Goal: Task Accomplishment & Management: Manage account settings

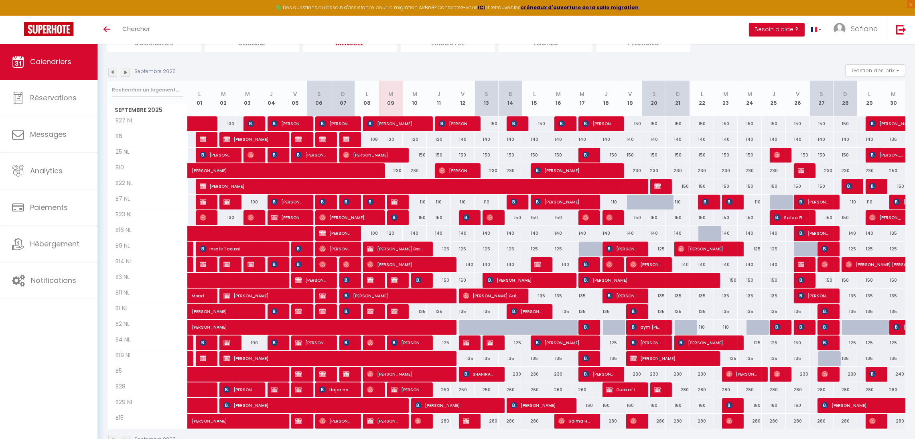
scroll to position [91, 0]
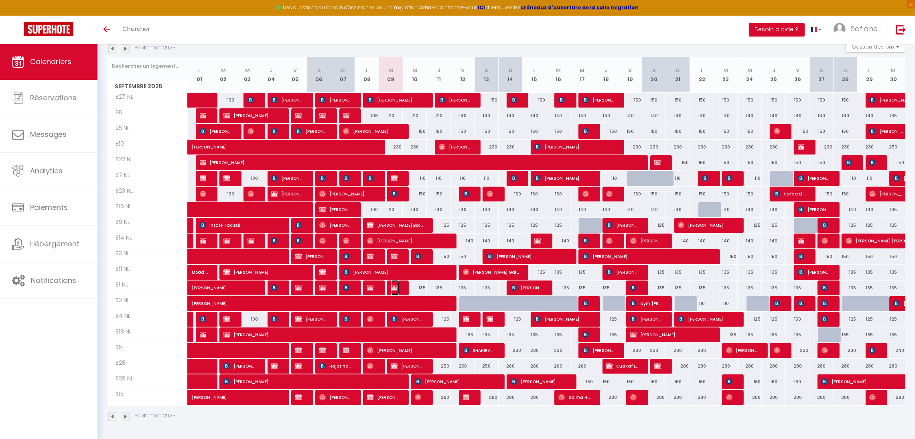
click at [393, 287] on img at bounding box center [394, 287] width 6 height 6
select select "OK"
select select "KO"
select select "0"
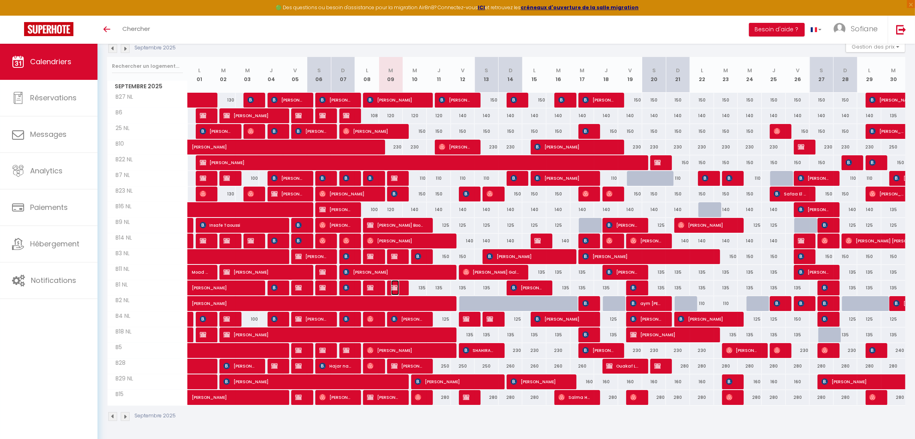
select select "1"
select select
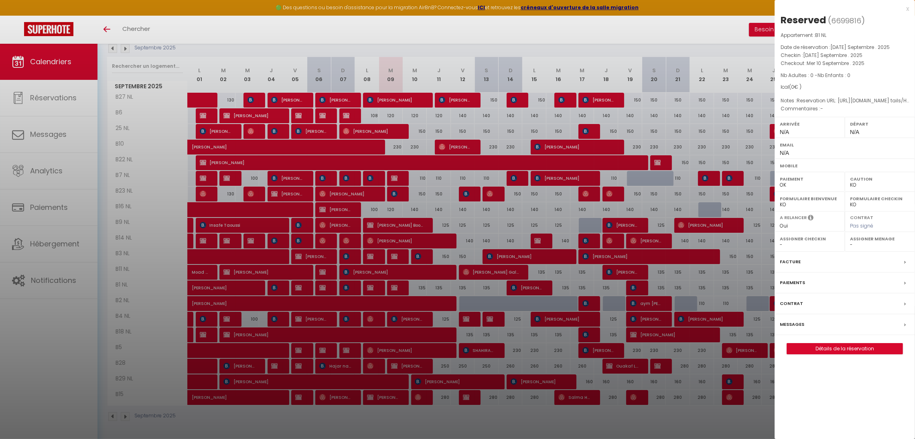
click at [397, 258] on div at bounding box center [457, 219] width 915 height 439
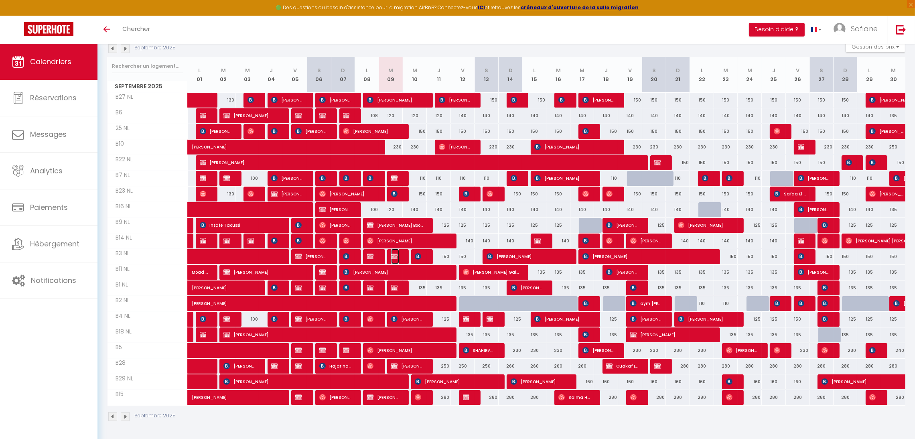
click at [397, 258] on span "[PERSON_NAME] Airbnb [PERSON_NAME]" at bounding box center [395, 256] width 8 height 15
select select "OK"
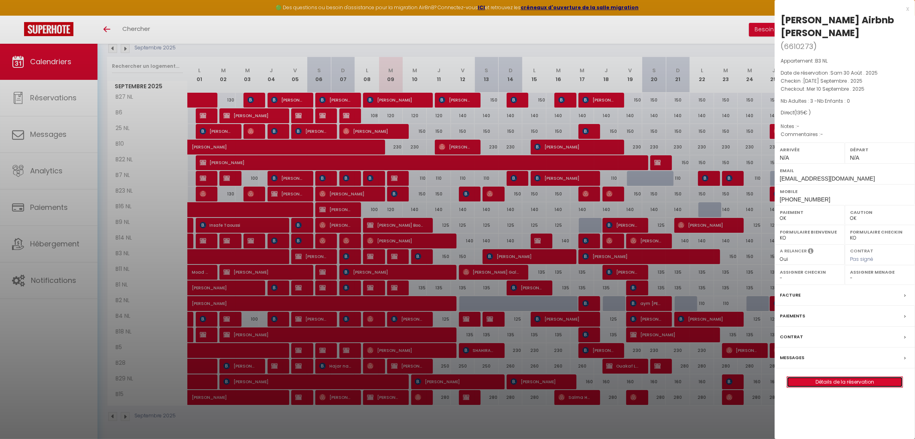
click at [837, 376] on link "Détails de la réservation" at bounding box center [844, 381] width 115 height 10
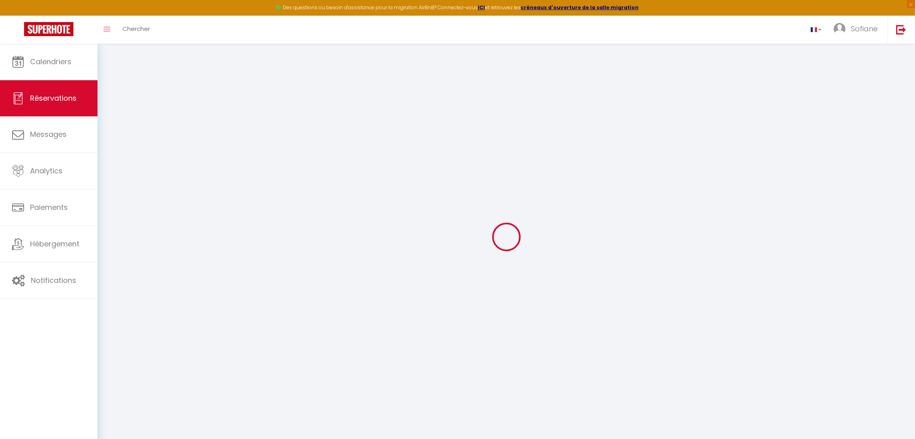
select select
checkbox input "false"
select select
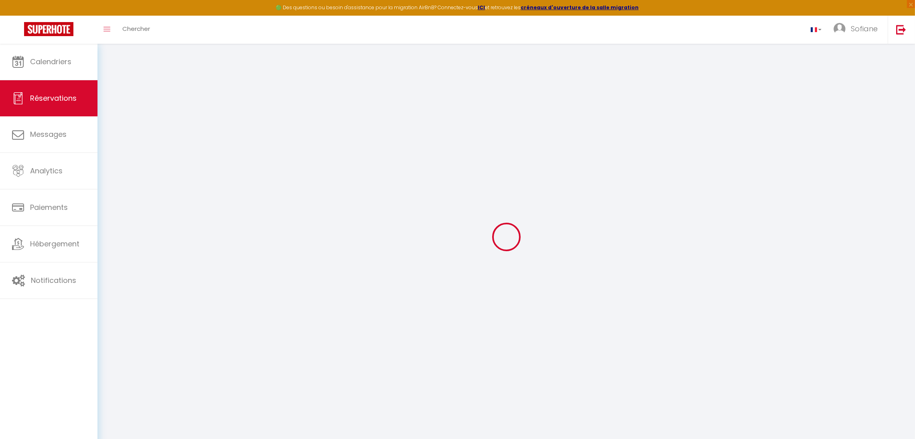
select select
checkbox input "false"
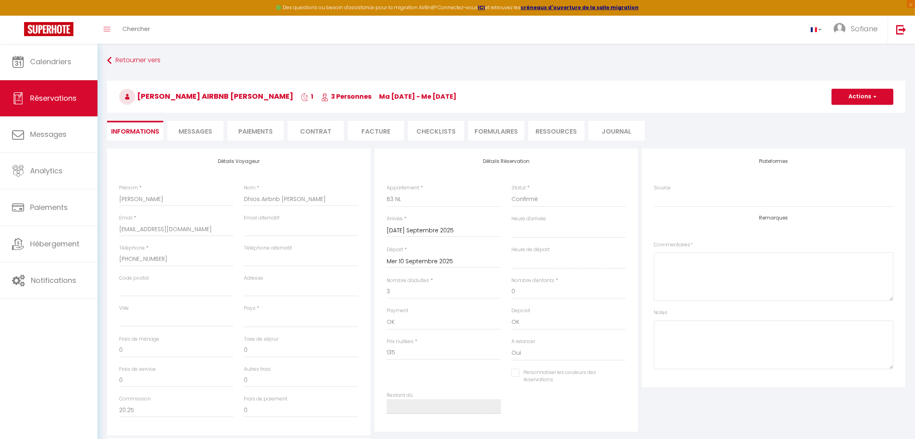
select select
checkbox input "false"
select select
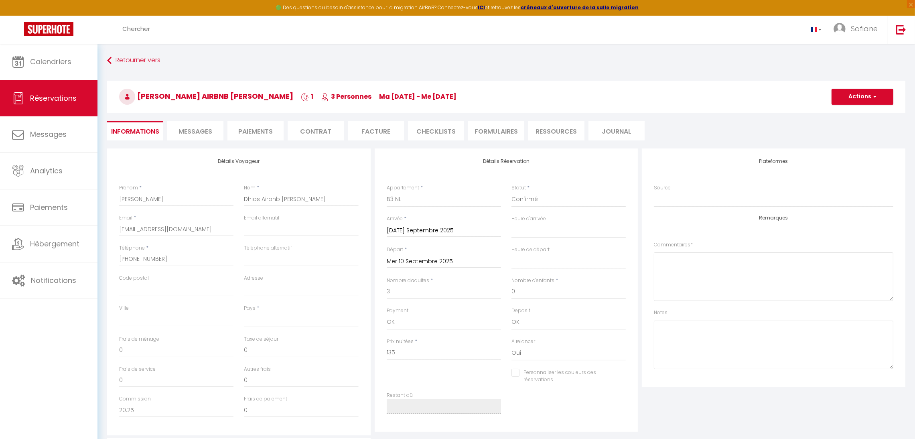
select select
checkbox input "false"
select select
checkbox input "false"
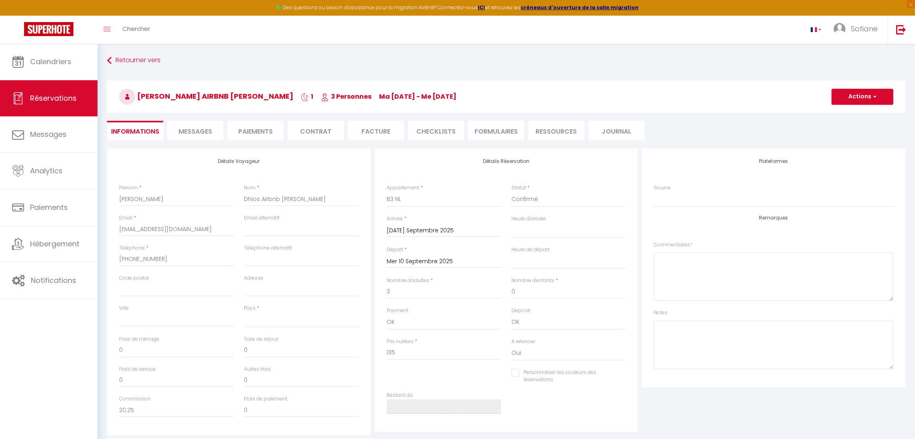
select select
click at [680, 199] on select "Direct [DOMAIN_NAME] [DOMAIN_NAME] Chalet montagne Expedia Gite de [GEOGRAPHIC_…" at bounding box center [773, 199] width 239 height 15
select select "1"
click at [654, 192] on select "Direct [DOMAIN_NAME] [DOMAIN_NAME] Chalet montagne Expedia Gite de [GEOGRAPHIC_…" at bounding box center [773, 199] width 239 height 15
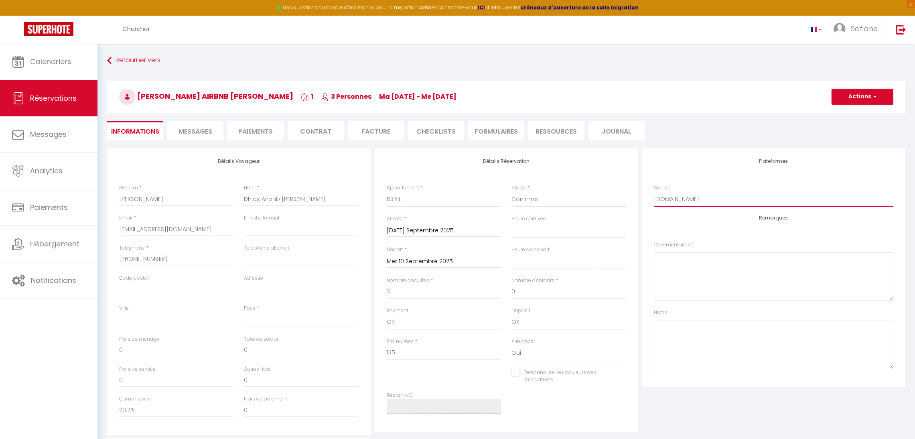
select select
checkbox input "false"
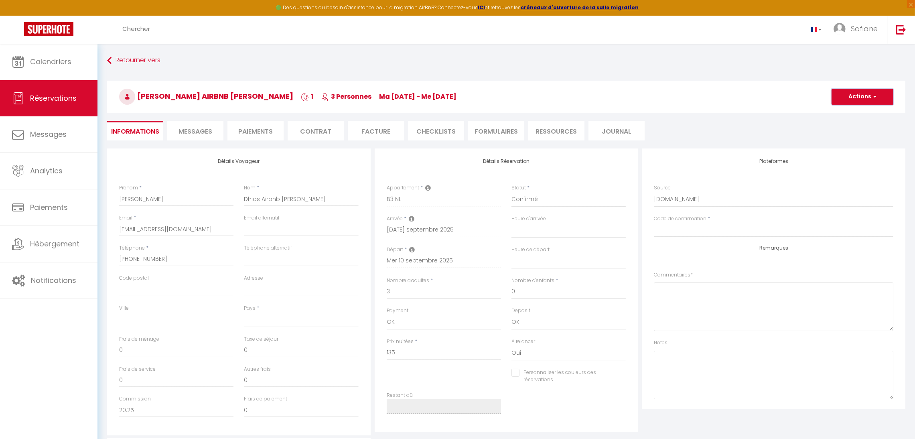
click at [845, 97] on button "Actions" at bounding box center [862, 97] width 62 height 16
click at [842, 112] on link "Enregistrer" at bounding box center [853, 114] width 63 height 10
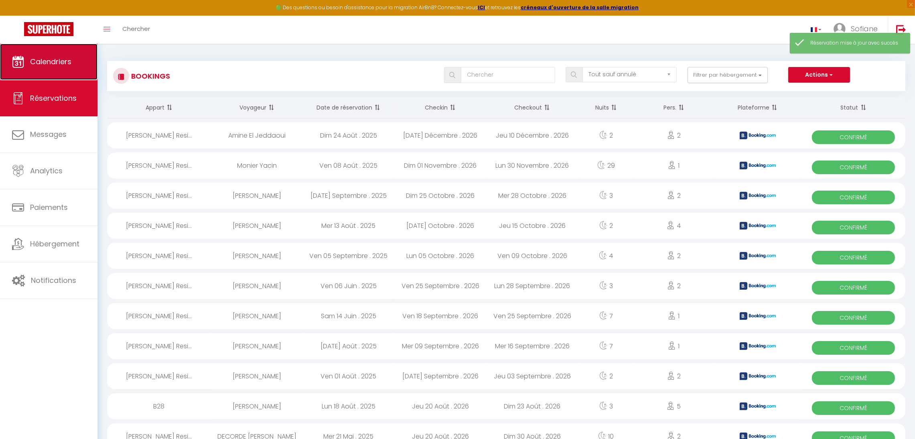
click at [58, 62] on span "Calendriers" at bounding box center [50, 62] width 41 height 10
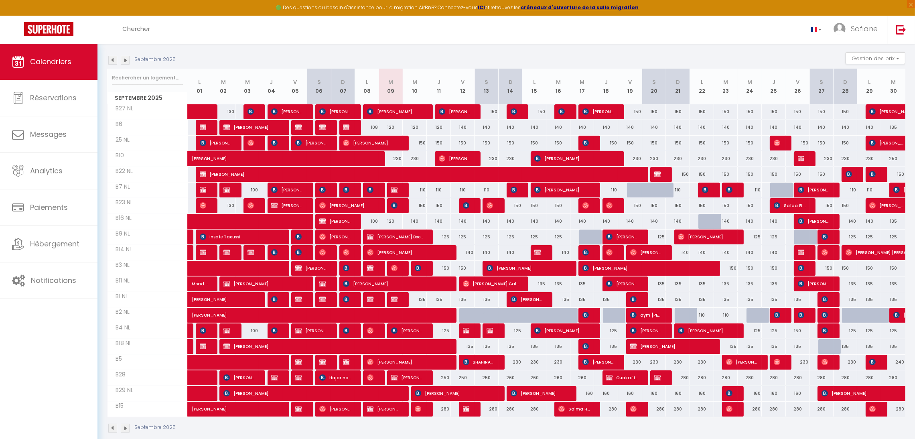
scroll to position [91, 0]
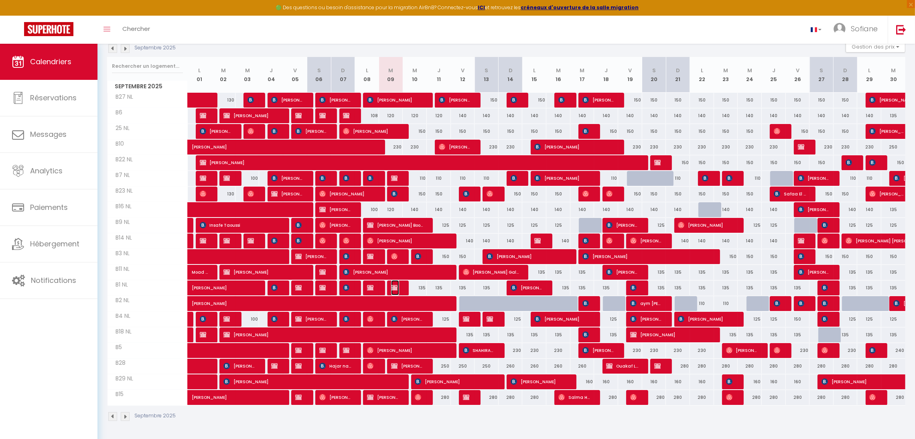
click at [393, 288] on img at bounding box center [394, 287] width 6 height 6
select select "OK"
select select "KO"
select select "0"
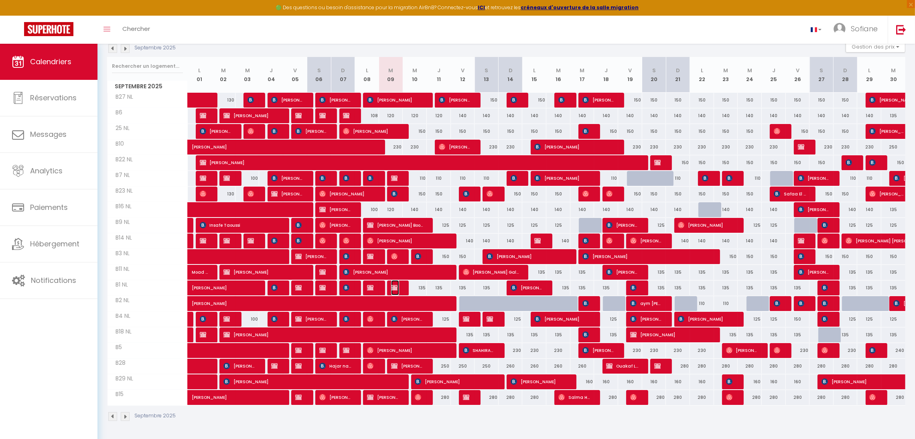
select select "1"
select select
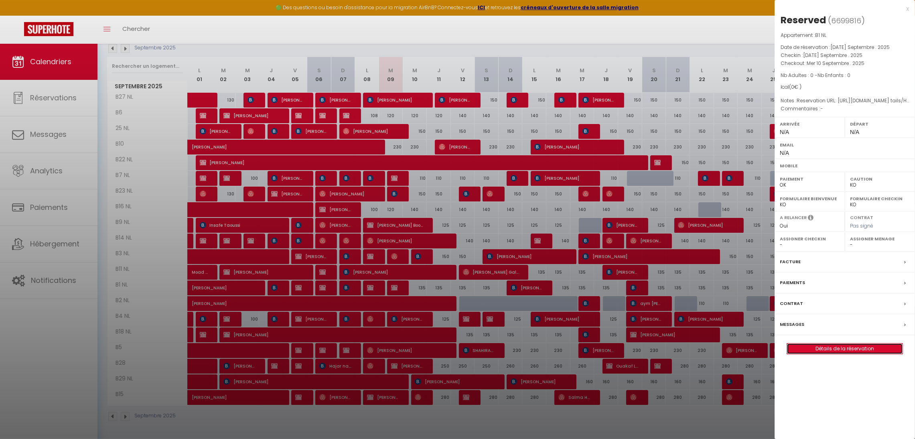
click at [818, 351] on link "Détails de la réservation" at bounding box center [844, 348] width 115 height 10
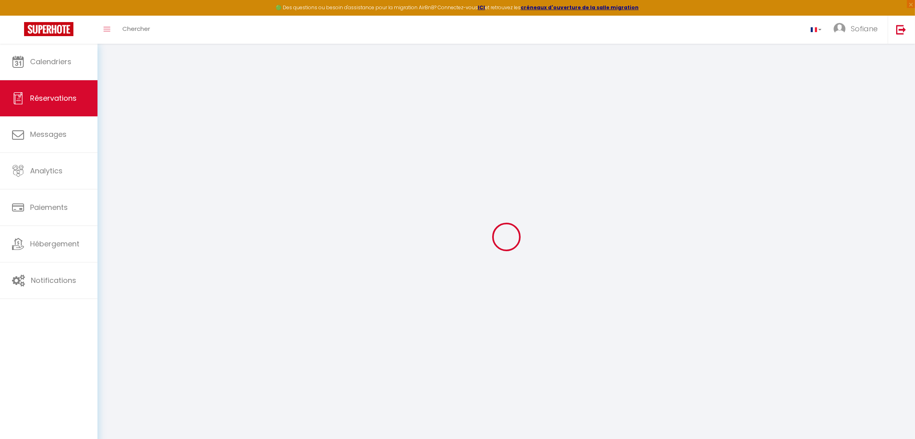
type input "Reserved"
select select
select select "44372"
select select "1"
type input "[DATE] Septembre 2025"
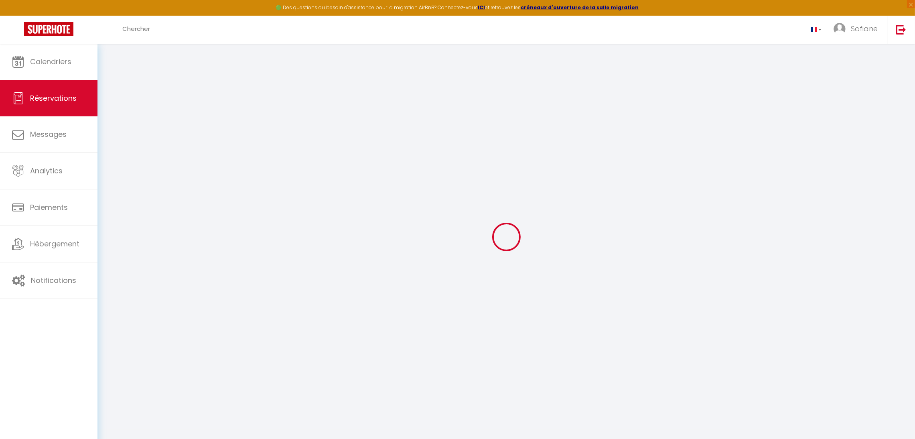
select select
type input "Mer 10 Septembre 2025"
select select
type input "0"
select select "12"
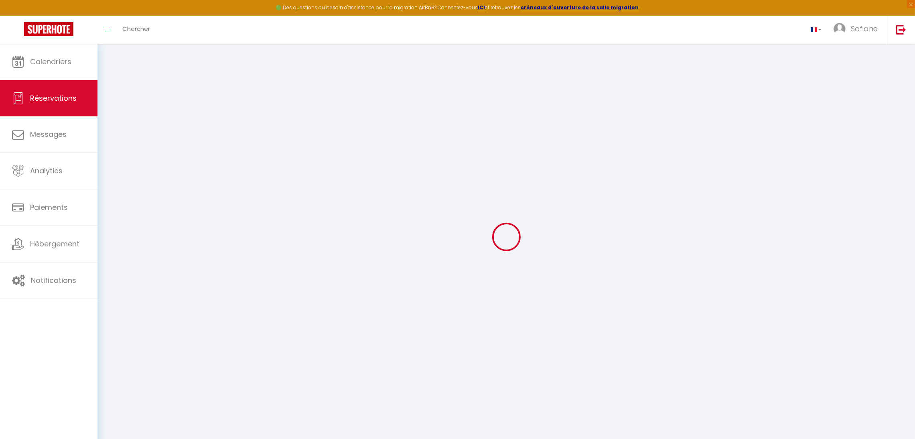
select select
checkbox input "false"
select select "73"
type input "0"
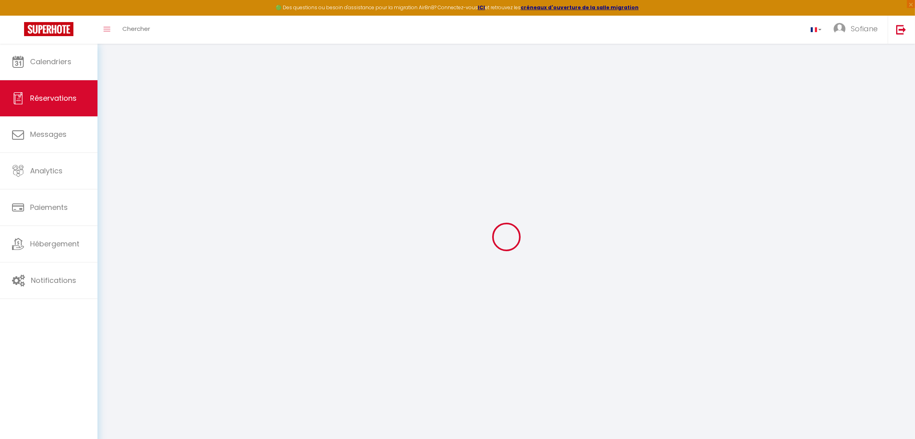
type input "0"
select select
select select "14"
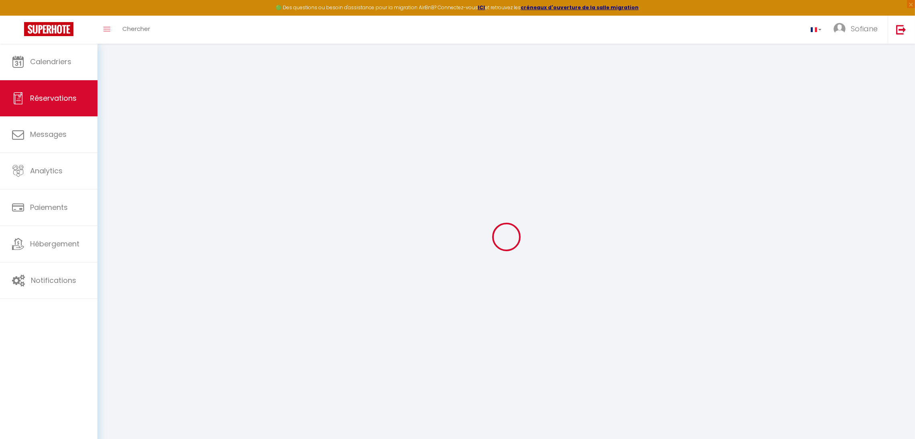
checkbox input "false"
select select
checkbox input "false"
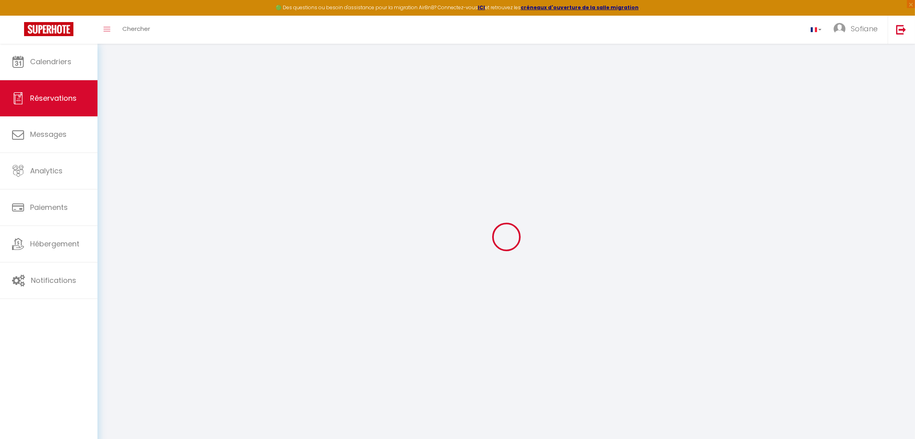
select select
checkbox input "false"
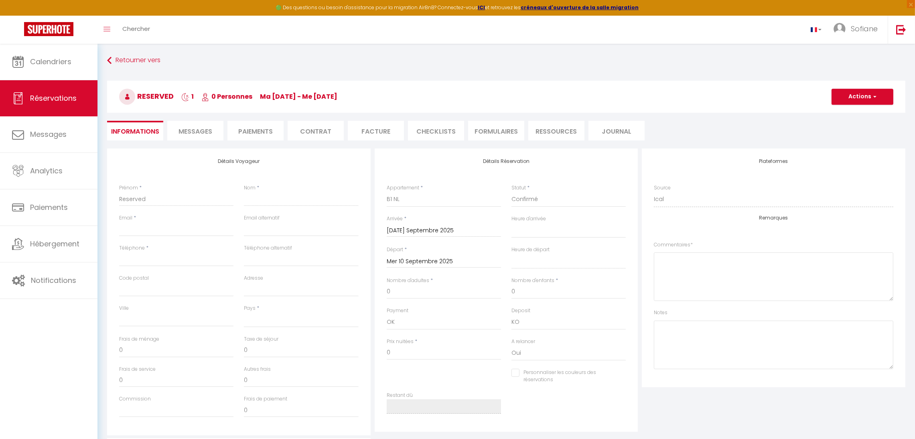
select select
checkbox input "false"
type textarea "Reservation URL: [URL][DOMAIN_NAME] tails/HMWXECKSTN. Phone Number (Last 4 Digi…"
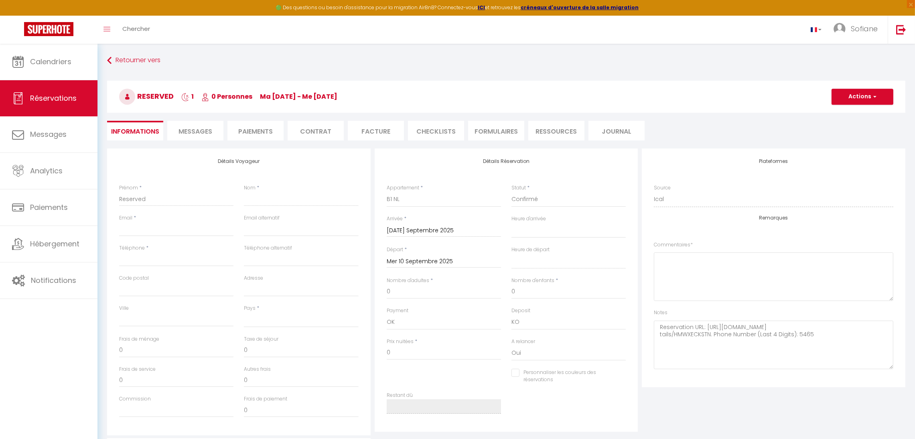
select select
checkbox input "false"
type textarea "Reservation URL: [URL][DOMAIN_NAME] tails/HMWXECKSTN. Phone Number (Last 4 Digi…"
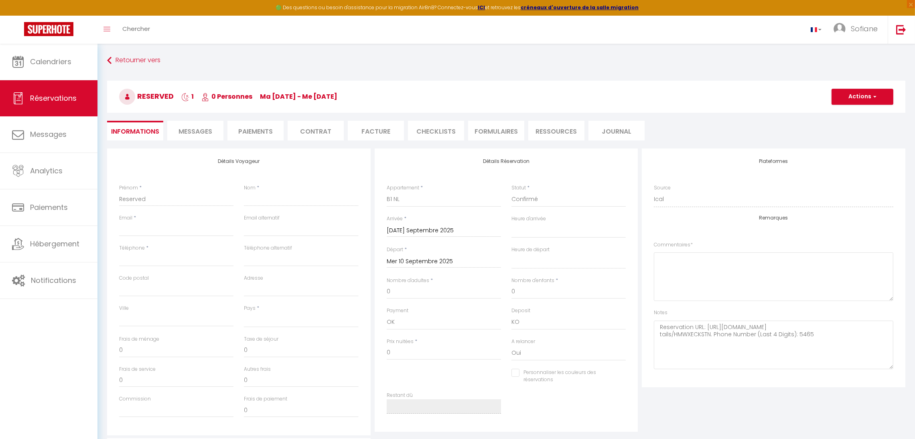
select select
checkbox input "false"
type textarea "Reservation URL: [URL][DOMAIN_NAME] tails/HMWXECKSTN. Phone Number (Last 4 Digi…"
select select
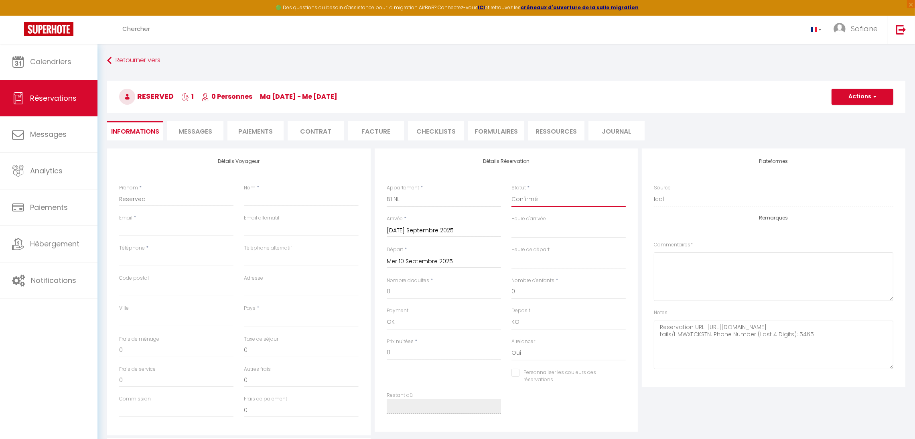
click at [539, 205] on select "Confirmé Non Confirmé [PERSON_NAME] par le voyageur No Show Request" at bounding box center [568, 199] width 114 height 15
click at [866, 89] on button "Actions" at bounding box center [862, 97] width 62 height 16
click at [853, 136] on link "Supprimer" at bounding box center [853, 135] width 63 height 10
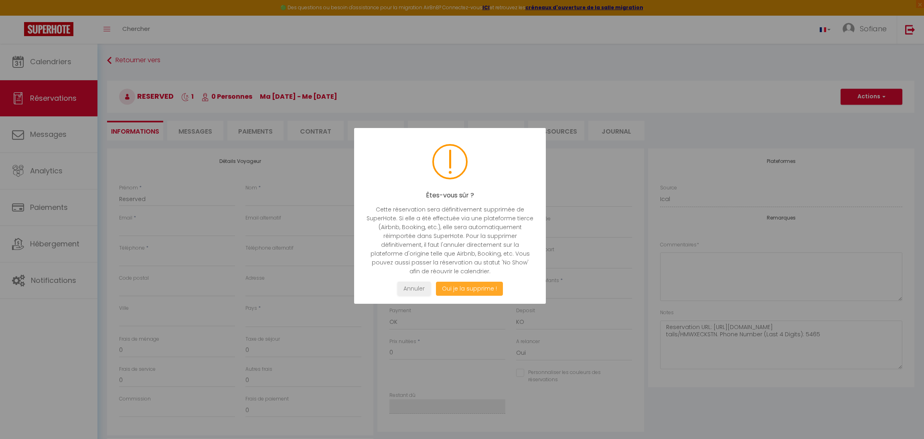
click at [454, 287] on button "Oui je la supprime !" at bounding box center [469, 288] width 67 height 14
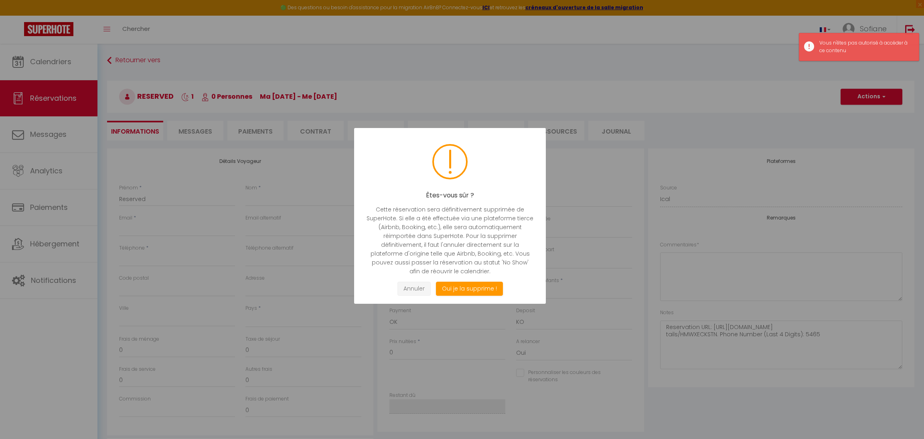
click at [408, 283] on button "Annuler" at bounding box center [413, 288] width 33 height 14
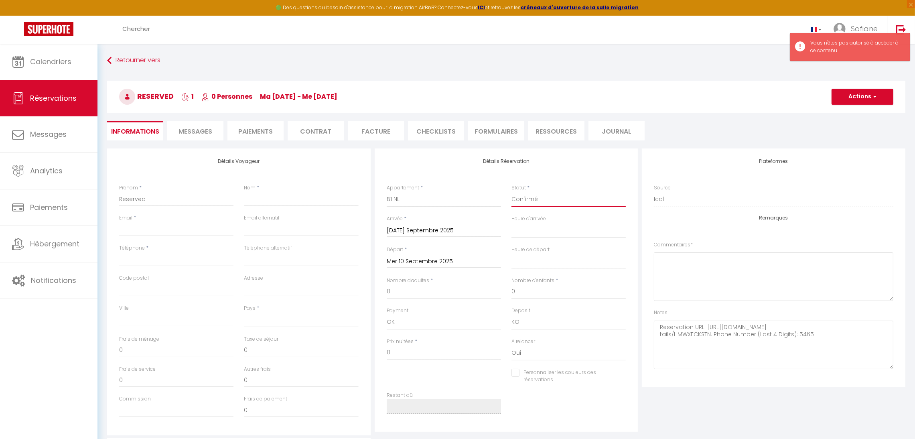
click at [537, 199] on select "Confirmé Non Confirmé [PERSON_NAME] par le voyageur No Show Request" at bounding box center [568, 199] width 114 height 15
select select "3"
click at [511, 192] on select "Confirmé Non Confirmé [PERSON_NAME] par le voyageur No Show Request" at bounding box center [568, 199] width 114 height 15
select select
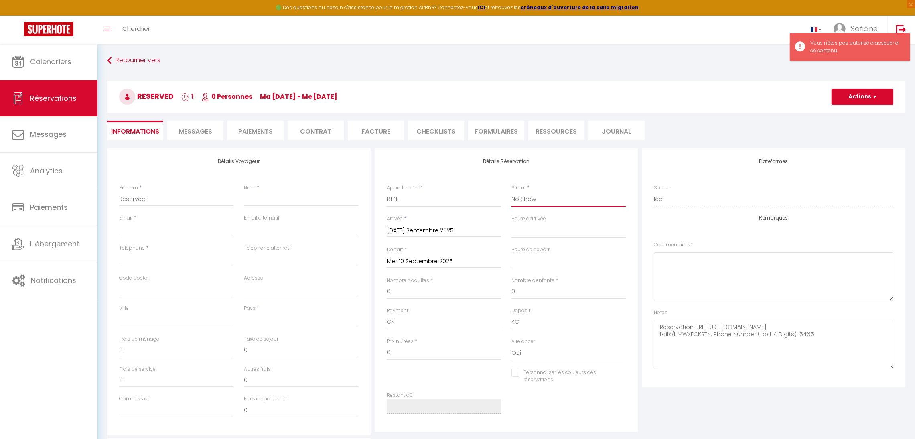
select select
checkbox input "false"
type textarea "Reservation URL: [URL][DOMAIN_NAME] tails/HMWXECKSTN. Phone Number (Last 4 Digi…"
click at [870, 92] on button "Actions" at bounding box center [862, 97] width 62 height 16
click at [846, 111] on link "Enregistrer" at bounding box center [853, 114] width 63 height 10
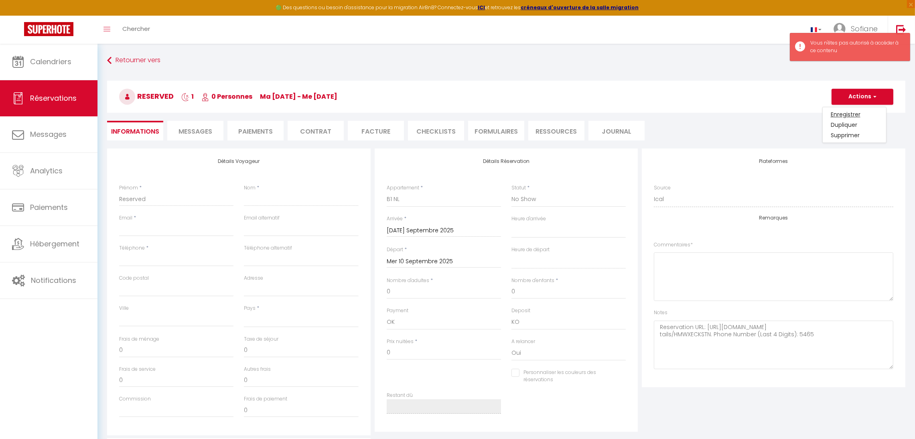
select select
checkbox input "false"
type textarea "Reservation URL: [URL][DOMAIN_NAME] tails/HMWXECKSTN. Phone Number (Last 4 Digi…"
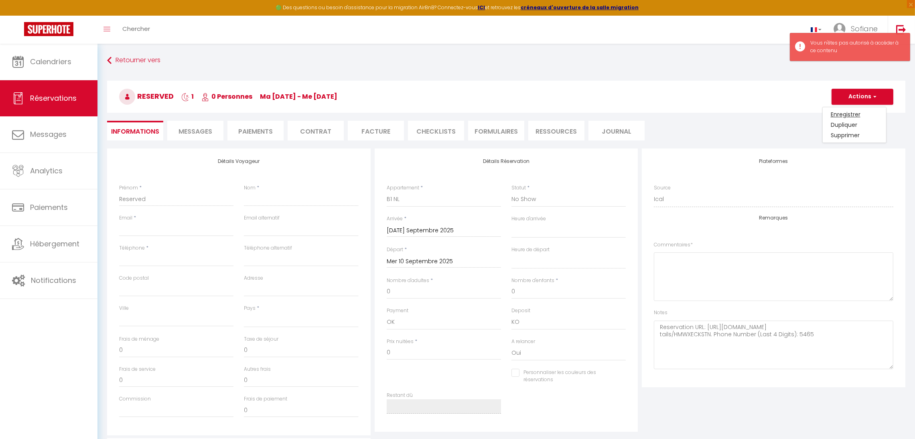
select select
checkbox input "false"
type textarea "Reservation URL: [URL][DOMAIN_NAME] tails/HMWXECKSTN. Phone Number (Last 4 Digi…"
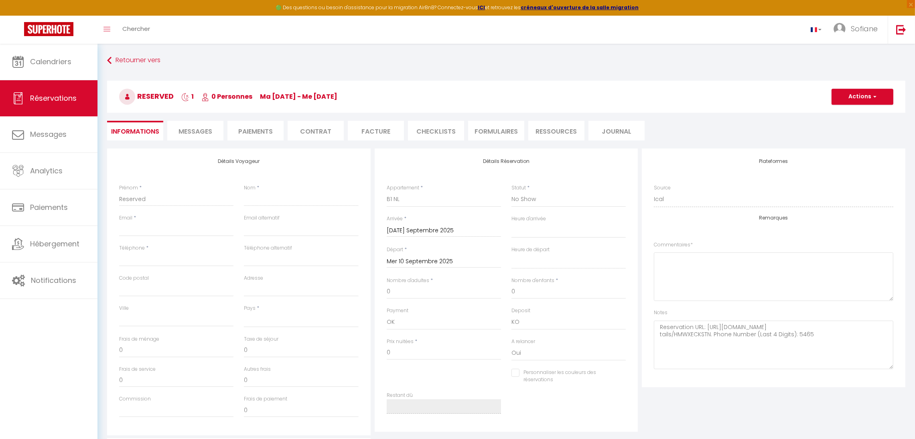
click at [389, 207] on div "Appartement * B5 [PERSON_NAME] Residency (G5) [PERSON_NAME] Residency (G6) [PER…" at bounding box center [443, 199] width 125 height 31
click at [405, 201] on select "B5 [PERSON_NAME] Residency (G5) [PERSON_NAME] Residency (G6) [PERSON_NAME] Resi…" at bounding box center [444, 199] width 114 height 15
click at [406, 201] on select "B5 [PERSON_NAME] Residency (G5) [PERSON_NAME] Residency (G6) [PERSON_NAME] Resi…" at bounding box center [444, 199] width 114 height 15
click at [855, 94] on button "Actions" at bounding box center [862, 97] width 62 height 16
click at [846, 110] on link "Enregistrer" at bounding box center [853, 114] width 63 height 10
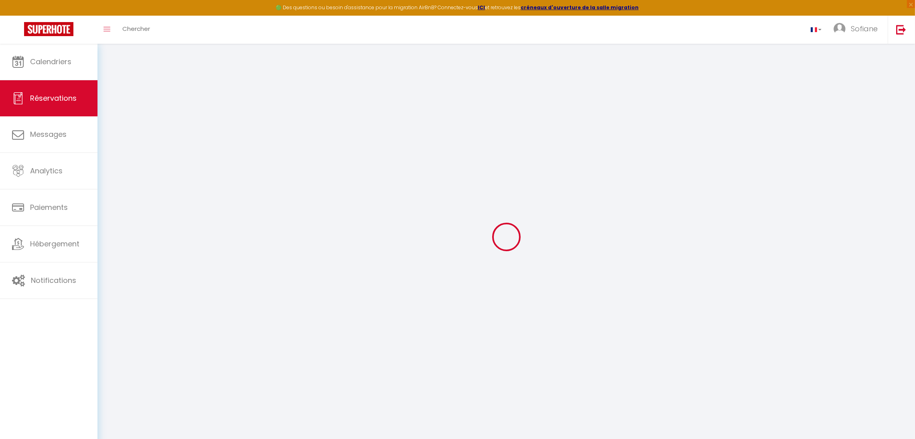
select select
checkbox input "false"
type textarea "Reservation URL: [URL][DOMAIN_NAME] tails/HMWXECKSTN. Phone Number (Last 4 Digi…"
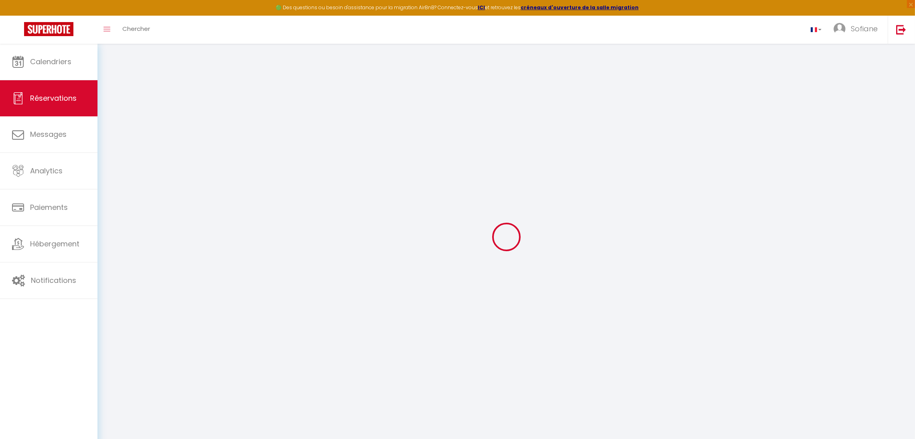
select select
checkbox input "false"
type textarea "Reservation URL: [URL][DOMAIN_NAME] tails/HMWXECKSTN. Phone Number (Last 4 Digi…"
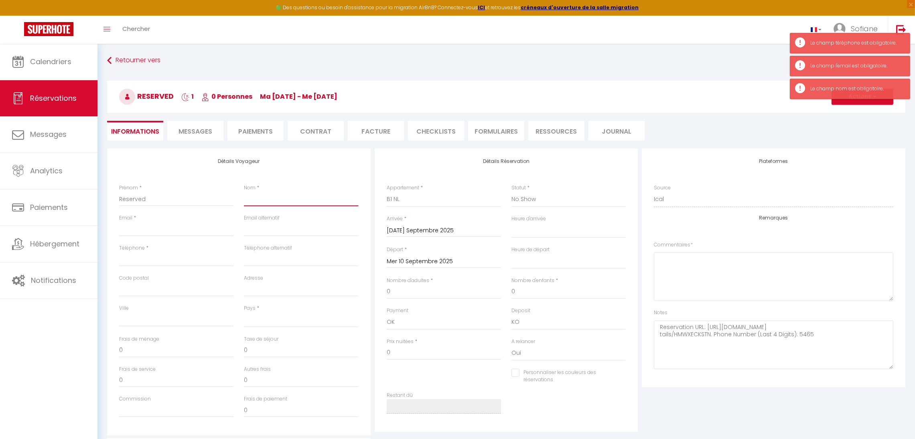
click at [275, 195] on input "Nom" at bounding box center [301, 199] width 114 height 14
type input "sd"
select select
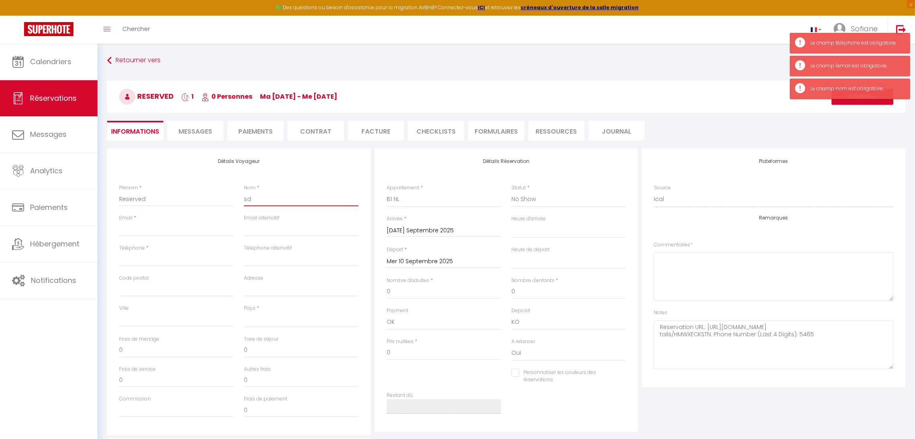
checkbox input "false"
type textarea "Reservation URL: [URL][DOMAIN_NAME] tails/HMWXECKSTN. Phone Number (Last 4 Digi…"
type input "sdf"
select select
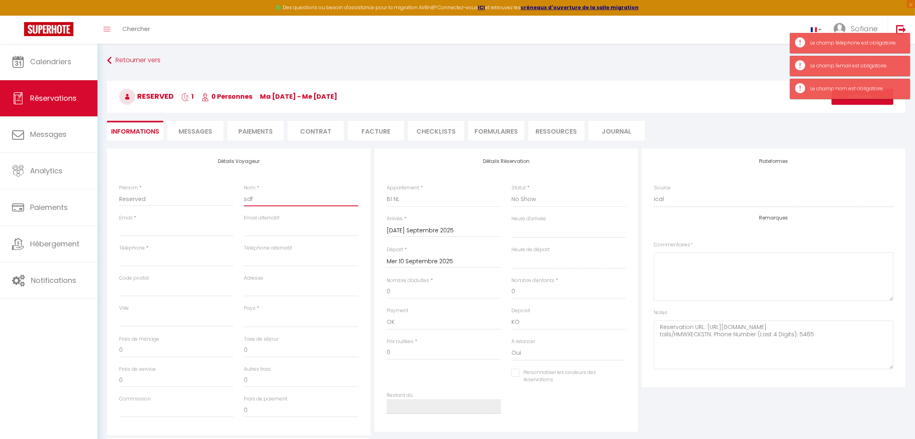
select select
checkbox input "false"
type textarea "Reservation URL: [URL][DOMAIN_NAME] tails/HMWXECKSTN. Phone Number (Last 4 Digi…"
type input "sdffs"
select select
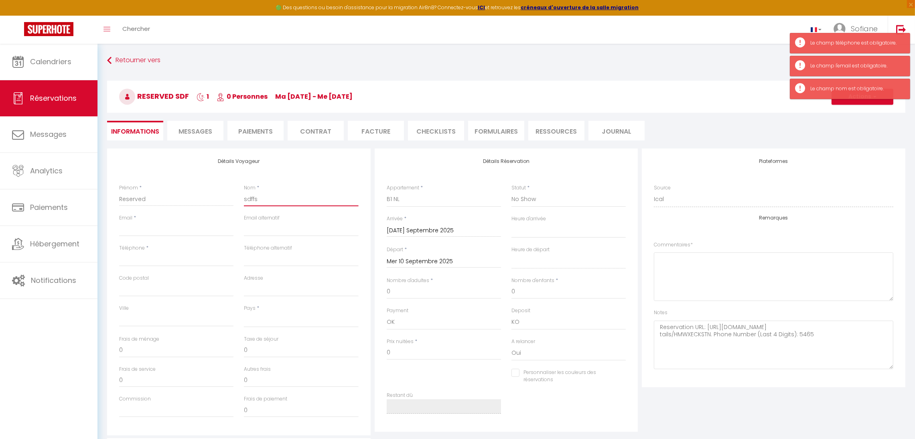
select select
checkbox input "false"
type textarea "Reservation URL: [URL][DOMAIN_NAME] tails/HMWXECKSTN. Phone Number (Last 4 Digi…"
type input "sdffss"
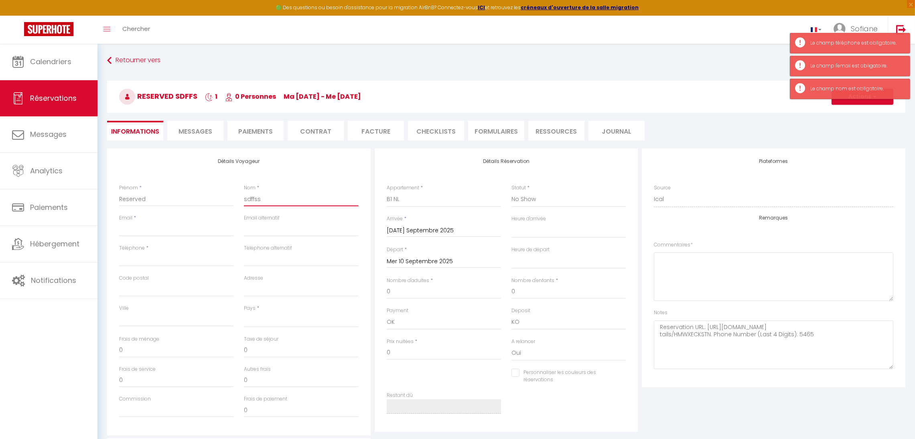
select select
checkbox input "false"
type textarea "Reservation URL: [URL][DOMAIN_NAME] tails/HMWXECKSTN. Phone Number (Last 4 Digi…"
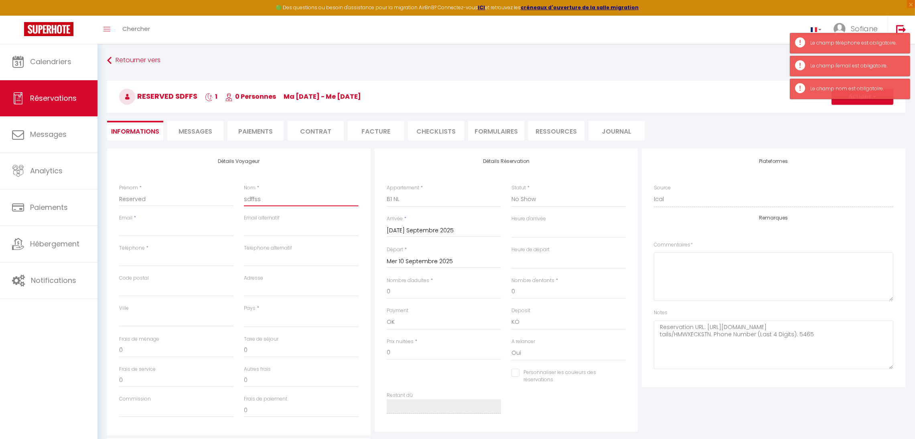
type input "sdffssd"
select select
checkbox input "false"
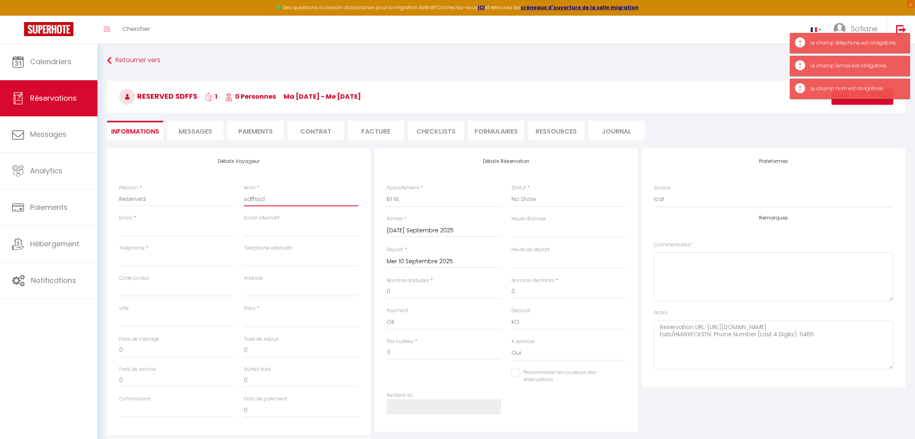
type textarea "Reservation URL: [URL][DOMAIN_NAME] tails/HMWXECKSTN. Phone Number (Last 4 Digi…"
type input "sdffssdf"
select select
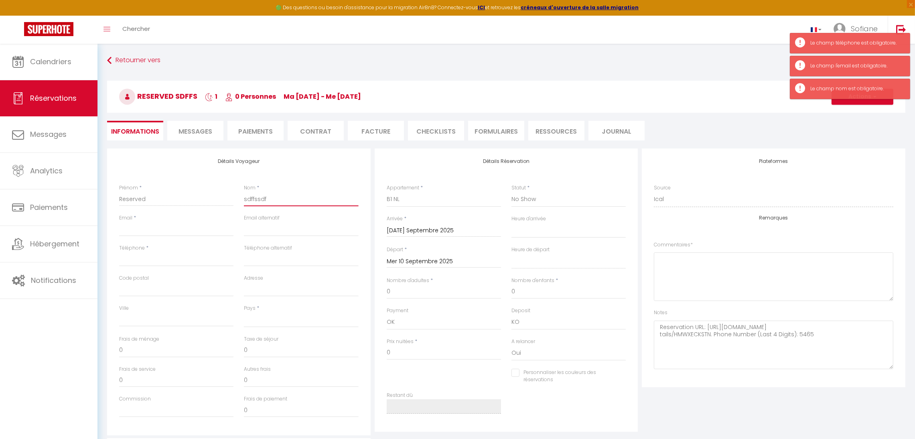
checkbox input "false"
type textarea "Reservation URL: [URL][DOMAIN_NAME] tails/HMWXECKSTN. Phone Number (Last 4 Digi…"
type input "sdffssdf"
type input "s"
select select
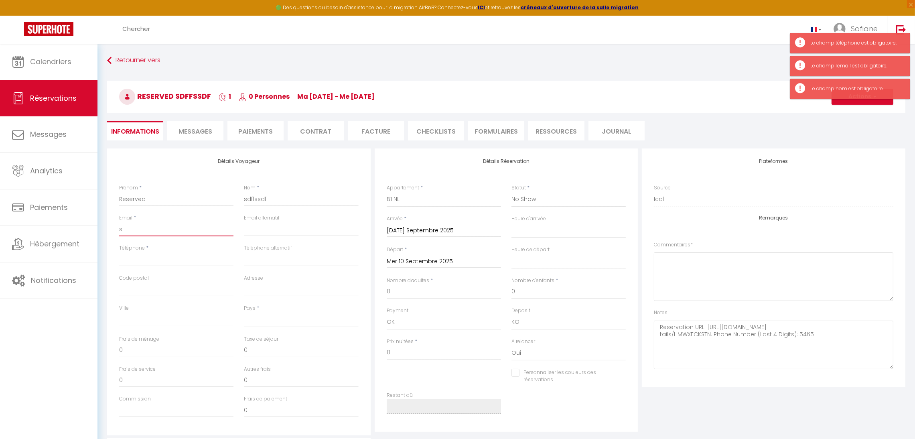
select select
checkbox input "false"
type textarea "Reservation URL: [URL][DOMAIN_NAME] tails/HMWXECKSTN. Phone Number (Last 4 Digi…"
click at [168, 229] on input "s" at bounding box center [176, 229] width 114 height 14
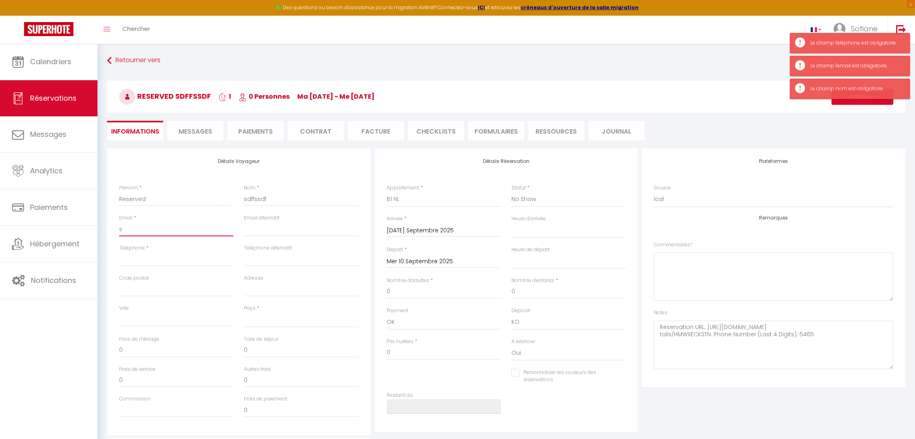
type input "sf"
select select
checkbox input "false"
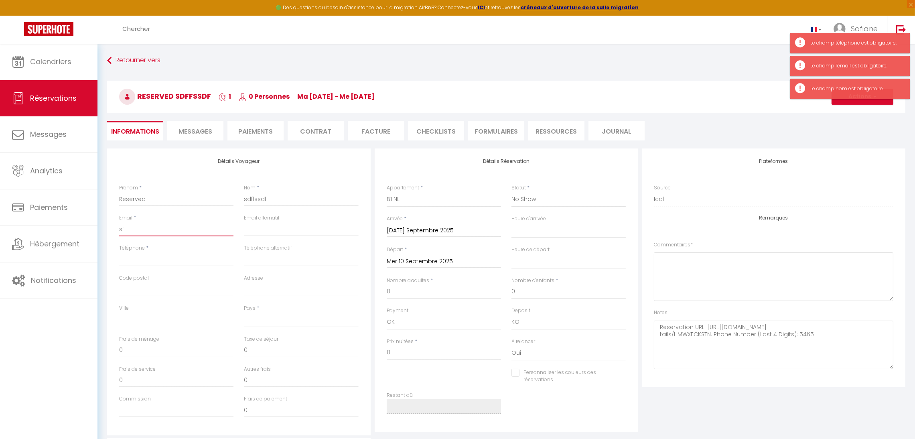
type textarea "Reservation URL: [URL][DOMAIN_NAME] tails/HMWXECKSTN. Phone Number (Last 4 Digi…"
type input "sfd"
select select
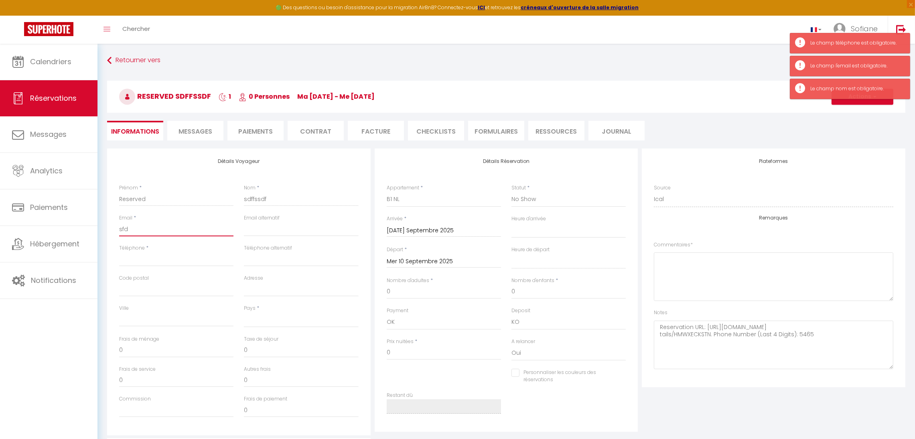
checkbox input "false"
type textarea "Reservation URL: [URL][DOMAIN_NAME] tails/HMWXECKSTN. Phone Number (Last 4 Digi…"
type input "sfdf"
select select
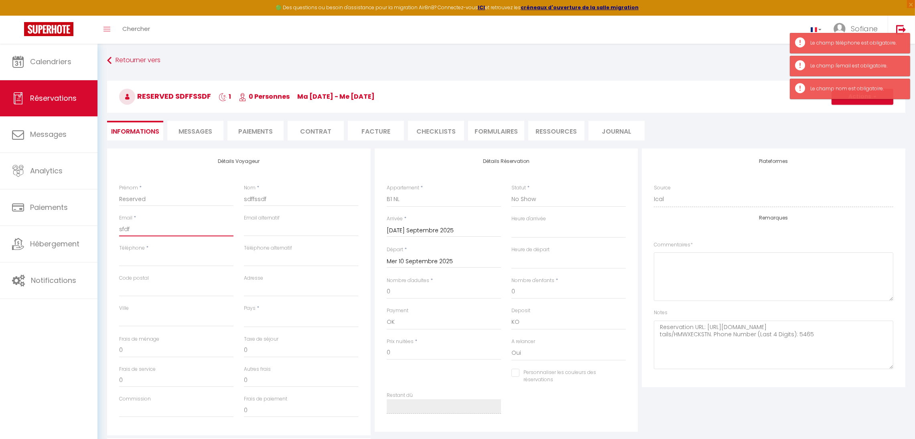
select select
checkbox input "false"
type textarea "Reservation URL: [URL][DOMAIN_NAME] tails/HMWXECKSTN. Phone Number (Last 4 Digi…"
type input "sfdfs"
select select
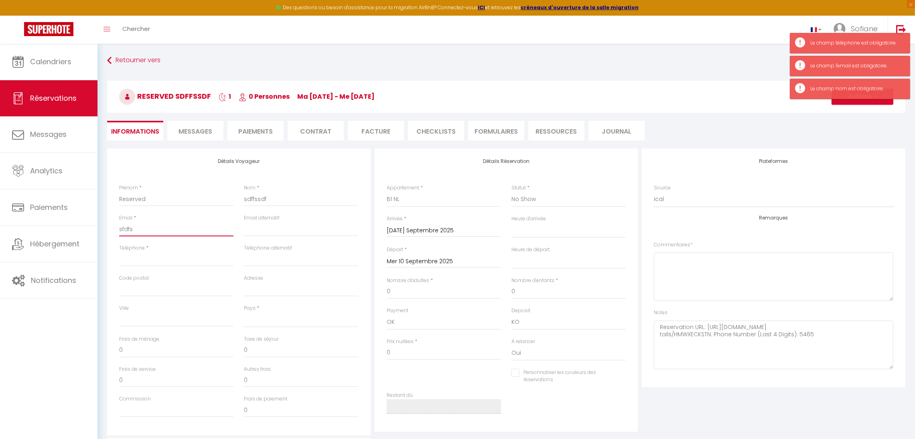
select select
checkbox input "false"
type textarea "Reservation URL: [URL][DOMAIN_NAME] tails/HMWXECKSTN. Phone Number (Last 4 Digi…"
type input "sfdfs"
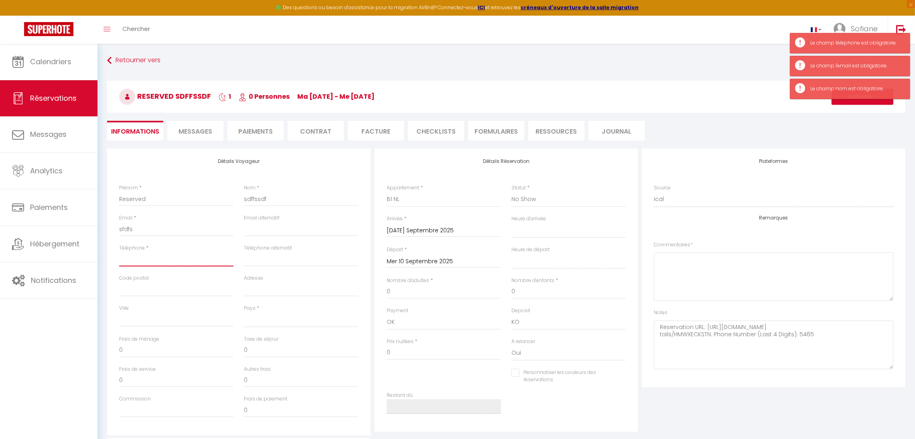
click at [152, 259] on input "Téléphone" at bounding box center [176, 259] width 114 height 14
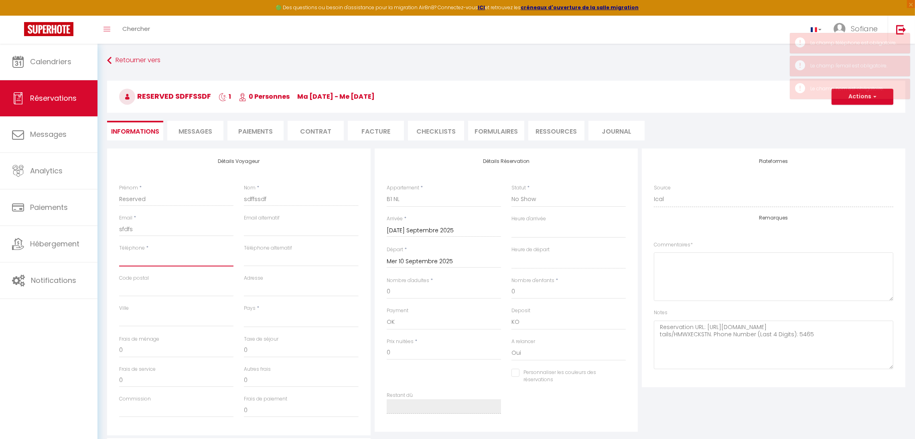
type input "0"
select select
checkbox input "false"
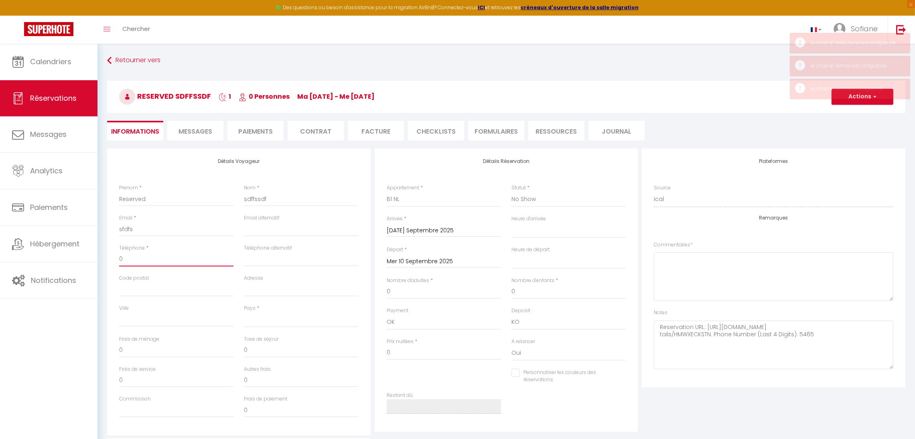
type textarea "Reservation URL: [URL][DOMAIN_NAME] tails/HMWXECKSTN. Phone Number (Last 4 Digi…"
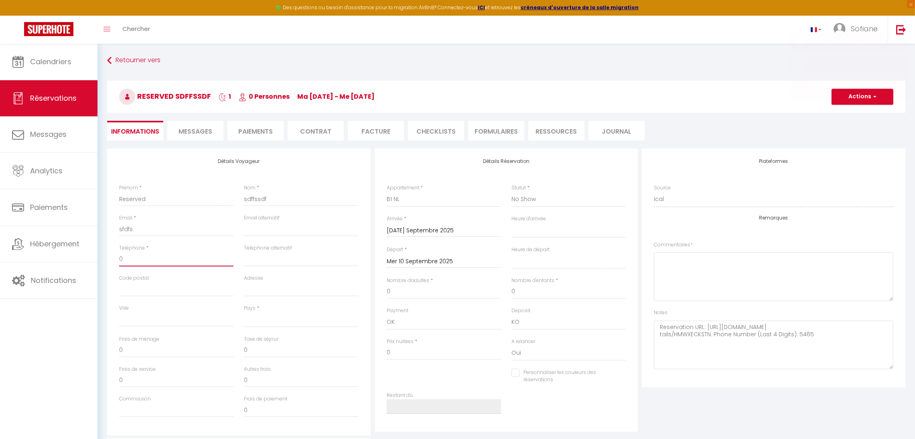
type input "06"
select select
checkbox input "false"
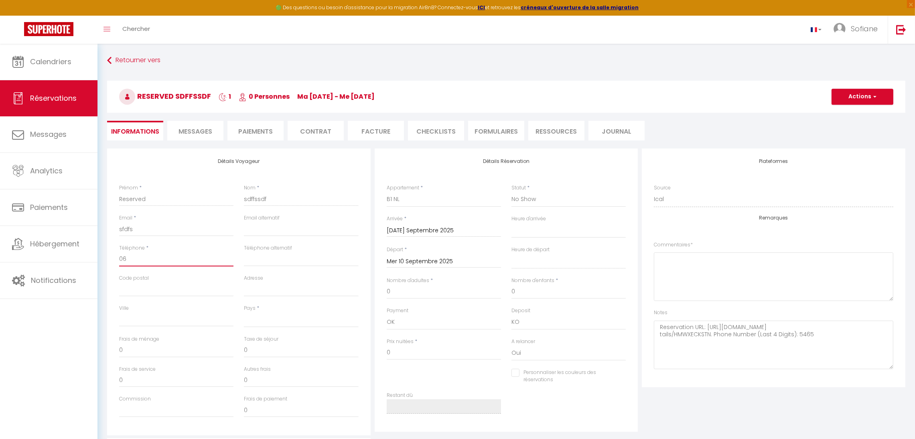
type textarea "Reservation URL: [URL][DOMAIN_NAME] tails/HMWXECKSTN. Phone Number (Last 4 Digi…"
type input "060"
select select
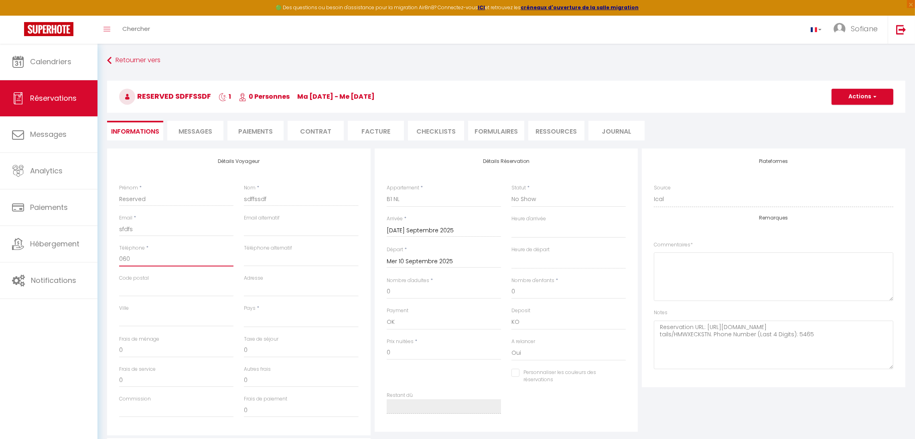
checkbox input "false"
type textarea "Reservation URL: [URL][DOMAIN_NAME] tails/HMWXECKSTN. Phone Number (Last 4 Digi…"
type input "0600"
select select
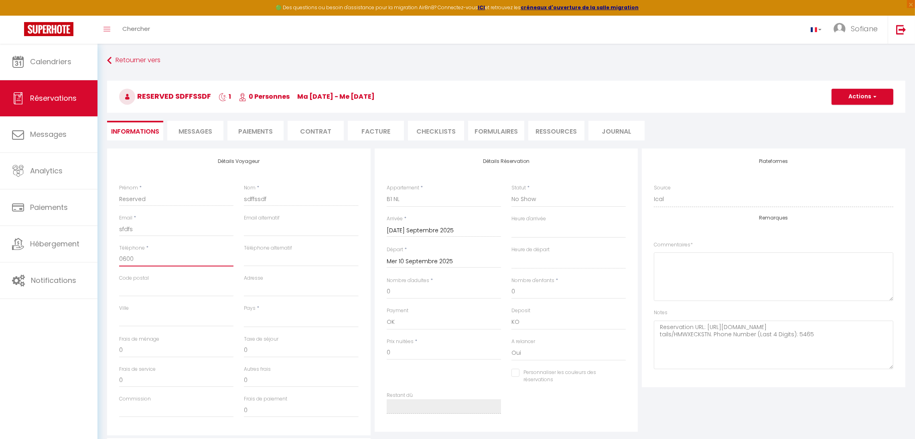
select select
click at [853, 101] on button "Actions" at bounding box center [862, 97] width 62 height 16
click at [850, 114] on link "Enregistrer" at bounding box center [853, 114] width 63 height 10
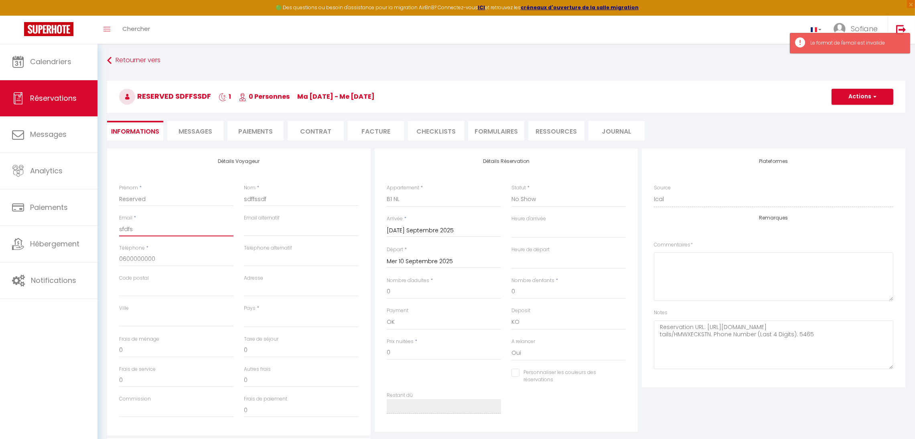
click at [194, 224] on input "sfdfs" at bounding box center [176, 229] width 114 height 14
click at [839, 94] on button "Actions" at bounding box center [862, 97] width 62 height 16
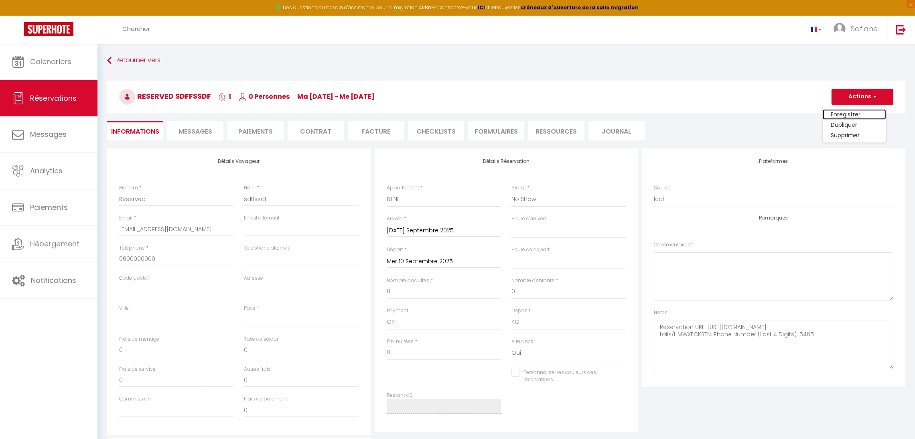
click at [836, 109] on link "Enregistrer" at bounding box center [853, 114] width 63 height 10
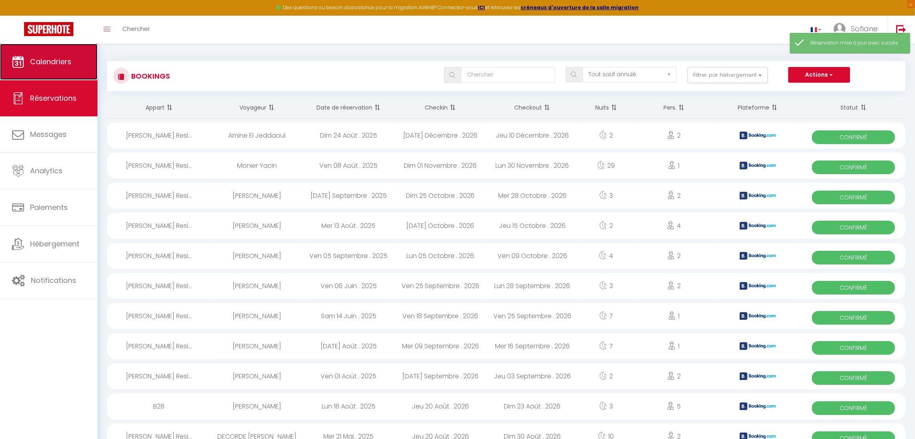
click at [59, 68] on link "Calendriers" at bounding box center [48, 62] width 97 height 36
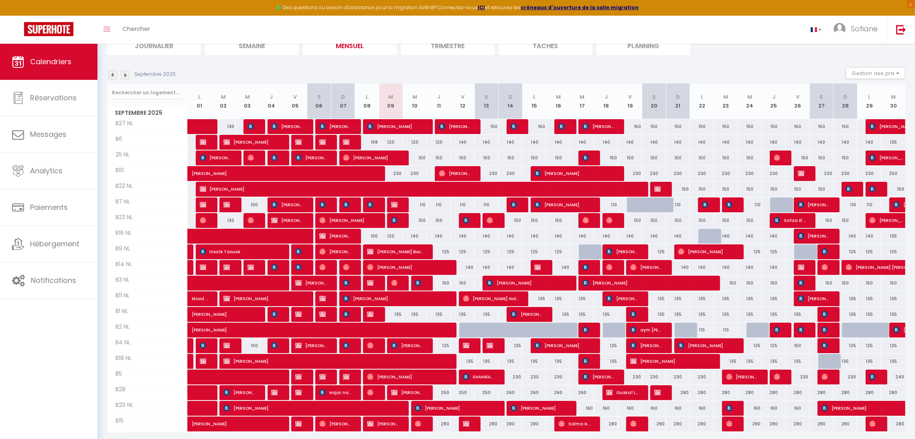
scroll to position [65, 0]
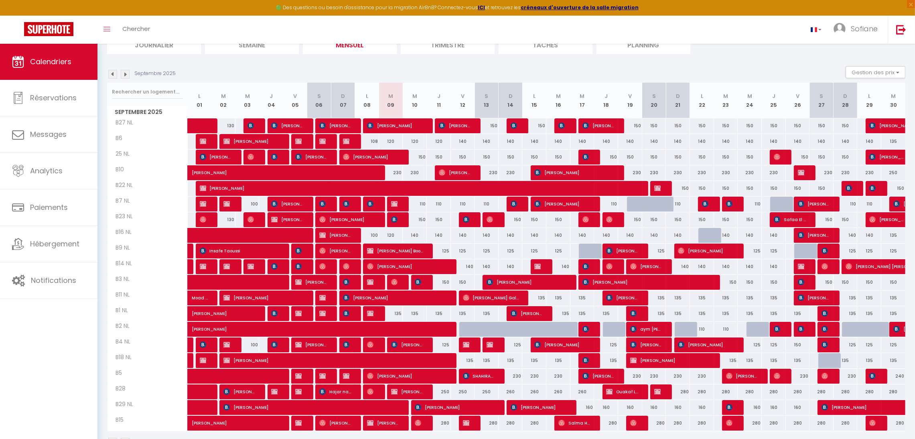
click at [395, 314] on div "135" at bounding box center [391, 313] width 24 height 15
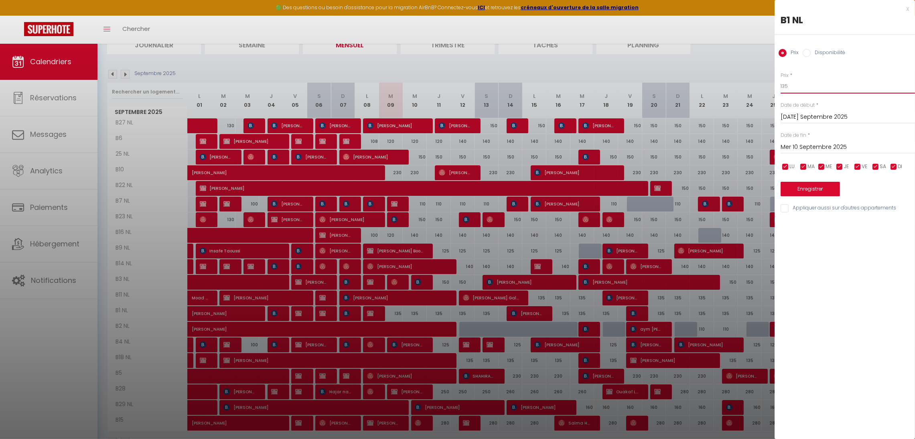
drag, startPoint x: 819, startPoint y: 88, endPoint x: 737, endPoint y: 85, distance: 82.2
click at [737, 85] on body "🟢 Des questions ou besoin d'assistance pour la migration AirBnB? Connectez-vous…" at bounding box center [457, 221] width 915 height 485
click at [812, 196] on div "Prix * 110 Statut * Disponible Indisponible Date de début * [DATE] Septembre 20…" at bounding box center [844, 138] width 140 height 152
click at [815, 192] on button "Enregistrer" at bounding box center [809, 189] width 59 height 14
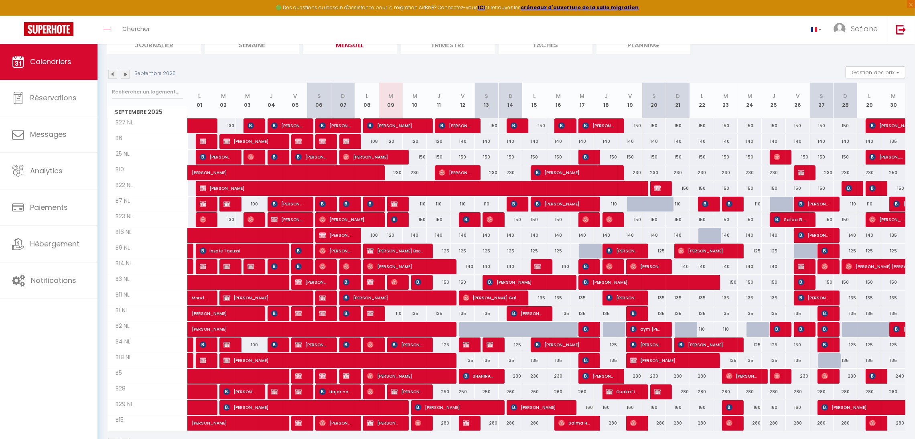
scroll to position [91, 0]
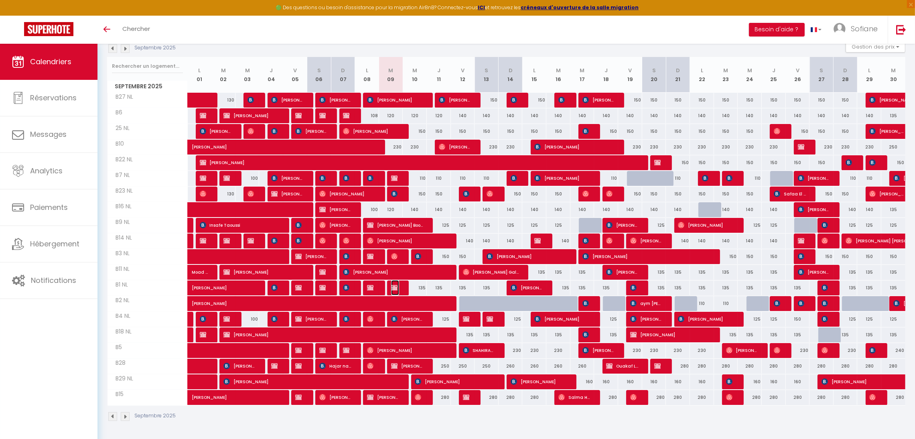
click at [396, 287] on img at bounding box center [394, 287] width 6 height 6
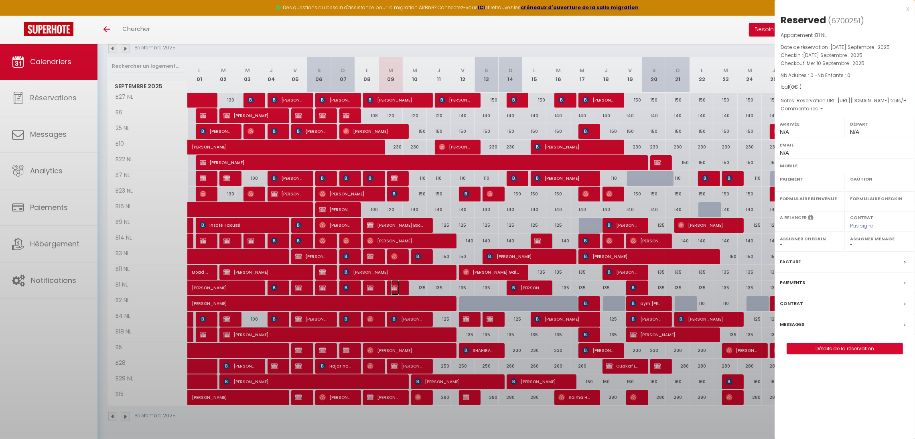
select select "OK"
select select "KO"
select select "0"
select select "1"
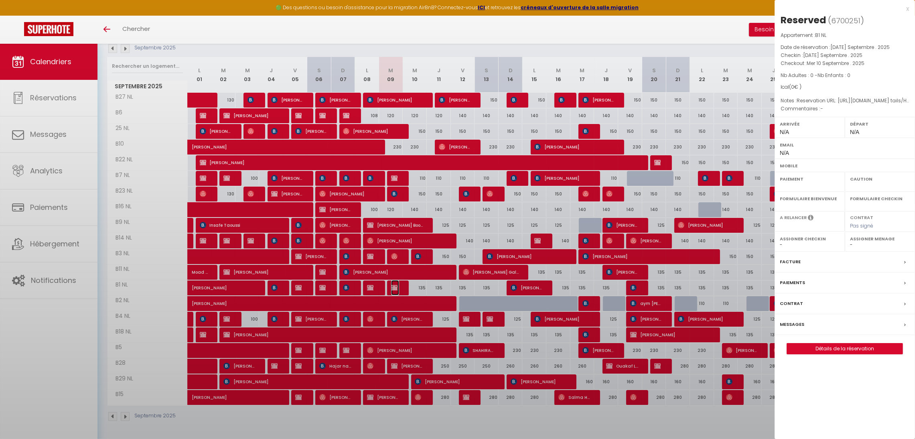
select select
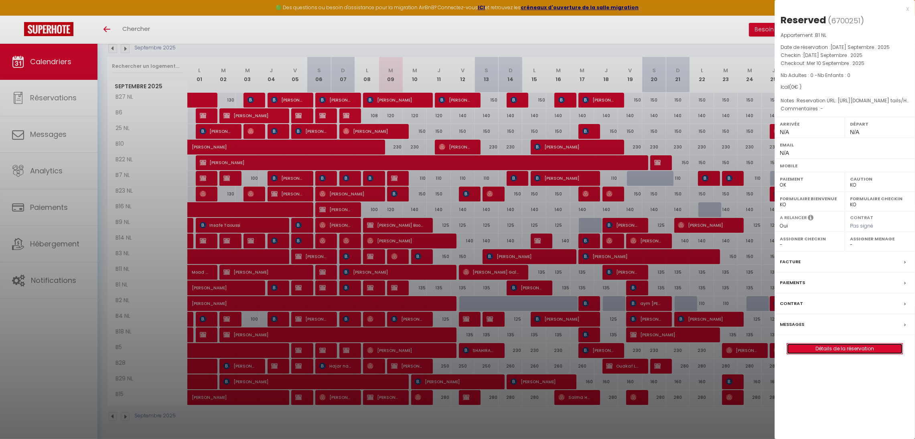
click at [811, 351] on link "Détails de la réservation" at bounding box center [844, 348] width 115 height 10
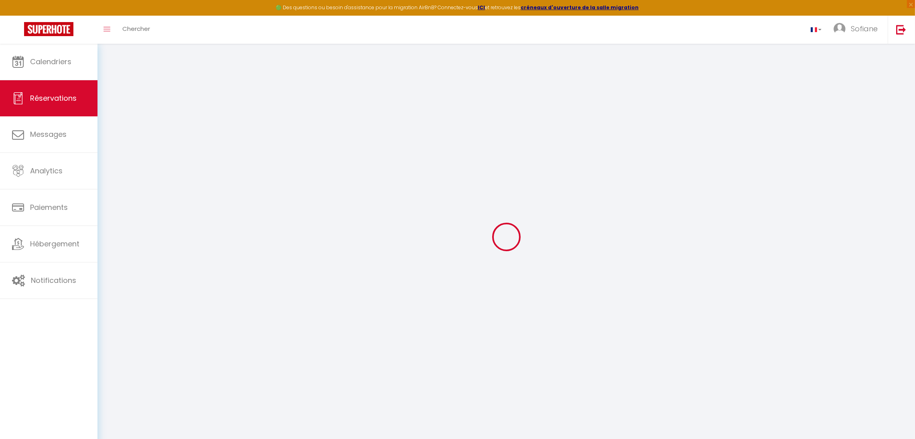
select select
checkbox input "false"
select select
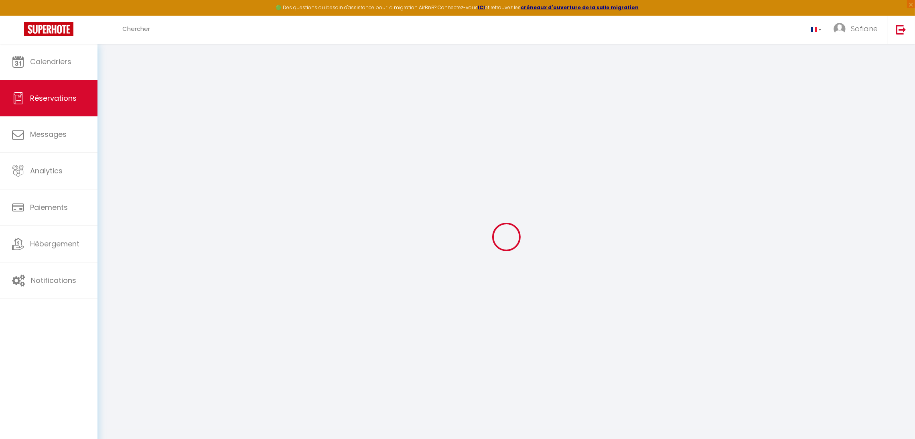
select select
checkbox input "false"
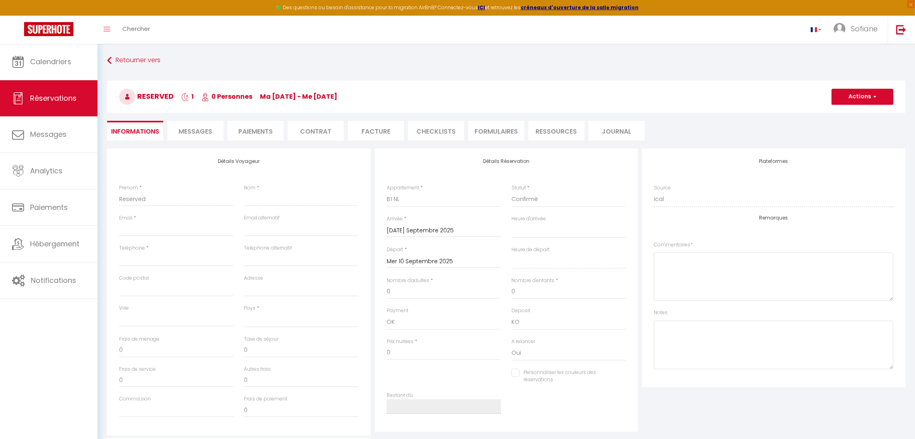
select select
checkbox input "false"
type textarea "Reservation URL: [URL][DOMAIN_NAME] tails/HMWXECKSTN. Phone Number (Last 4 Digi…"
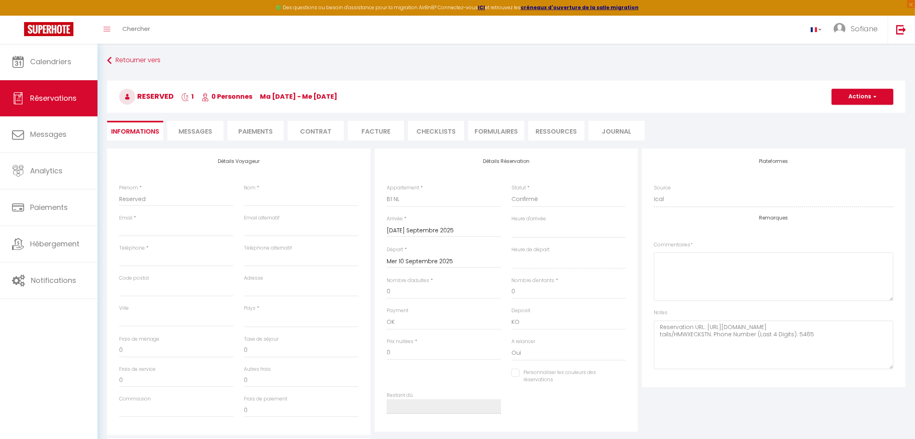
select select
checkbox input "false"
type textarea "Reservation URL: [URL][DOMAIN_NAME] tails/HMWXECKSTN. Phone Number (Last 4 Digi…"
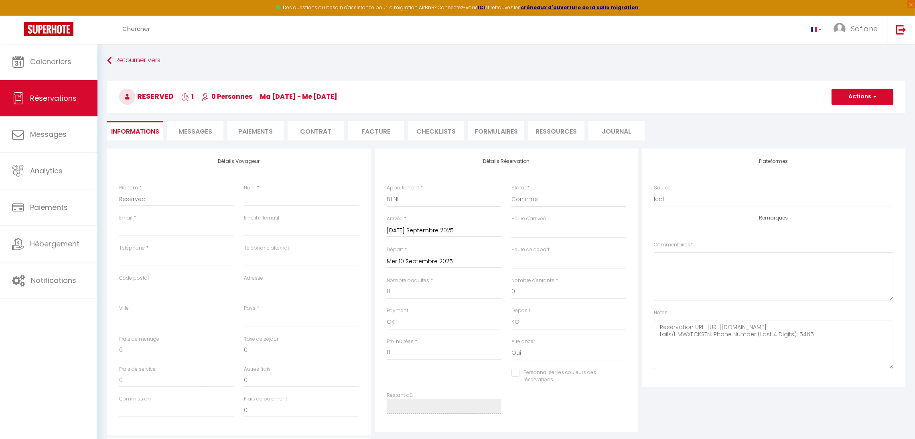
select select
checkbox input "false"
type textarea "Reservation URL: [URL][DOMAIN_NAME] tails/HMWXECKSTN. Phone Number (Last 4 Digi…"
select select
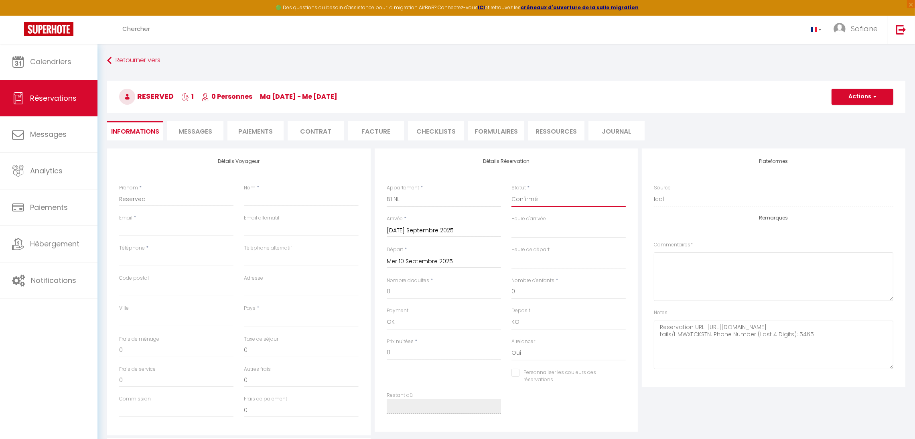
click at [519, 200] on select "Confirmé Non Confirmé [PERSON_NAME] par le voyageur No Show Request" at bounding box center [568, 199] width 114 height 15
select select "3"
click at [511, 192] on select "Confirmé Non Confirmé [PERSON_NAME] par le voyageur No Show Request" at bounding box center [568, 199] width 114 height 15
select select
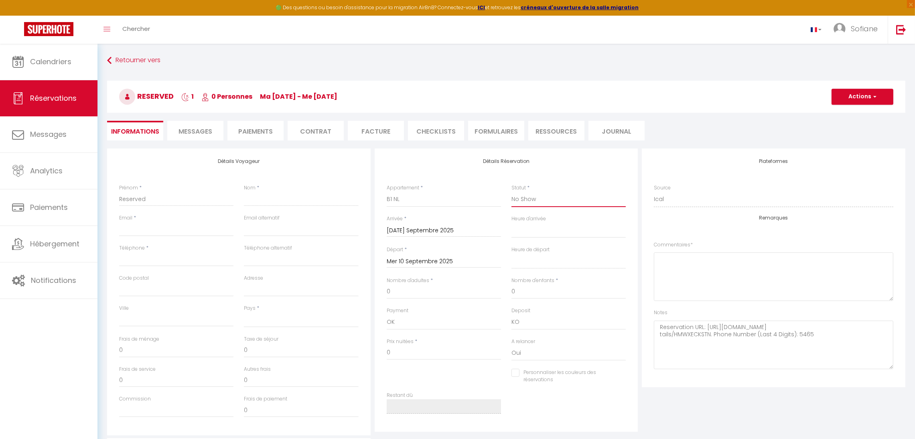
select select
checkbox input "false"
type textarea "Reservation URL: [URL][DOMAIN_NAME] tails/HMWXECKSTN. Phone Number (Last 4 Digi…"
click at [843, 97] on button "Actions" at bounding box center [862, 97] width 62 height 16
click at [842, 113] on link "Enregistrer" at bounding box center [853, 114] width 63 height 10
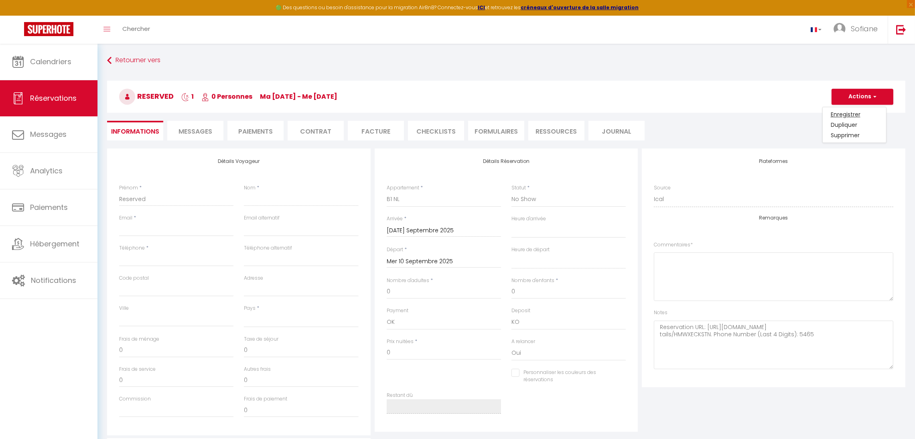
select select
checkbox input "false"
type textarea "Reservation URL: [URL][DOMAIN_NAME] tails/HMWXECKSTN. Phone Number (Last 4 Digi…"
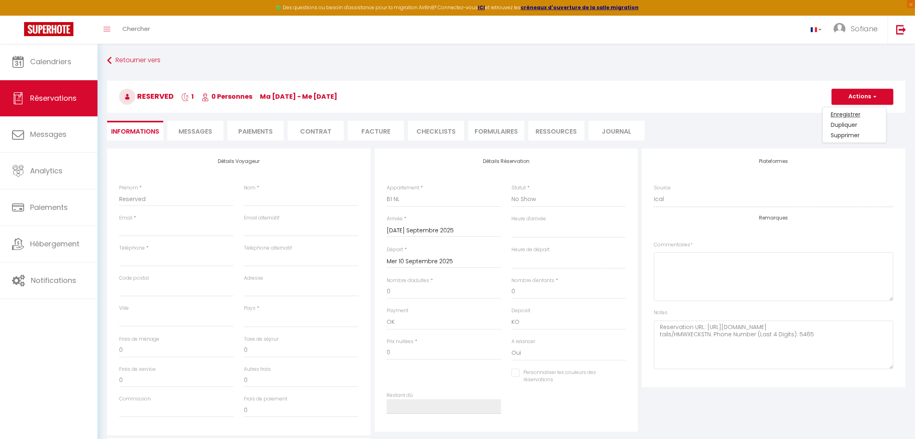
select select
checkbox input "false"
type textarea "Reservation URL: [URL][DOMAIN_NAME] tails/HMWXECKSTN. Phone Number (Last 4 Digi…"
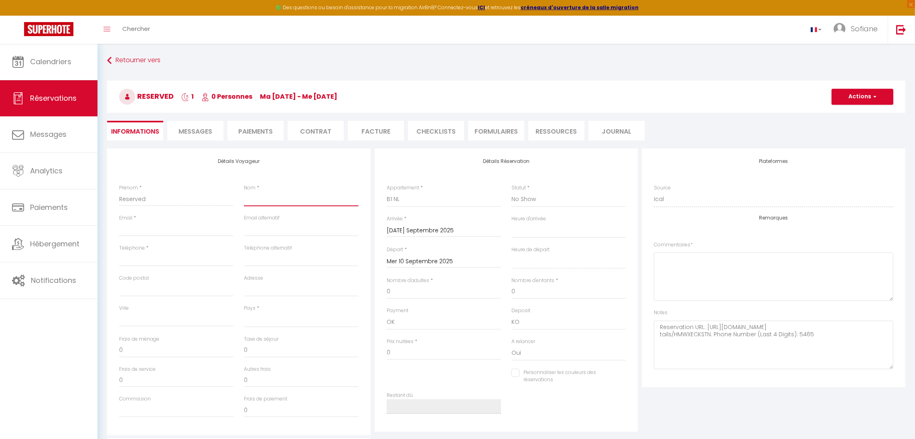
click at [255, 203] on input "Nom" at bounding box center [301, 199] width 114 height 14
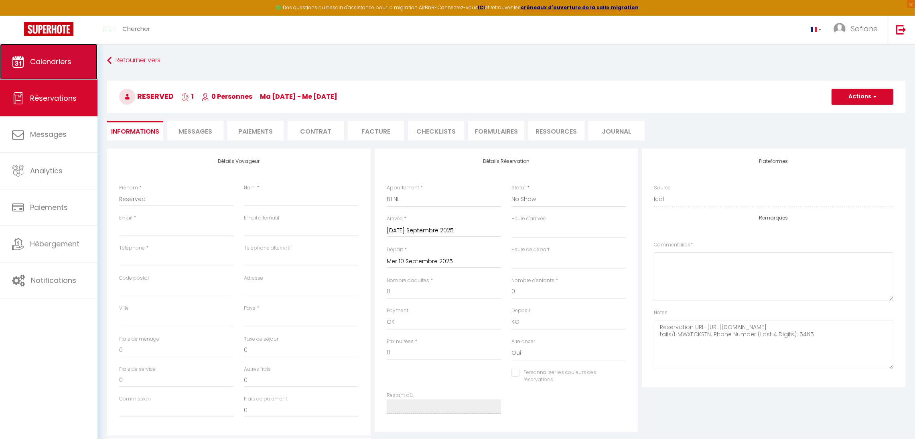
click at [18, 69] on link "Calendriers" at bounding box center [48, 62] width 97 height 36
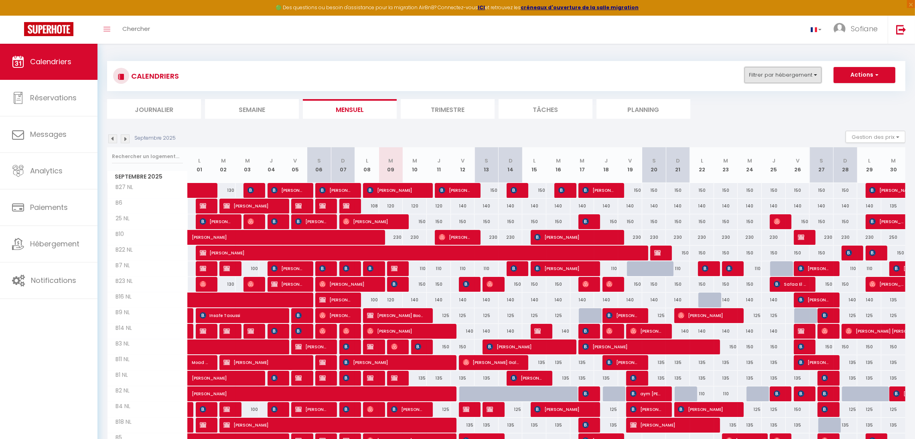
click at [779, 77] on button "Filtrer par hébergement" at bounding box center [782, 75] width 77 height 16
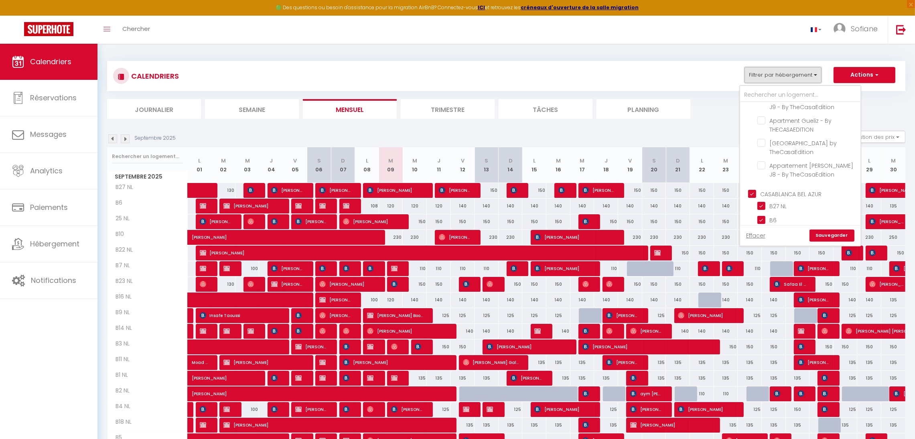
scroll to position [245, 0]
click at [776, 155] on input "CASABLANCA BEL AZUR" at bounding box center [808, 156] width 120 height 8
checkbox input "false"
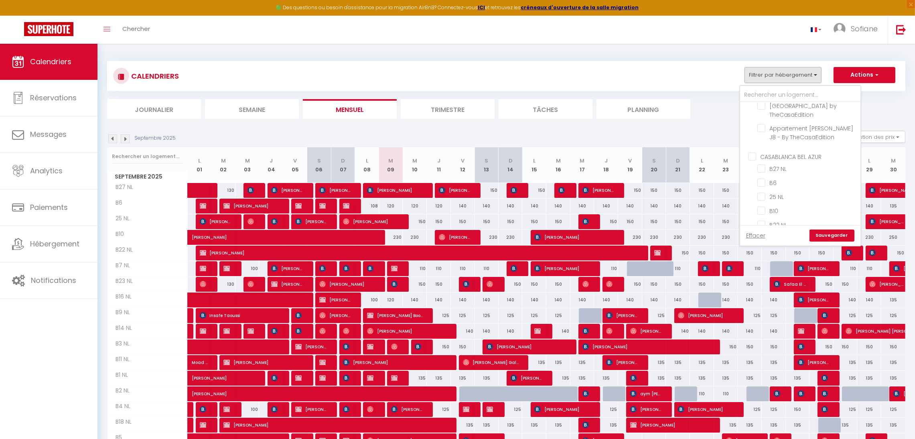
checkbox input "false"
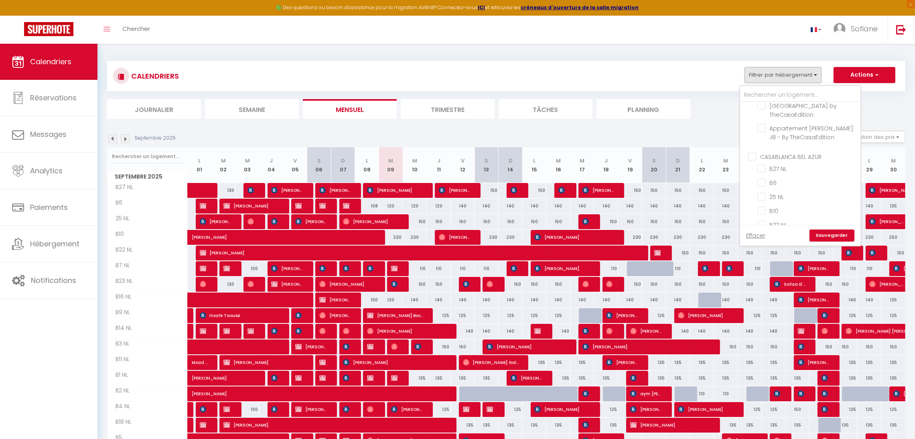
checkbox input "false"
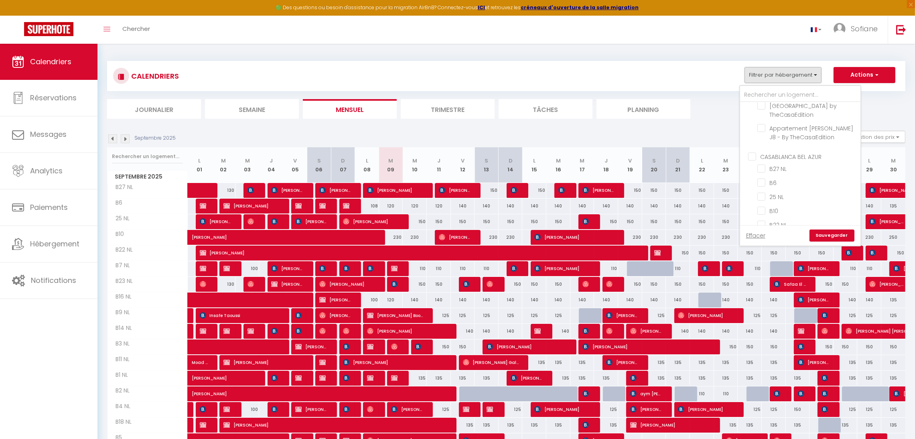
checkbox input "false"
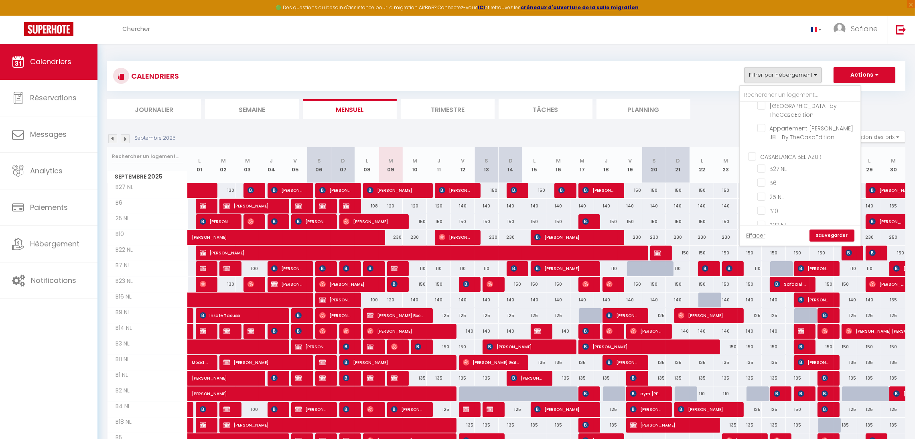
checkbox input "false"
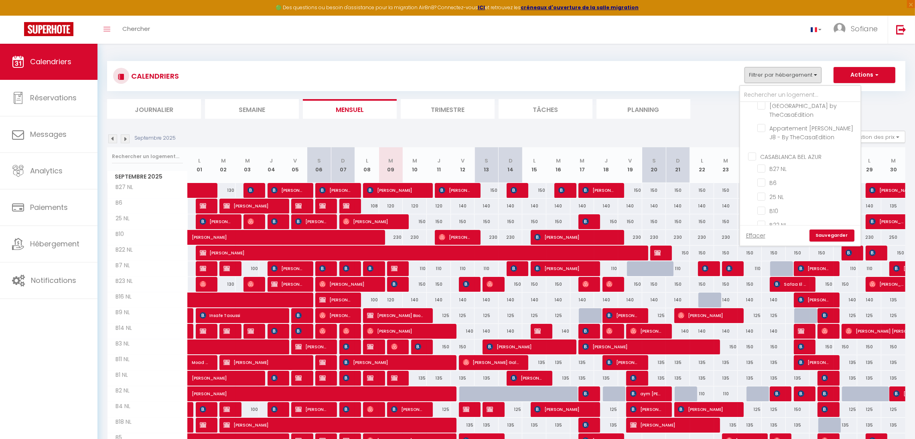
checkbox input "false"
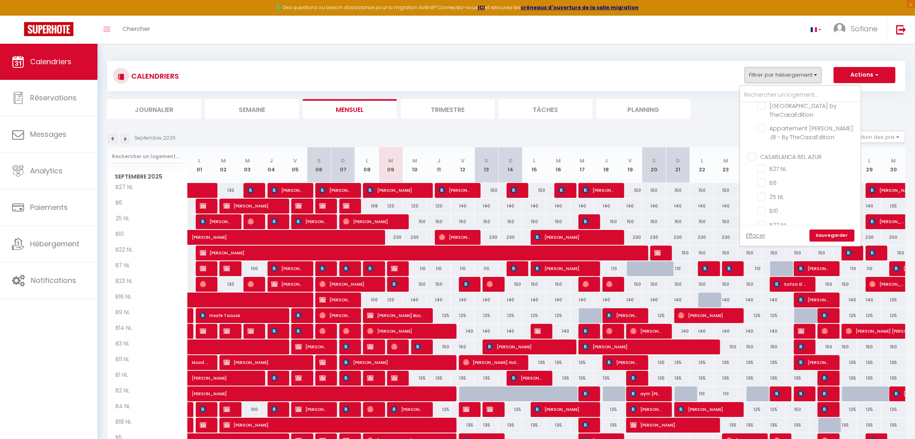
checkbox input "false"
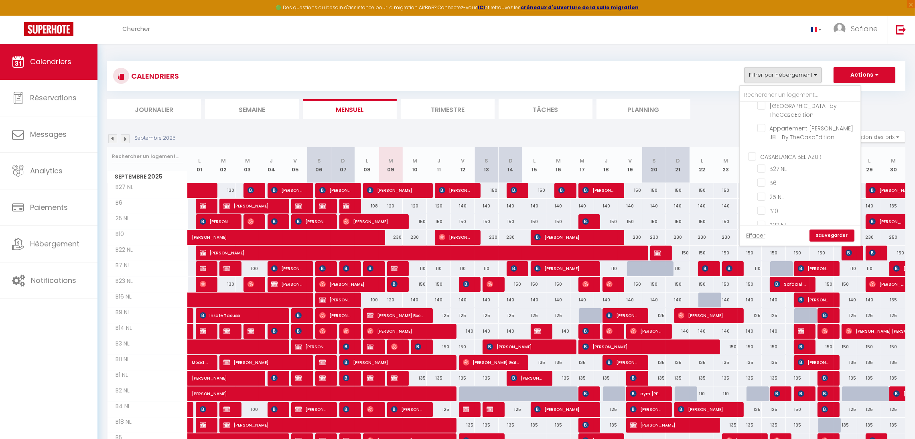
checkbox input "false"
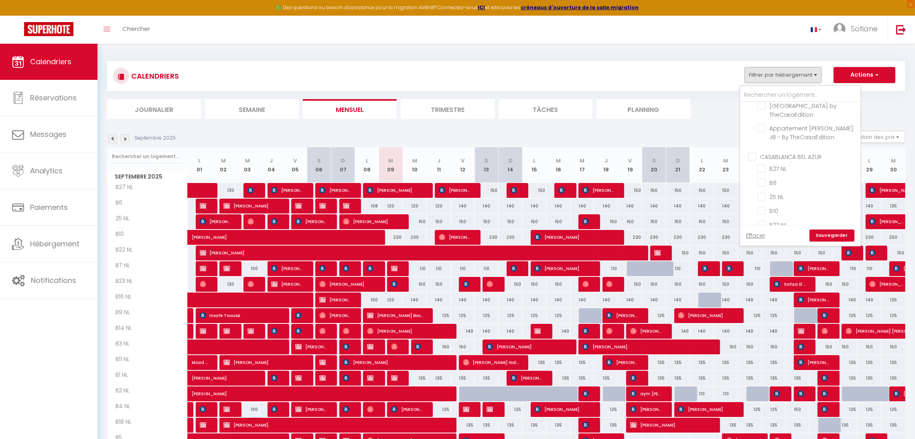
checkbox input "false"
click at [765, 113] on input "AGADIR" at bounding box center [808, 110] width 120 height 8
checkbox input "true"
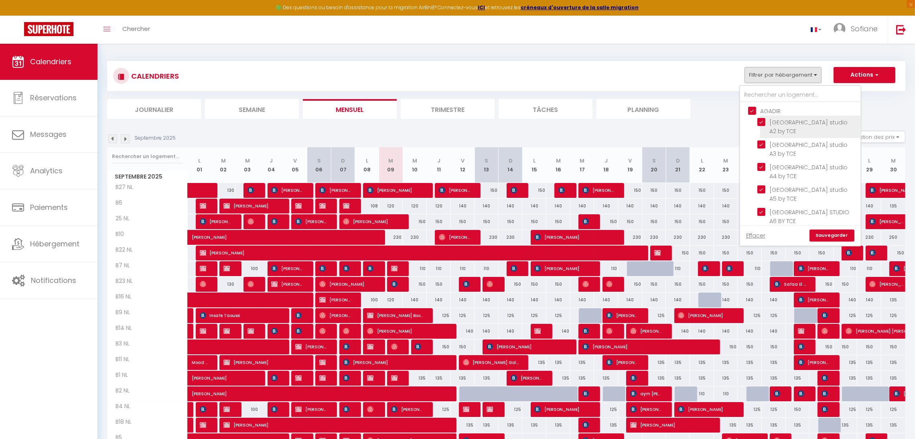
checkbox input "true"
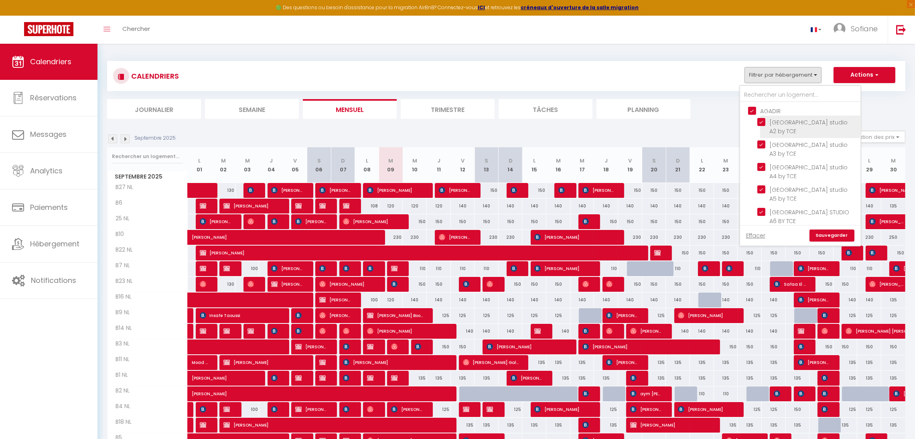
checkbox input "true"
checkbox input "false"
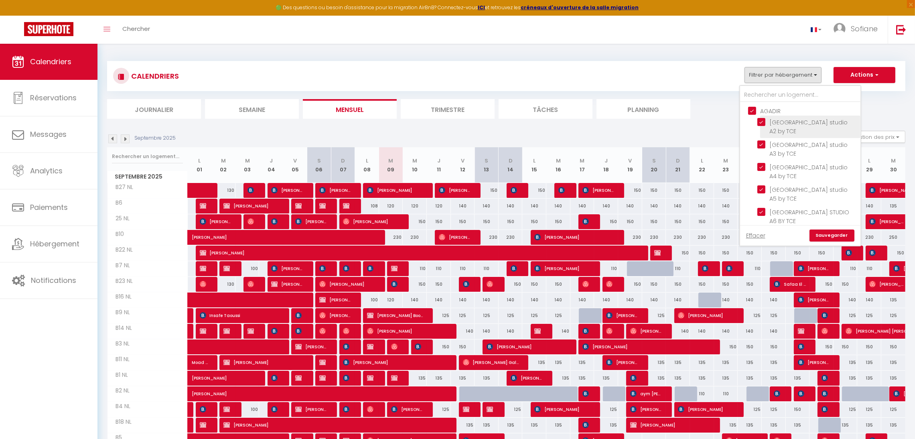
checkbox input "false"
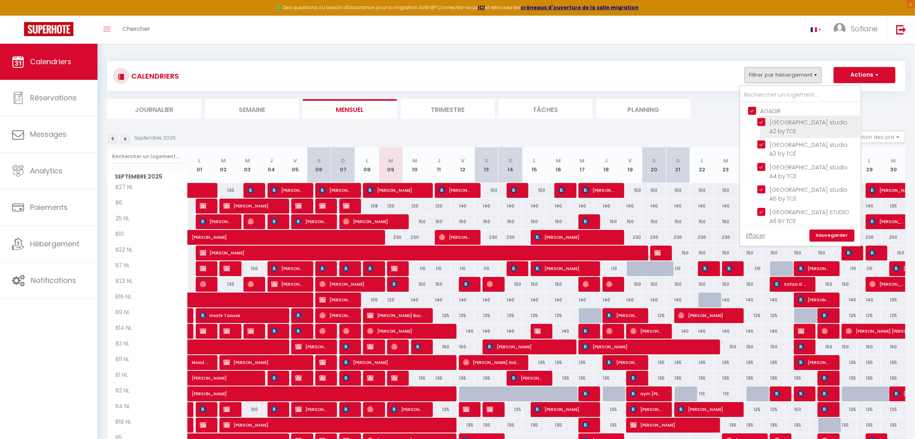
checkbox input "false"
click at [824, 231] on link "Sauvegarder" at bounding box center [831, 235] width 45 height 12
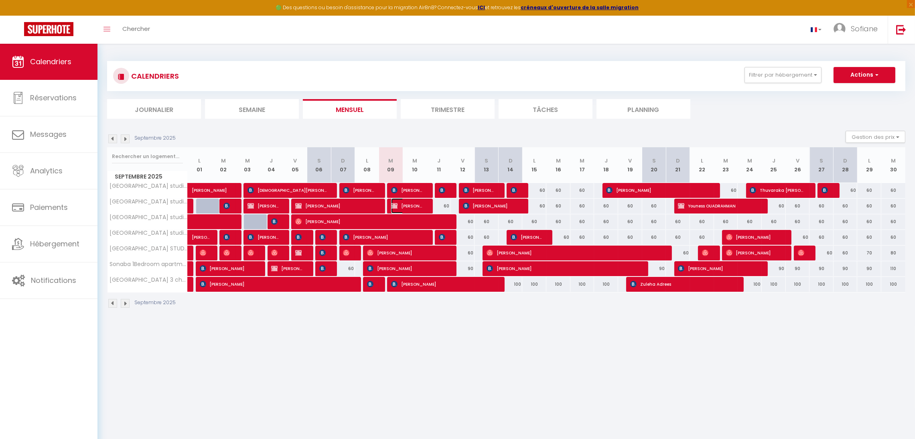
click at [406, 206] on span "Yassine TISSIR" at bounding box center [407, 205] width 32 height 15
select select "OK"
select select "KO"
select select "0"
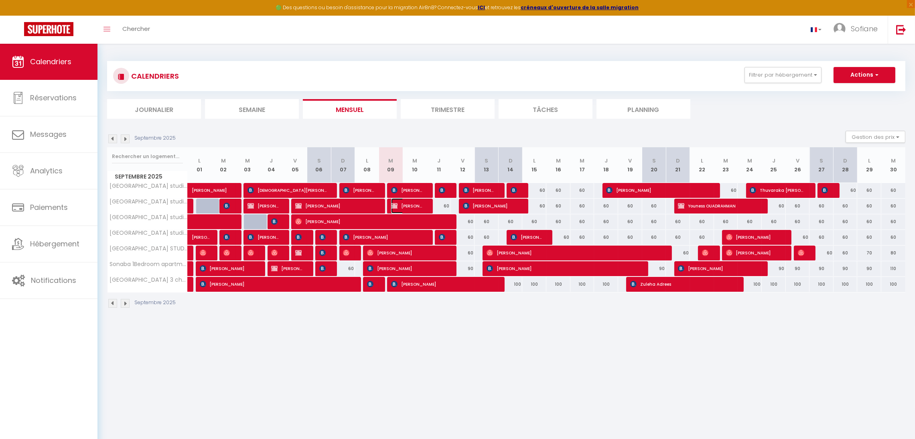
select select "1"
select select
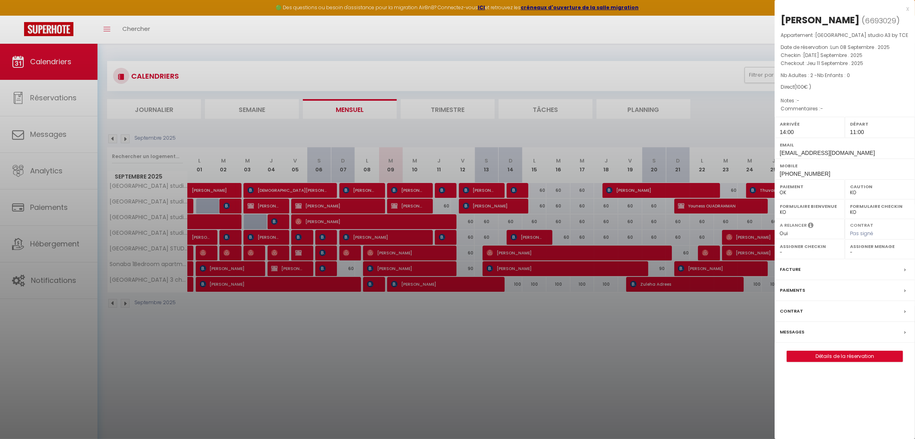
click at [405, 331] on div at bounding box center [457, 219] width 915 height 439
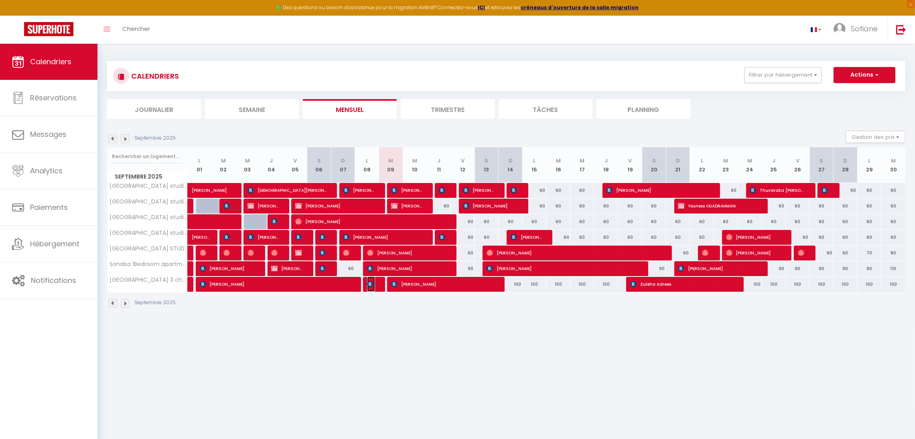
click at [374, 285] on span "Raoul Badarau" at bounding box center [371, 283] width 8 height 15
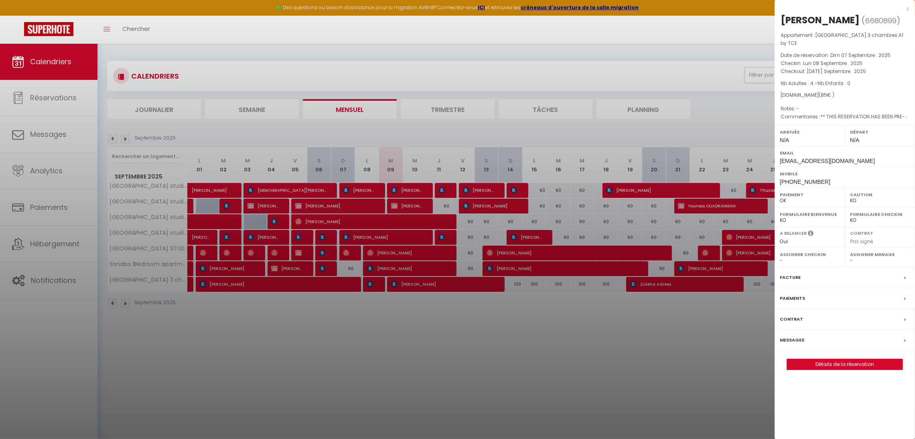
click at [424, 328] on div at bounding box center [457, 219] width 915 height 439
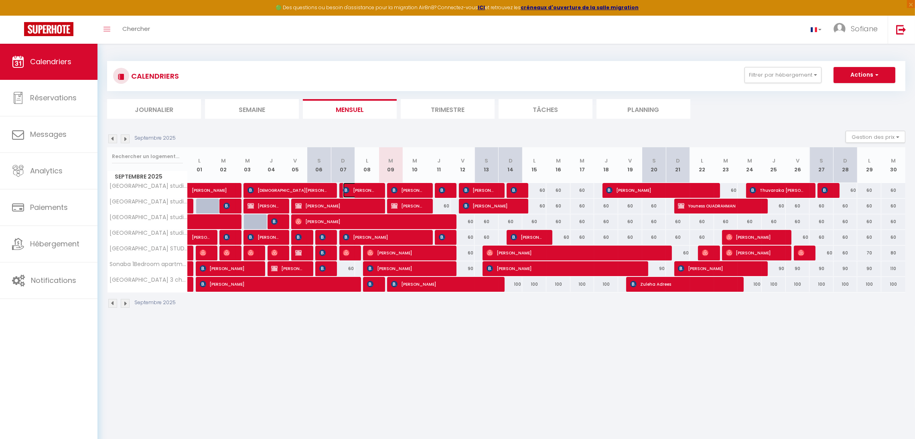
click at [374, 188] on span "Yassine Tissir" at bounding box center [359, 189] width 32 height 15
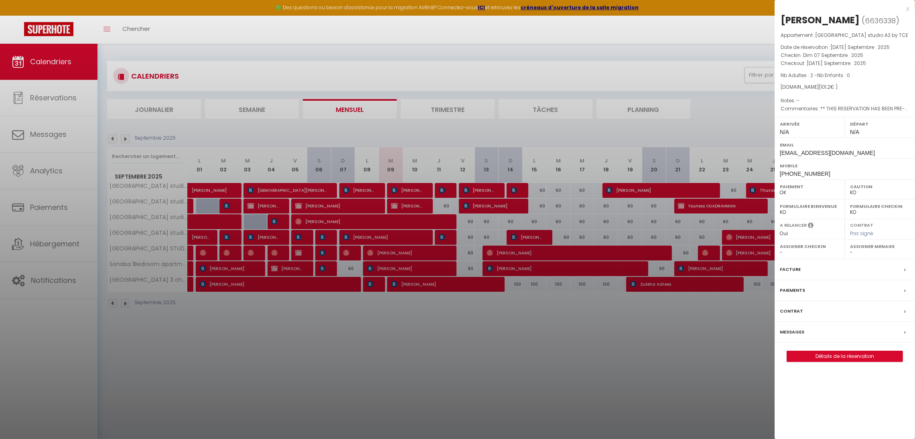
click at [424, 338] on div at bounding box center [457, 219] width 915 height 439
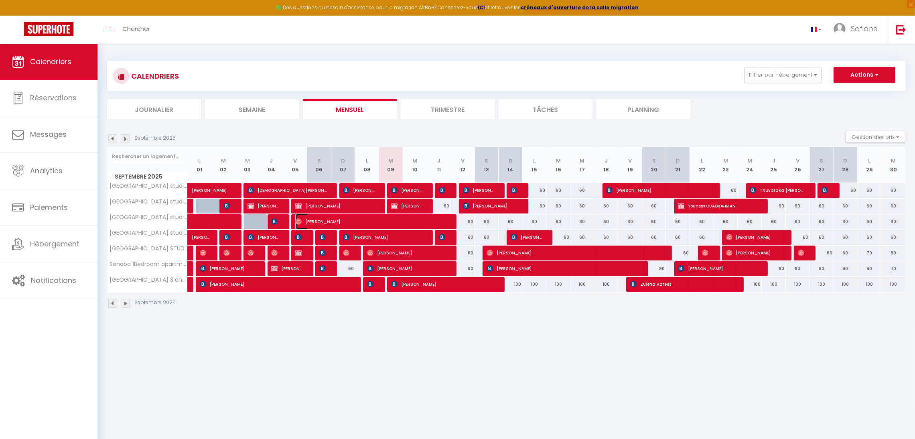
click at [377, 223] on span "Isabell Herkenrath" at bounding box center [371, 221] width 152 height 15
select select "OK"
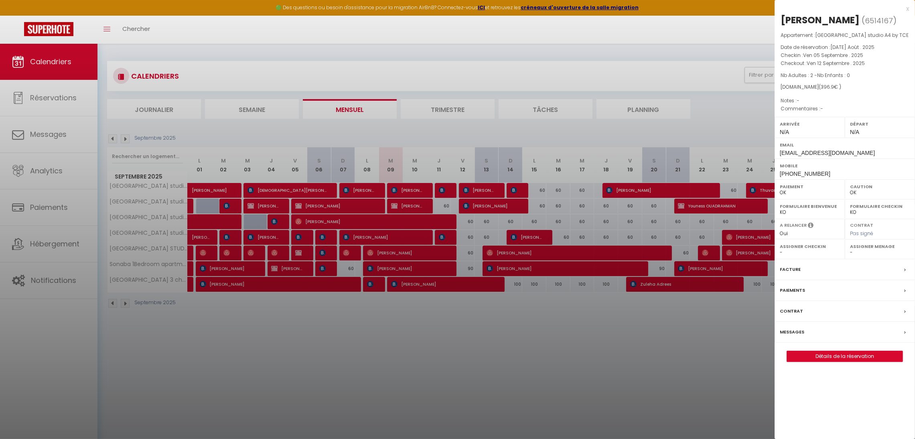
click at [431, 317] on div at bounding box center [457, 219] width 915 height 439
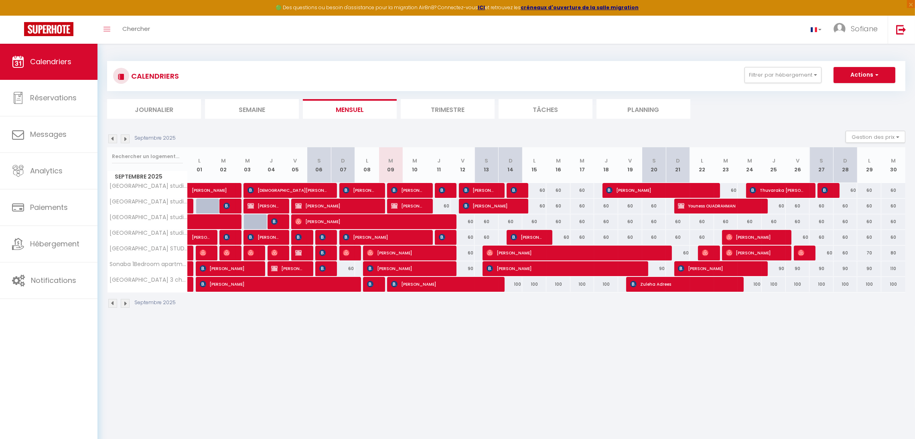
click at [122, 138] on img at bounding box center [125, 138] width 9 height 9
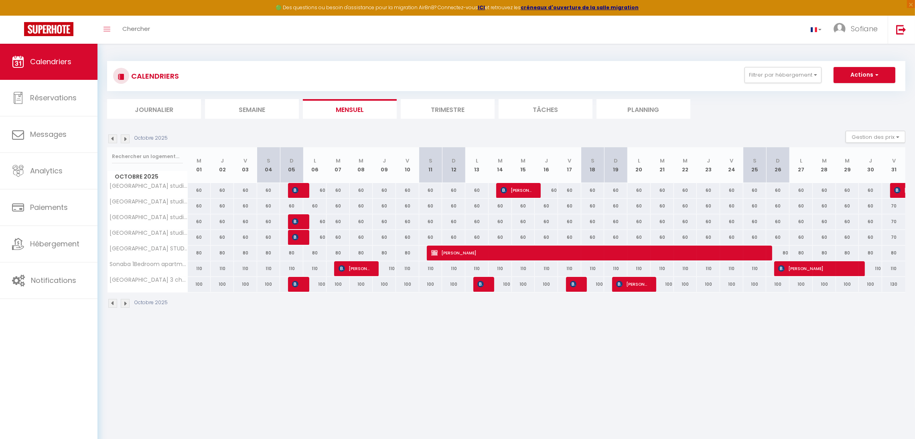
click at [121, 140] on img at bounding box center [125, 138] width 9 height 9
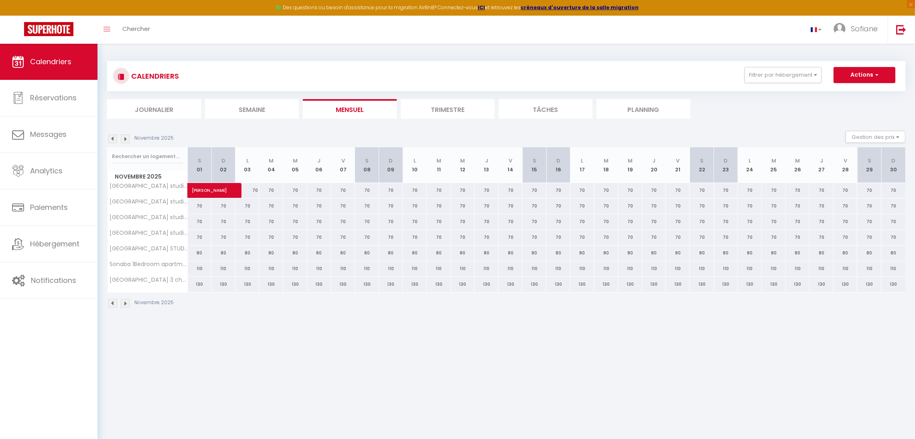
click at [121, 140] on img at bounding box center [125, 138] width 9 height 9
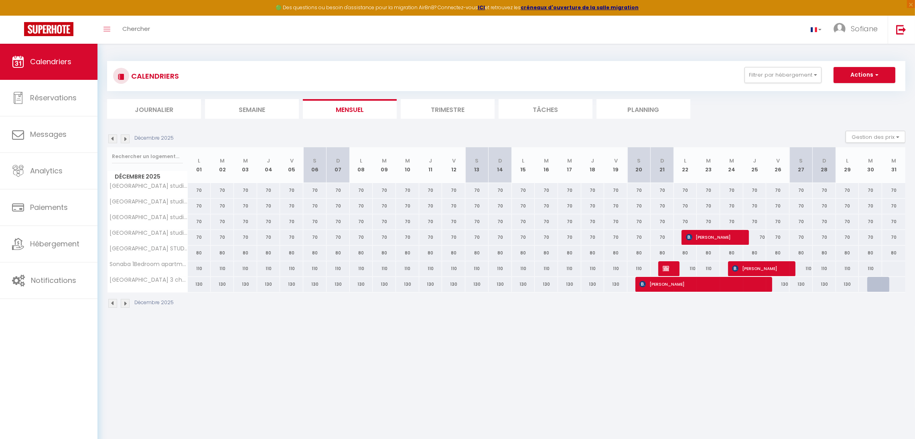
click at [121, 140] on img at bounding box center [125, 138] width 9 height 9
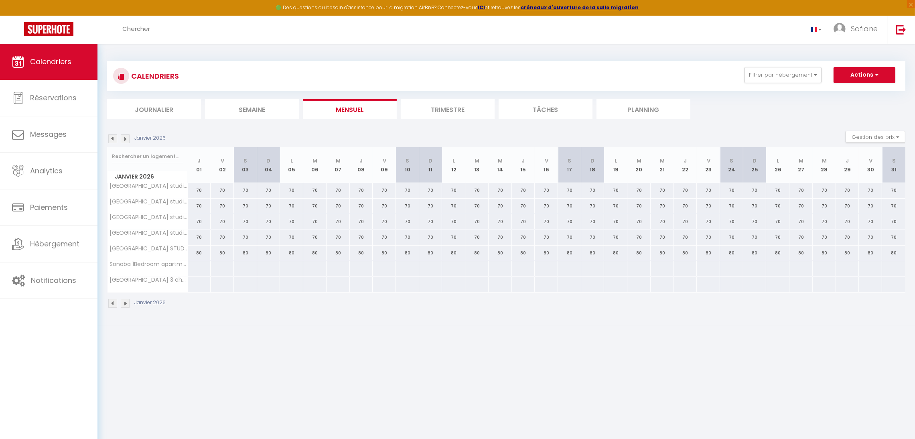
click at [121, 140] on img at bounding box center [125, 138] width 9 height 9
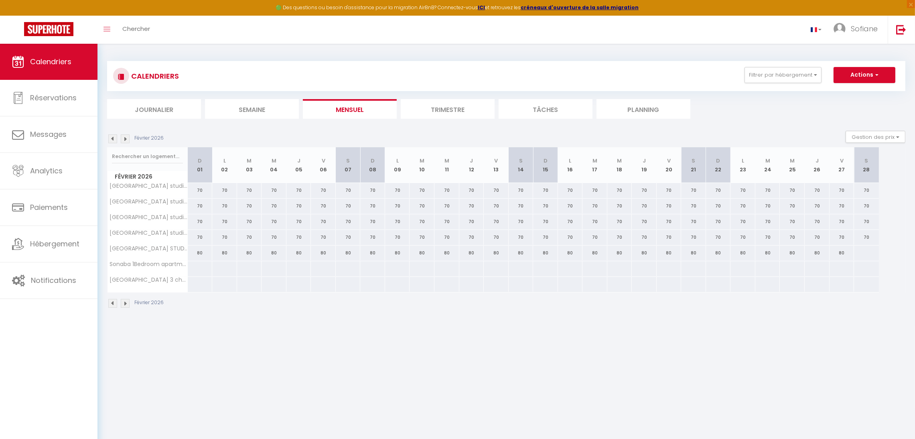
click at [121, 140] on img at bounding box center [125, 138] width 9 height 9
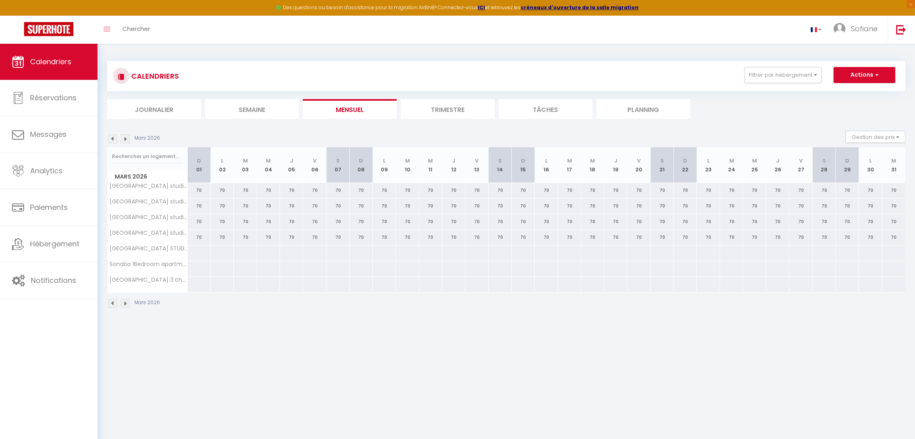
click at [123, 141] on img at bounding box center [125, 138] width 9 height 9
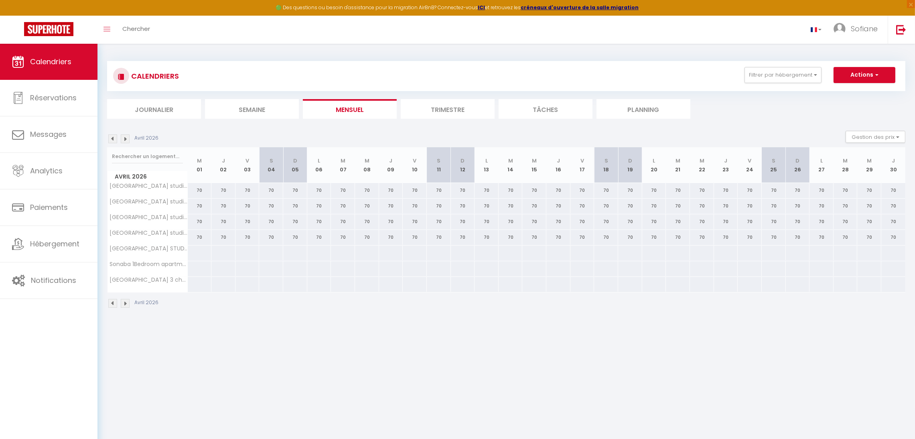
click at [123, 141] on img at bounding box center [125, 138] width 9 height 9
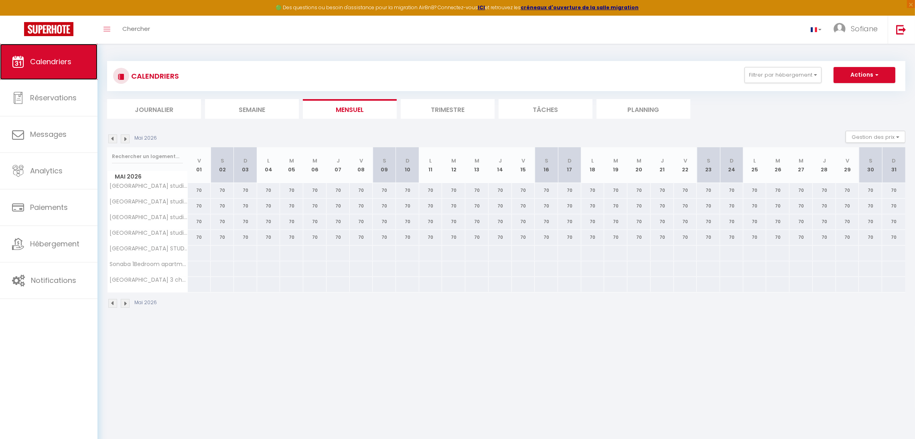
click at [40, 75] on link "Calendriers" at bounding box center [48, 62] width 97 height 36
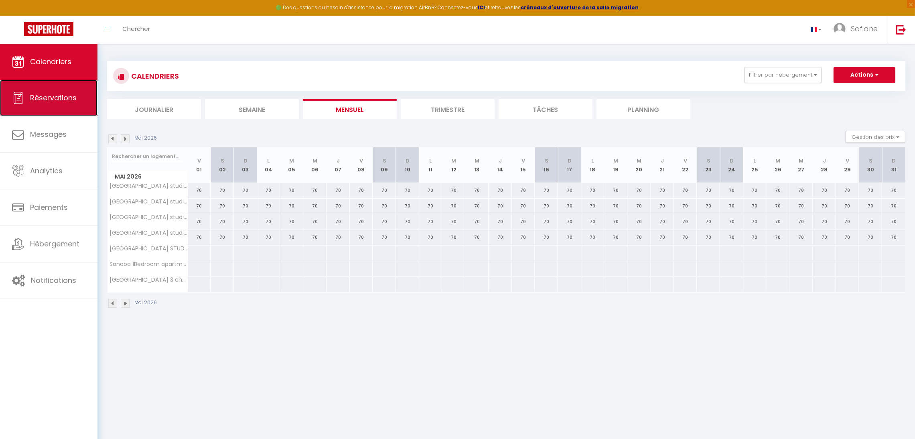
click at [76, 109] on link "Réservations" at bounding box center [48, 98] width 97 height 36
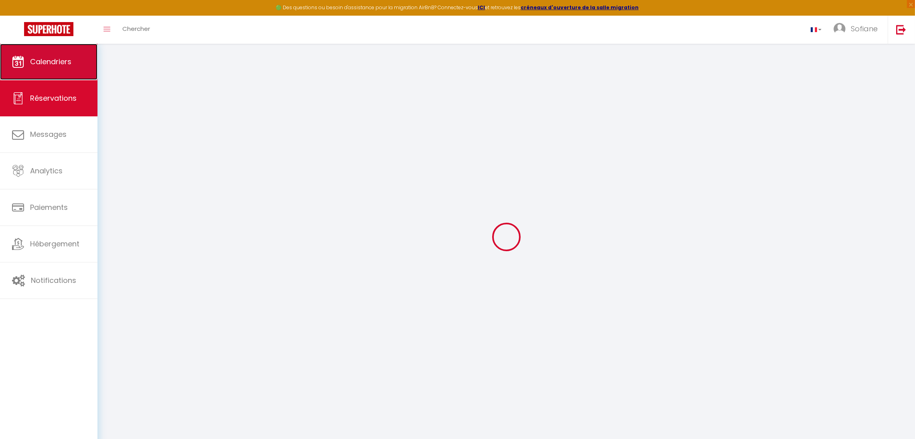
click at [59, 66] on span "Calendriers" at bounding box center [50, 62] width 41 height 10
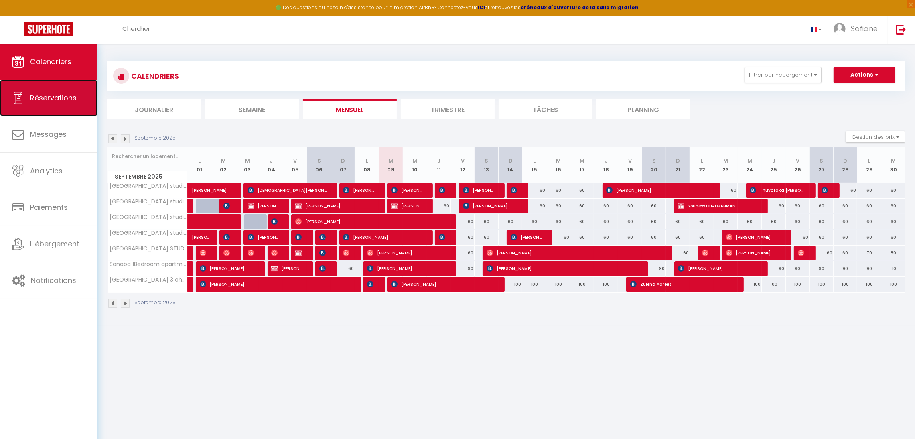
click at [56, 91] on link "Réservations" at bounding box center [48, 98] width 97 height 36
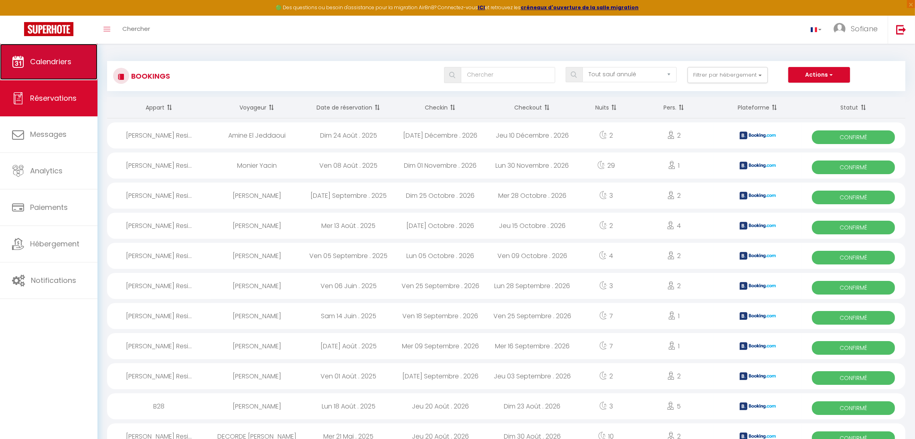
click at [65, 65] on span "Calendriers" at bounding box center [50, 62] width 41 height 10
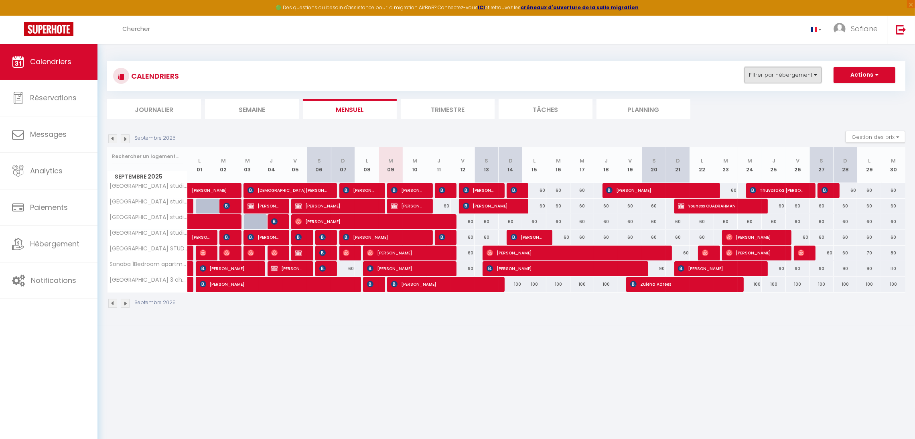
click at [774, 72] on button "Filtrer par hébergement" at bounding box center [782, 75] width 77 height 16
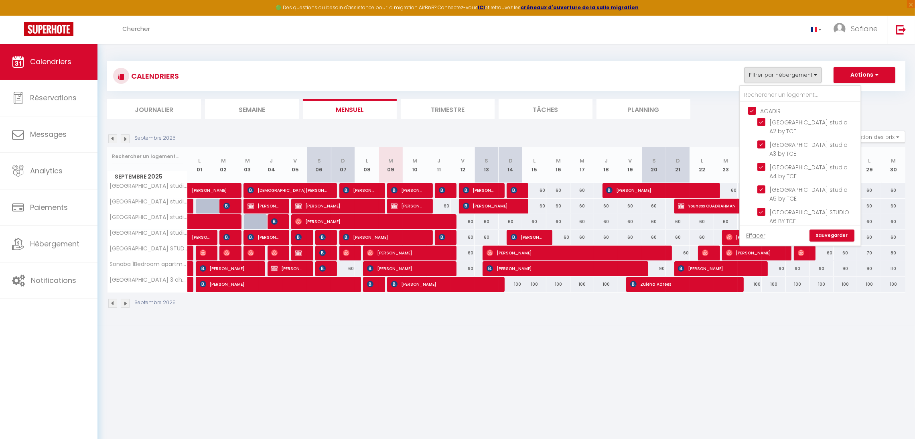
click at [761, 110] on input "AGADIR" at bounding box center [808, 110] width 120 height 8
checkbox input "false"
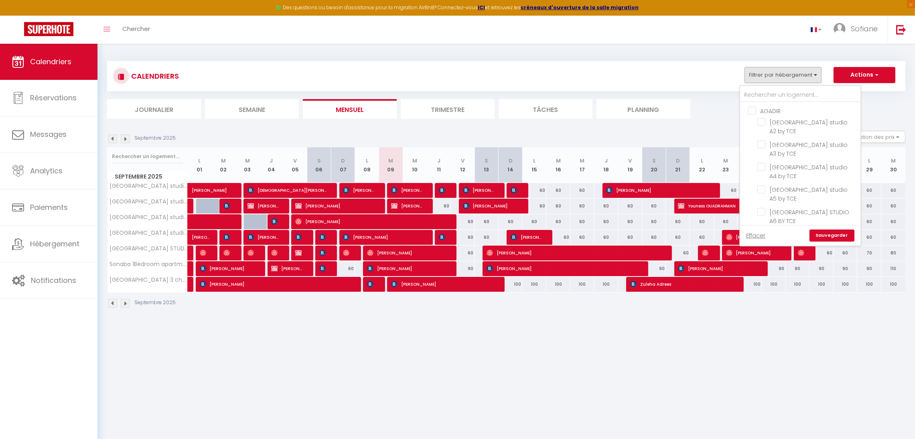
checkbox input "false"
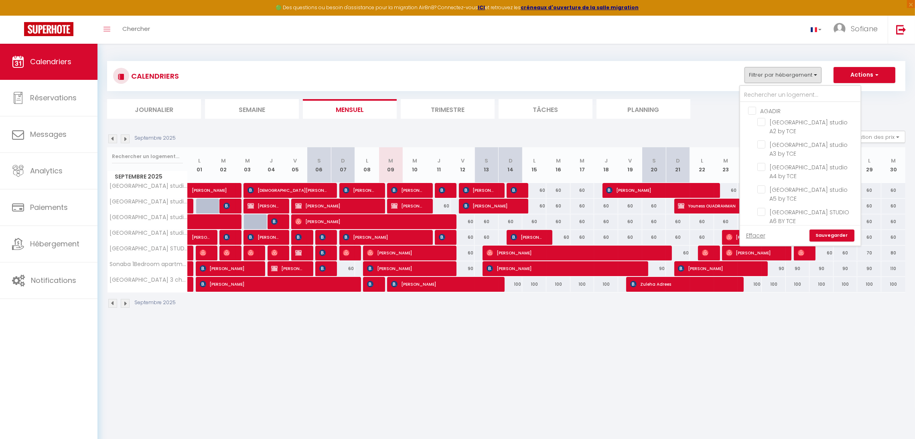
checkbox input "false"
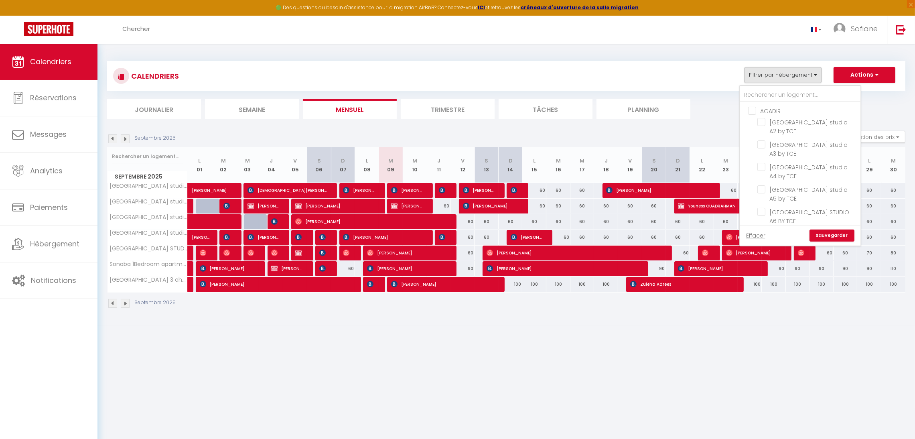
checkbox input "false"
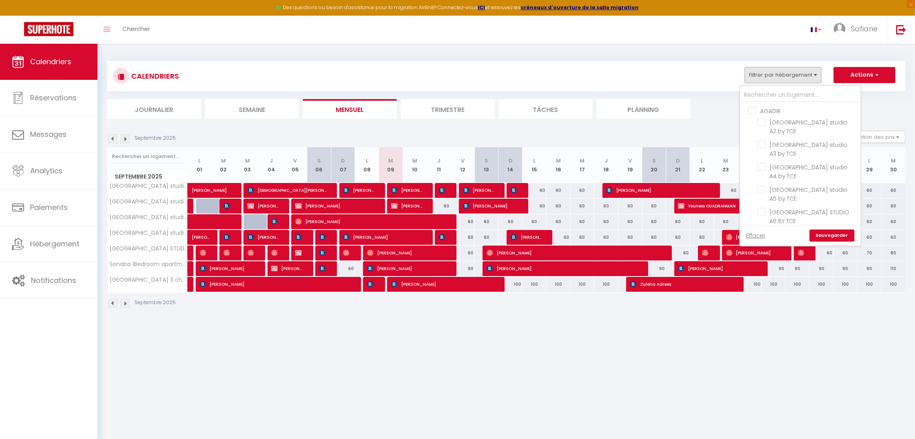
checkbox input "false"
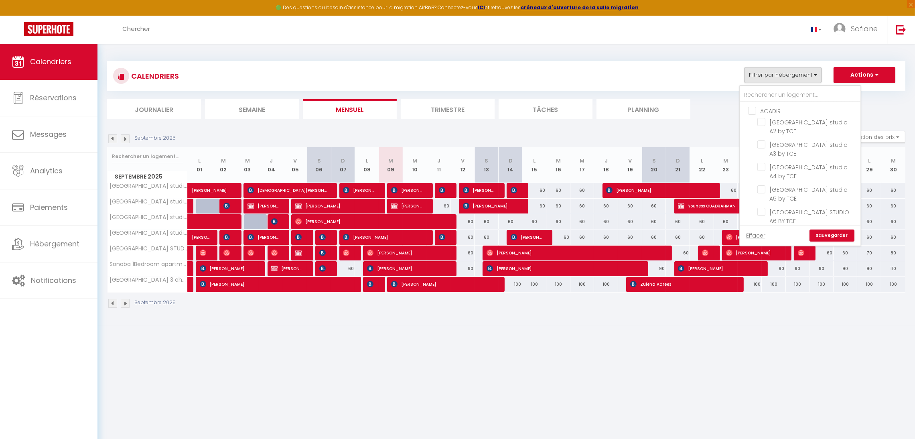
checkbox input "false"
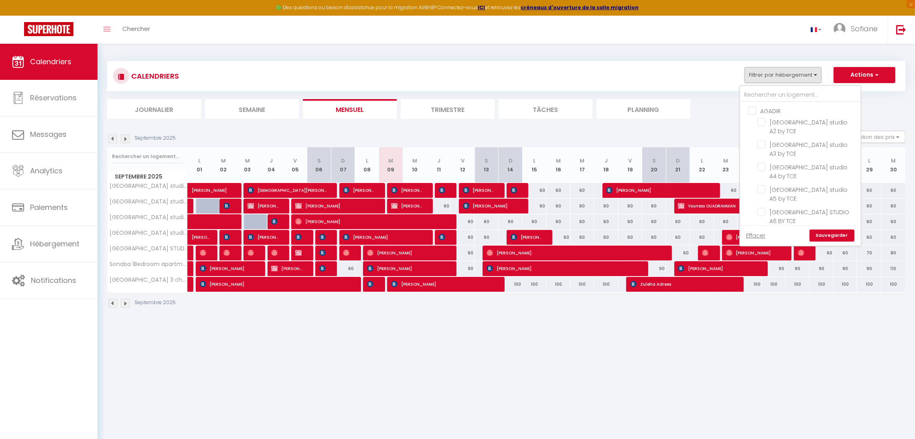
checkbox input "false"
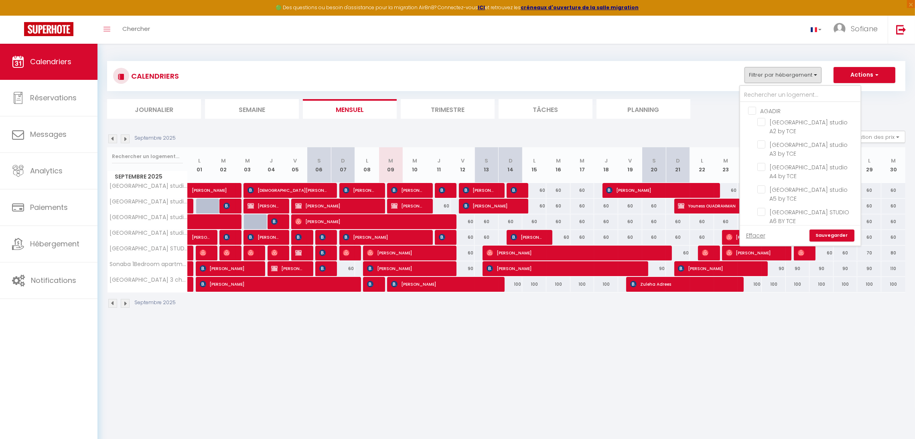
checkbox input "false"
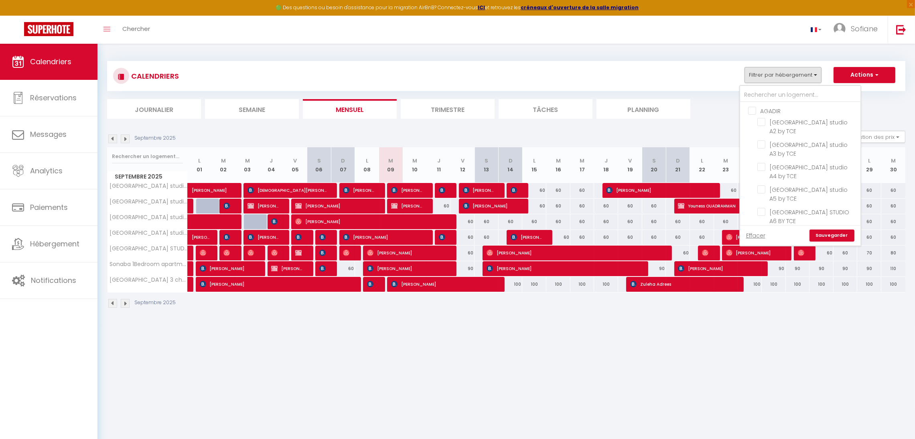
checkbox input "false"
click at [780, 168] on input "MARRAKECH" at bounding box center [808, 169] width 120 height 8
checkbox input "true"
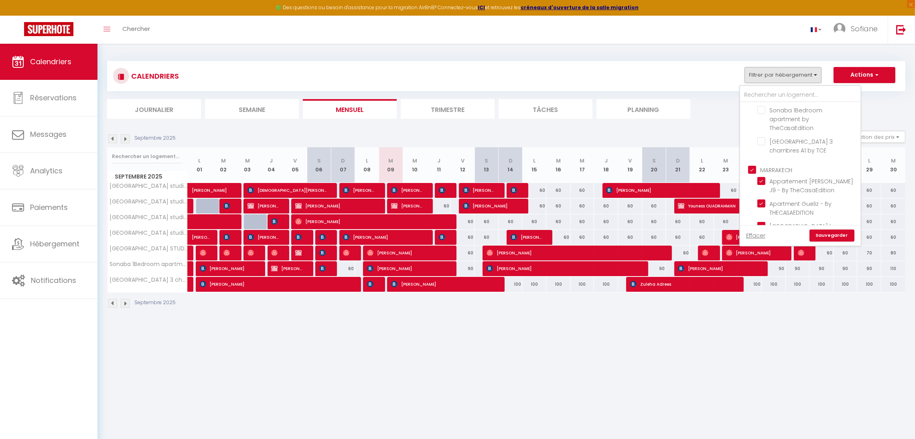
checkbox input "true"
checkbox input "false"
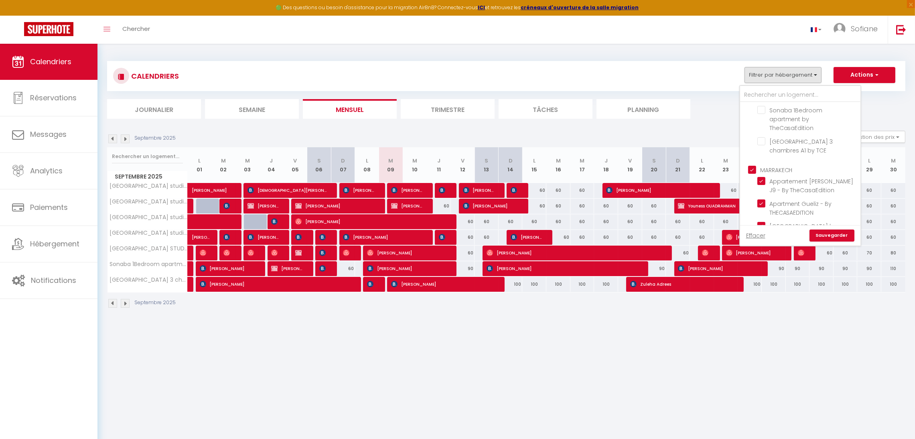
checkbox input "false"
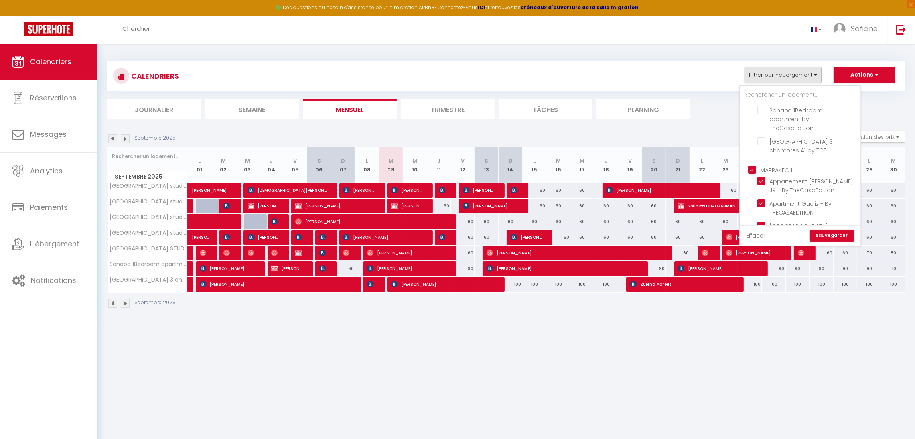
checkbox input "false"
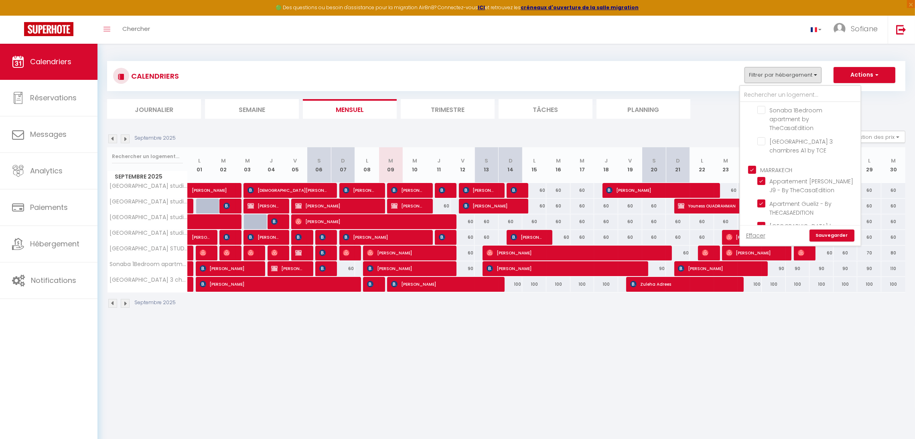
checkbox input "false"
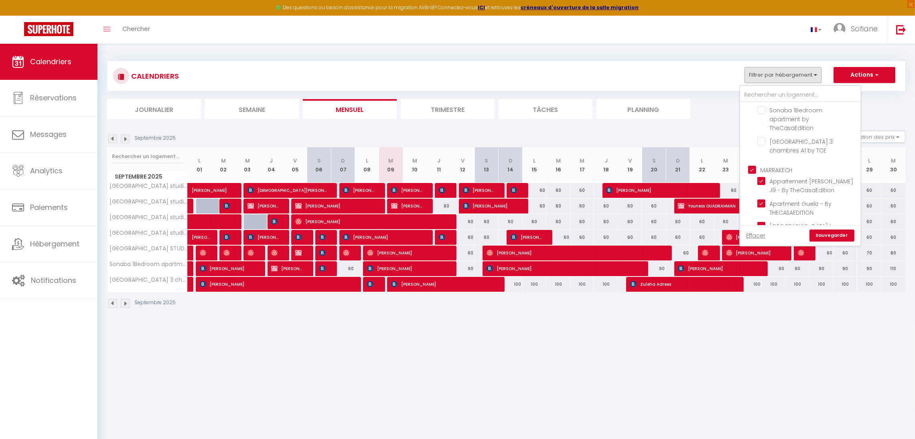
checkbox input "false"
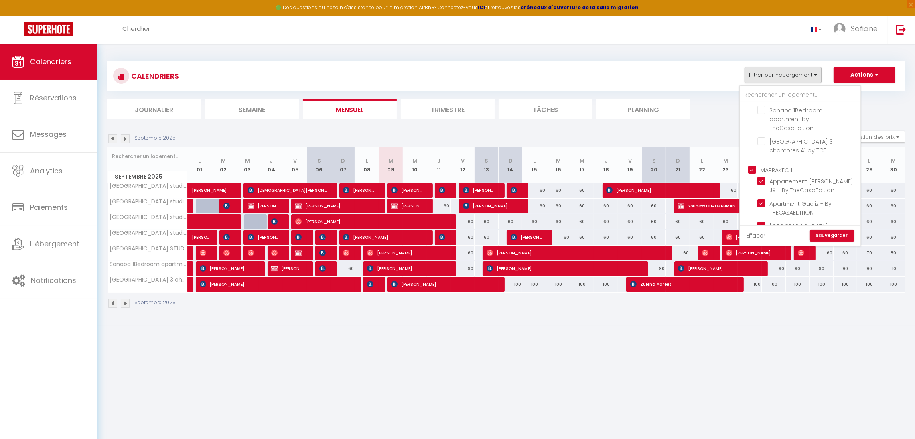
checkbox input "false"
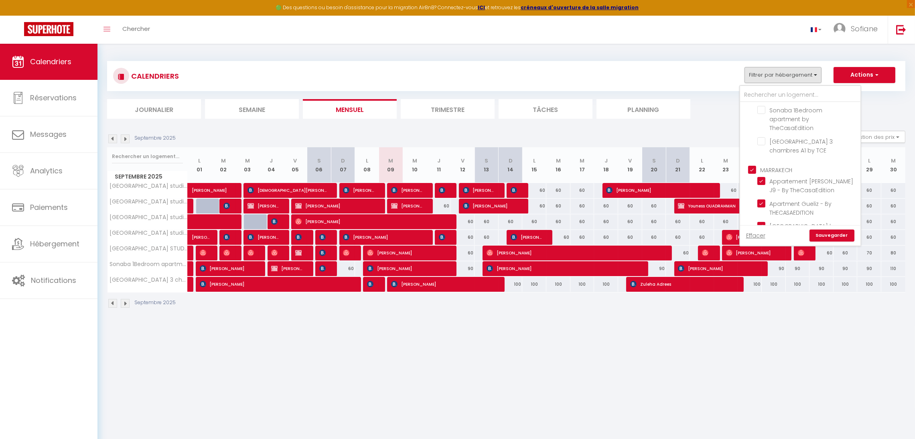
checkbox input "false"
click at [836, 231] on link "Sauvegarder" at bounding box center [831, 235] width 45 height 12
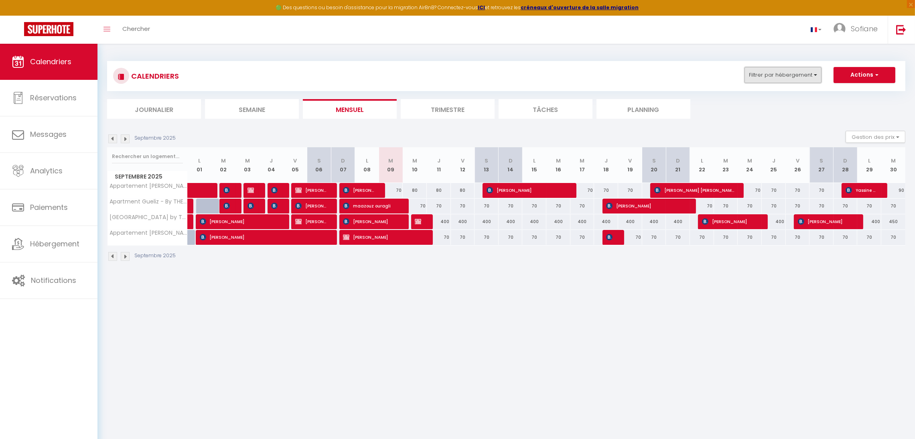
click at [762, 78] on button "Filtrer par hébergement" at bounding box center [782, 75] width 77 height 16
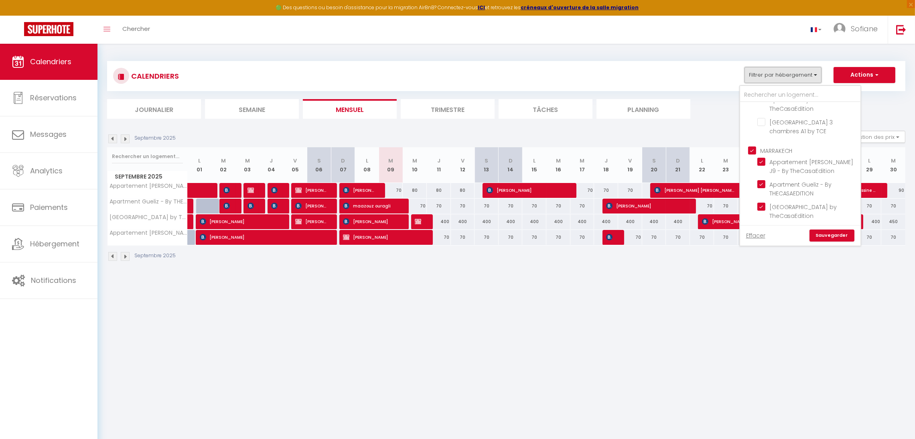
scroll to position [143, 0]
click at [784, 145] on ul "MARRAKECH Appartement Jnane Gueliz J9 - By TheCasaEdition Apartment Gueliz - By…" at bounding box center [800, 195] width 120 height 107
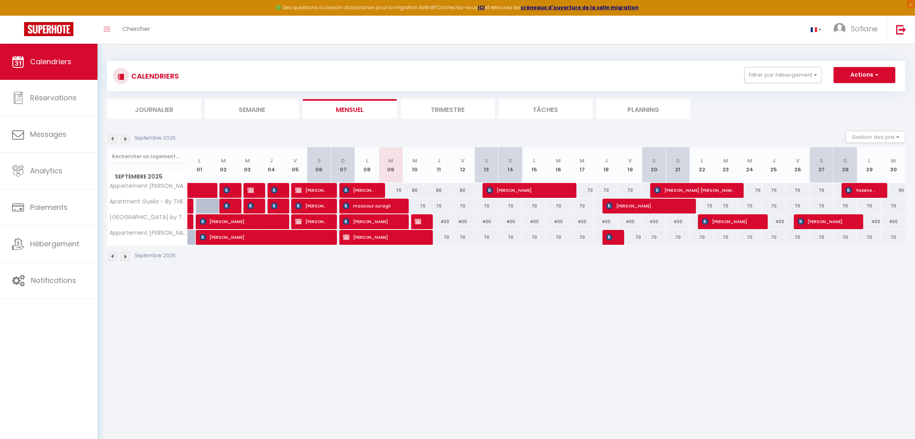
click at [783, 64] on div "CALENDRIERS Filtrer par hébergement AGADIR Assalama city center studio A2 by TC…" at bounding box center [506, 76] width 798 height 30
click at [783, 65] on div "CALENDRIERS Filtrer par hébergement AGADIR Assalama city center studio A2 by TC…" at bounding box center [506, 76] width 798 height 30
click at [776, 78] on button "Filtrer par hébergement" at bounding box center [782, 75] width 77 height 16
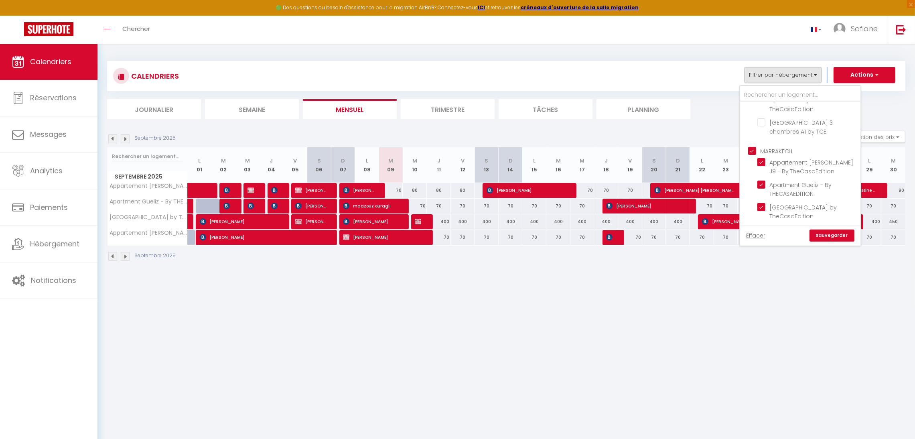
click at [752, 153] on input "MARRAKECH" at bounding box center [808, 150] width 120 height 8
checkbox input "false"
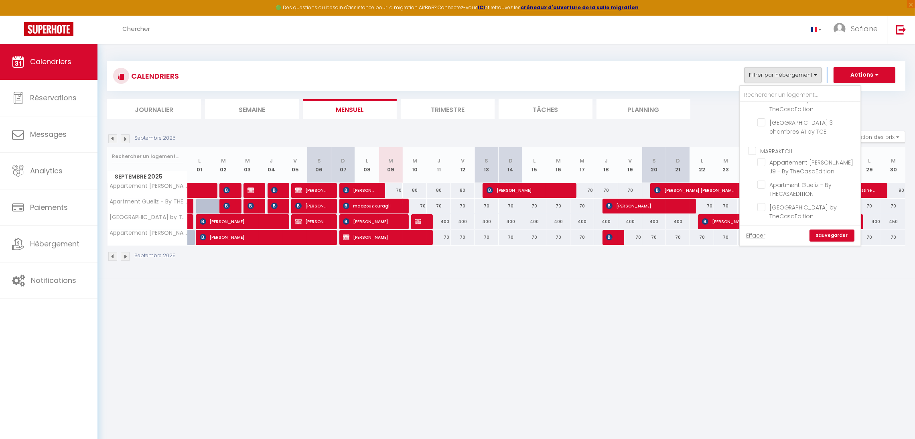
checkbox input "false"
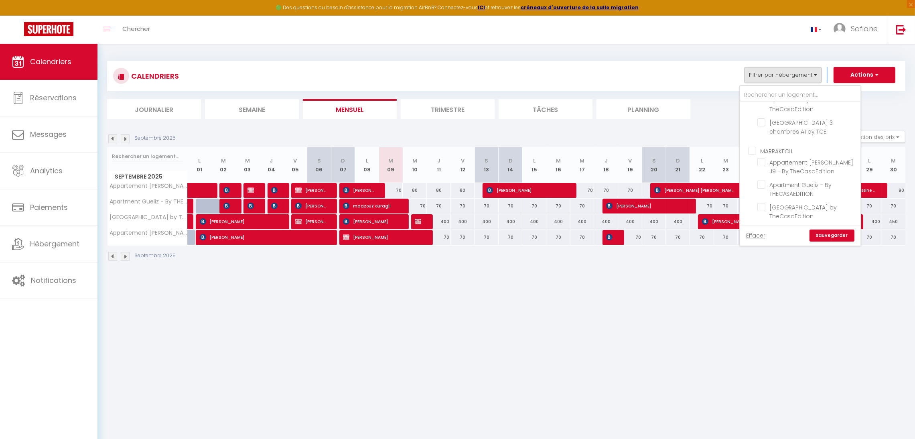
checkbox input "false"
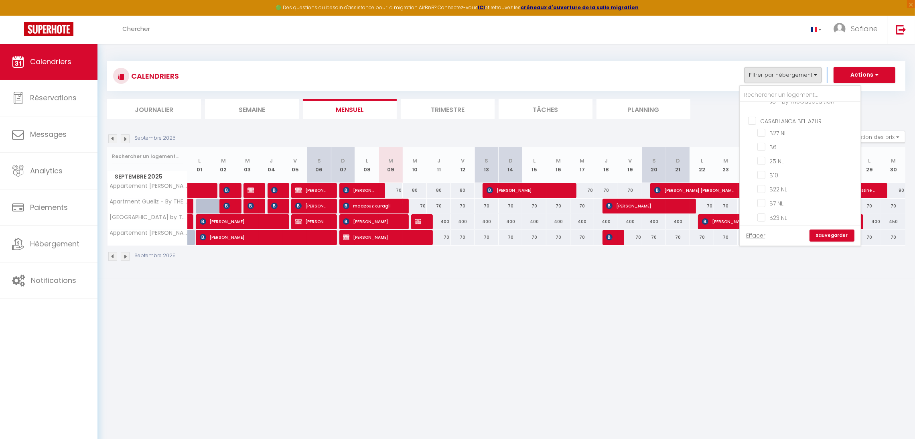
click at [753, 120] on input "CASABLANCA BEL AZUR" at bounding box center [808, 120] width 120 height 8
click at [824, 234] on link "Sauvegarder" at bounding box center [831, 235] width 45 height 12
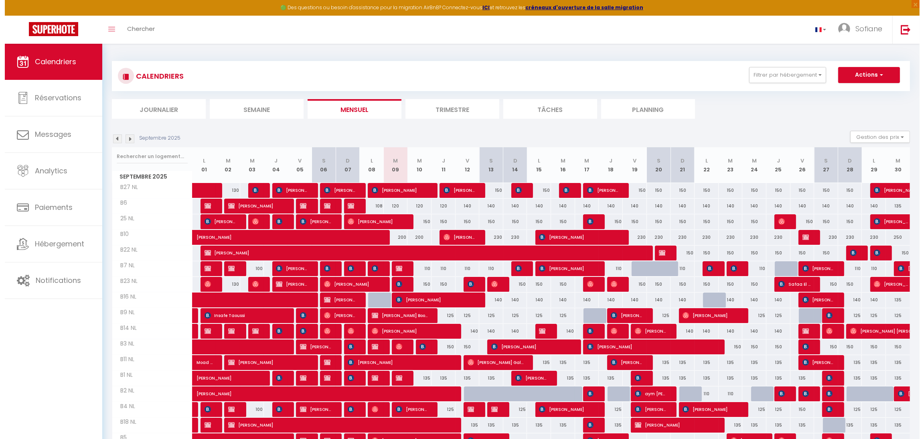
scroll to position [91, 0]
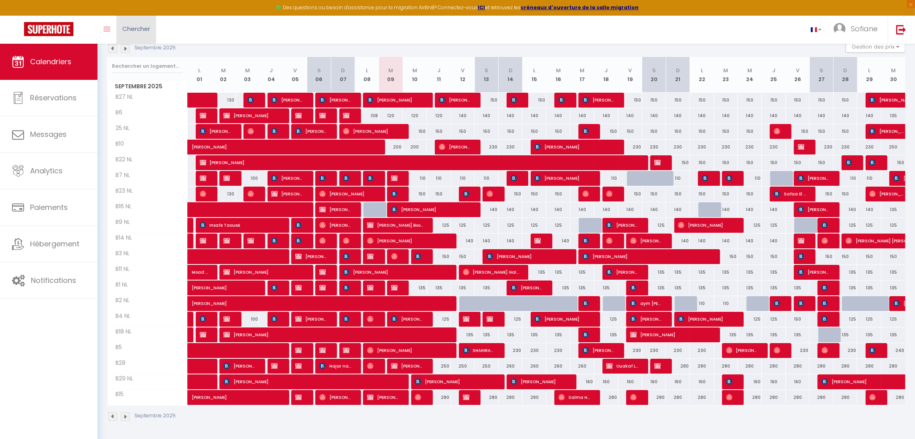
click at [138, 25] on span "Chercher" at bounding box center [136, 28] width 28 height 8
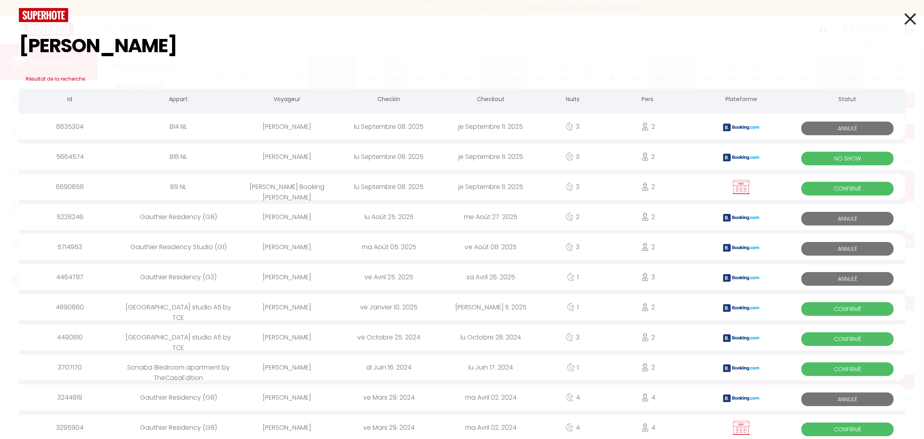
click at [268, 193] on div "[PERSON_NAME] Booking [PERSON_NAME]" at bounding box center [287, 187] width 102 height 26
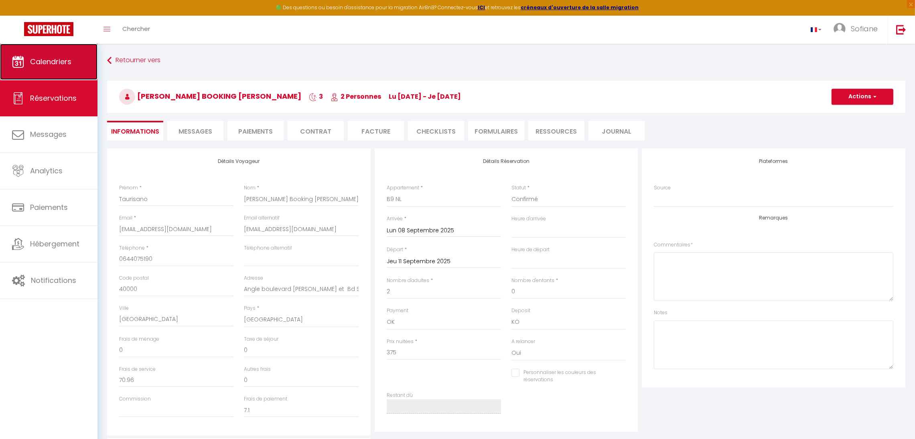
click at [27, 61] on link "Calendriers" at bounding box center [48, 62] width 97 height 36
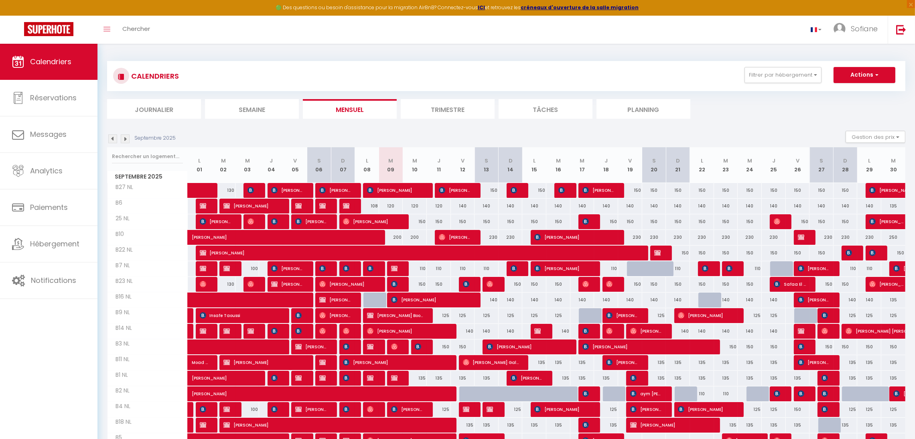
scroll to position [91, 0]
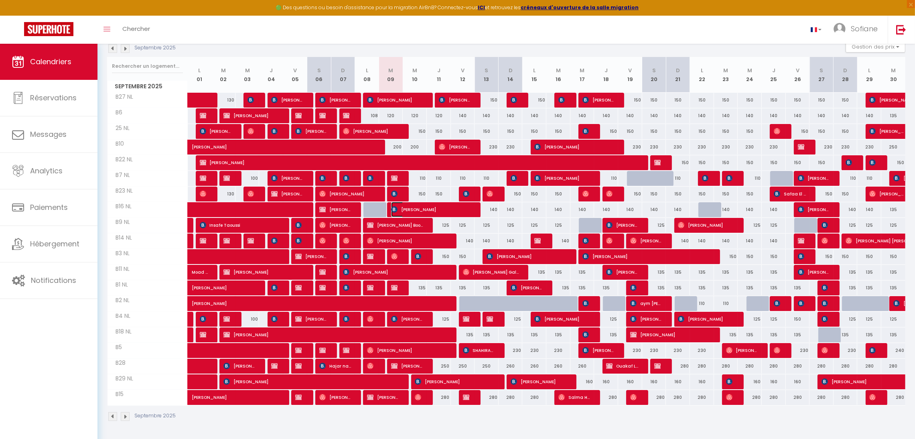
click at [413, 210] on span "Aida SEYE" at bounding box center [431, 209] width 80 height 15
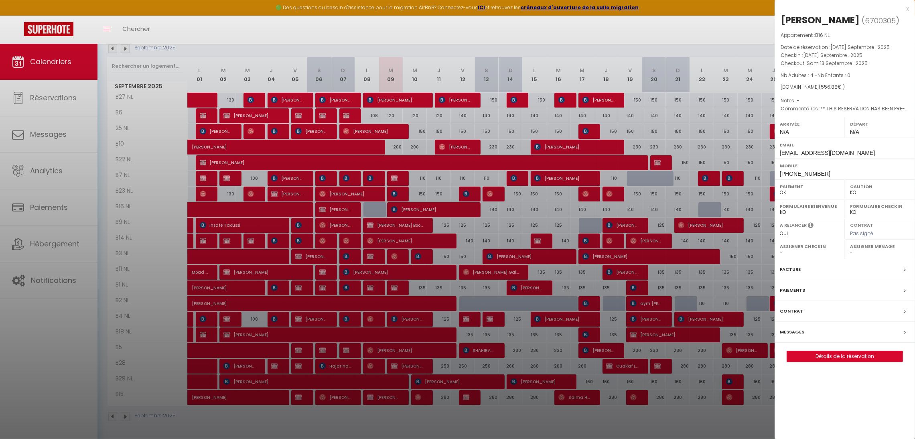
click at [387, 416] on div at bounding box center [457, 219] width 915 height 439
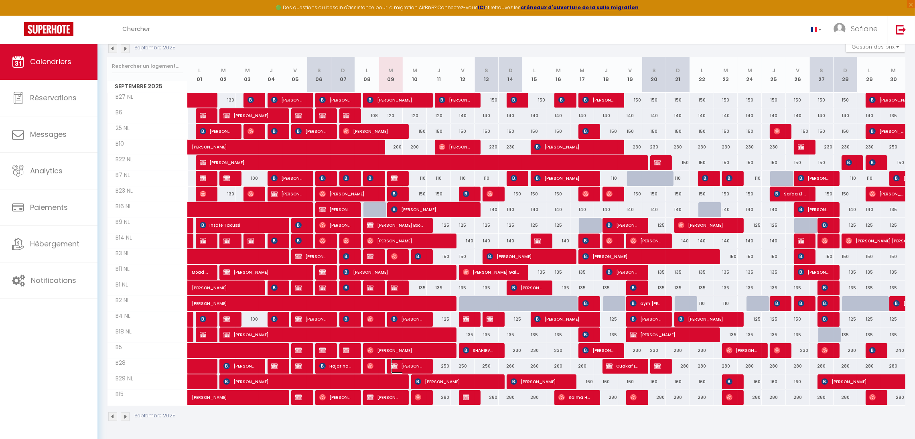
click at [401, 361] on span "[PERSON_NAME]" at bounding box center [407, 365] width 32 height 15
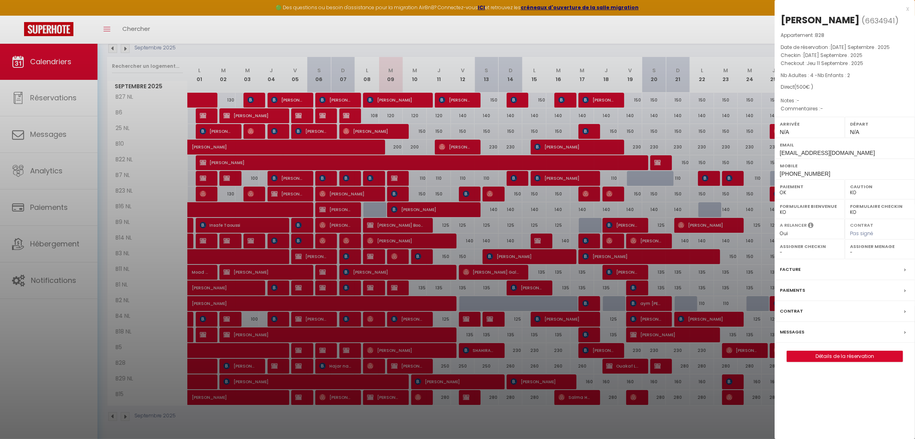
click at [398, 411] on div at bounding box center [457, 219] width 915 height 439
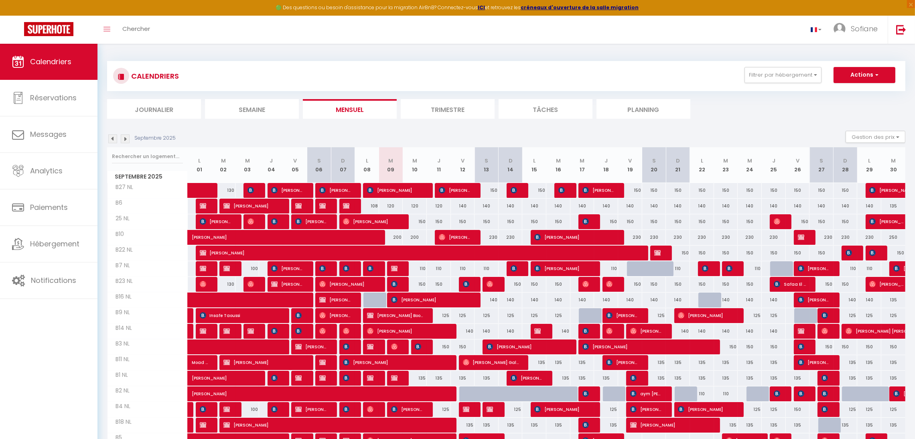
scroll to position [0, 0]
click at [880, 67] on button "Actions" at bounding box center [864, 75] width 62 height 16
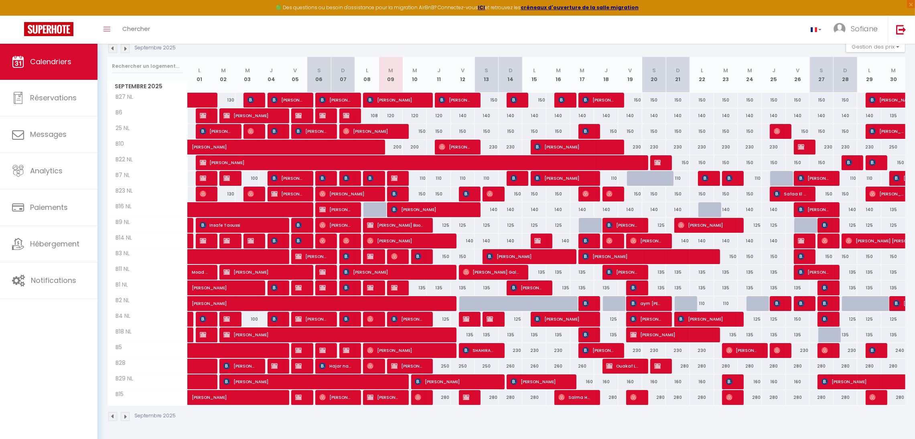
scroll to position [0, 0]
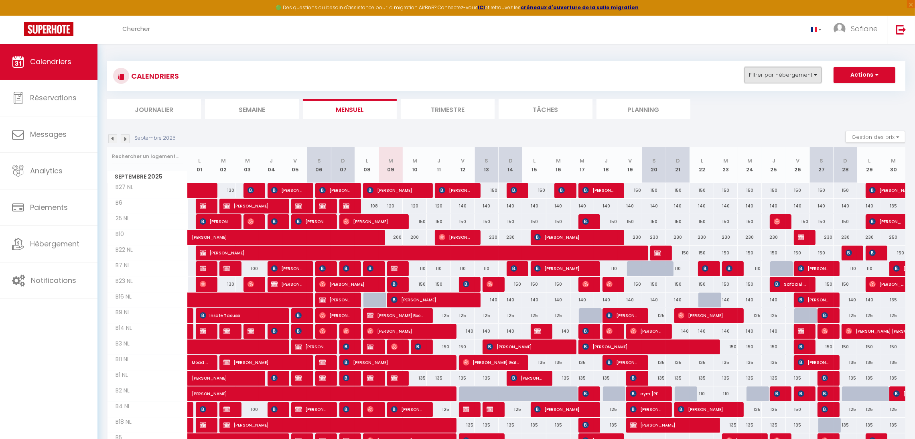
click at [798, 69] on button "Filtrer par hébergement" at bounding box center [782, 75] width 77 height 16
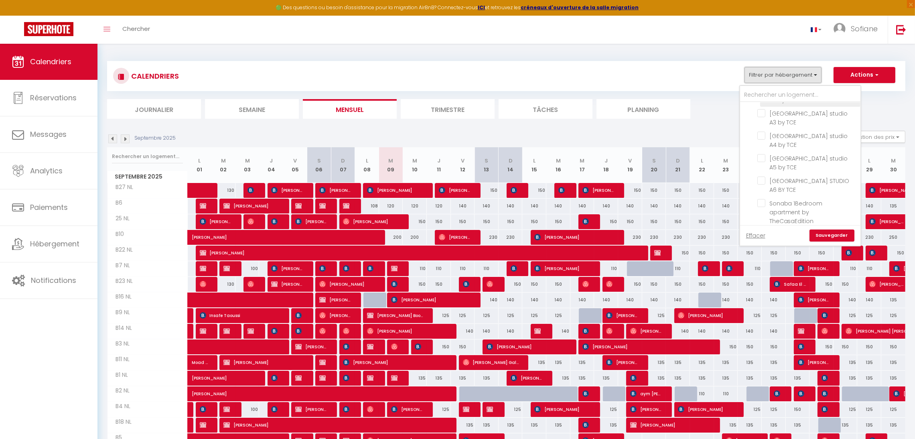
scroll to position [30, 0]
click at [624, 132] on div "Septembre 2025 Gestion des prix Nb Nuits minimum Règles Disponibilité" at bounding box center [506, 139] width 798 height 16
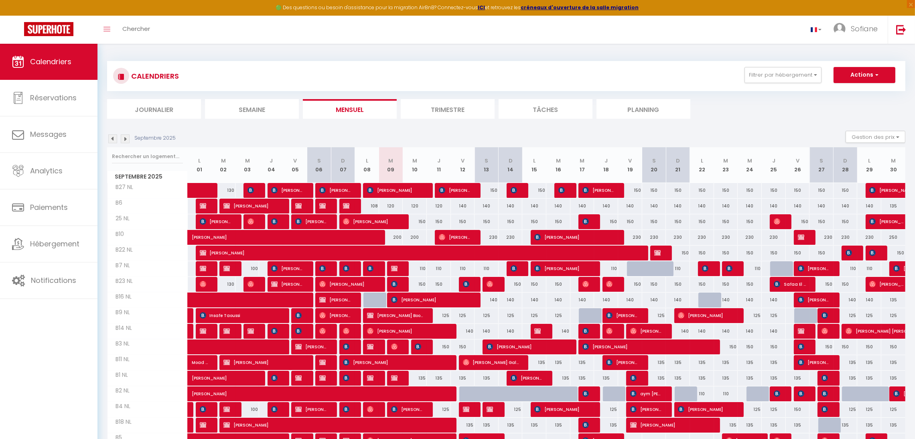
scroll to position [91, 0]
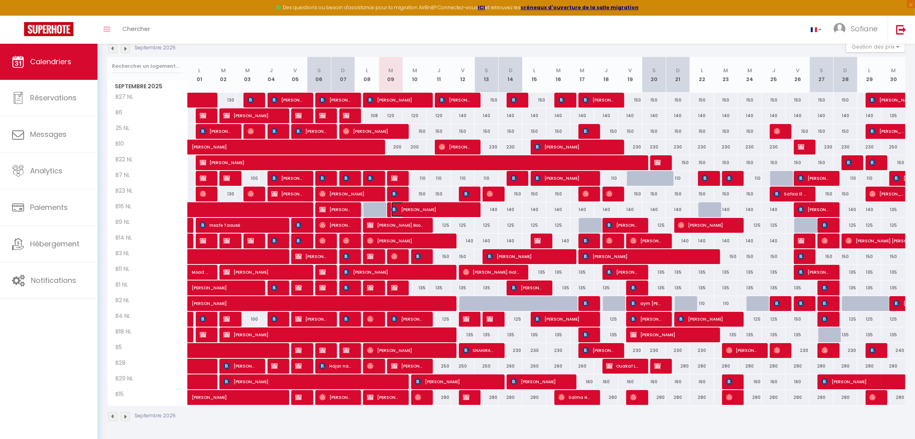
click at [413, 207] on span "Aida SEYE" at bounding box center [431, 209] width 80 height 15
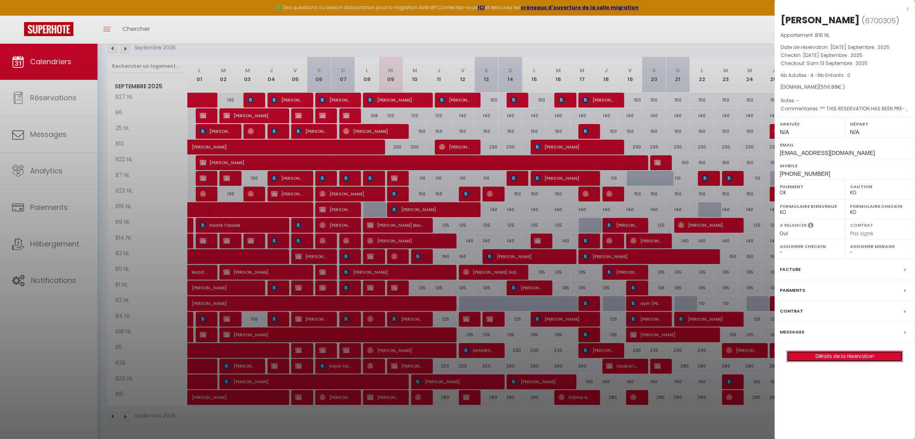
click at [828, 354] on link "Détails de la réservation" at bounding box center [844, 356] width 115 height 10
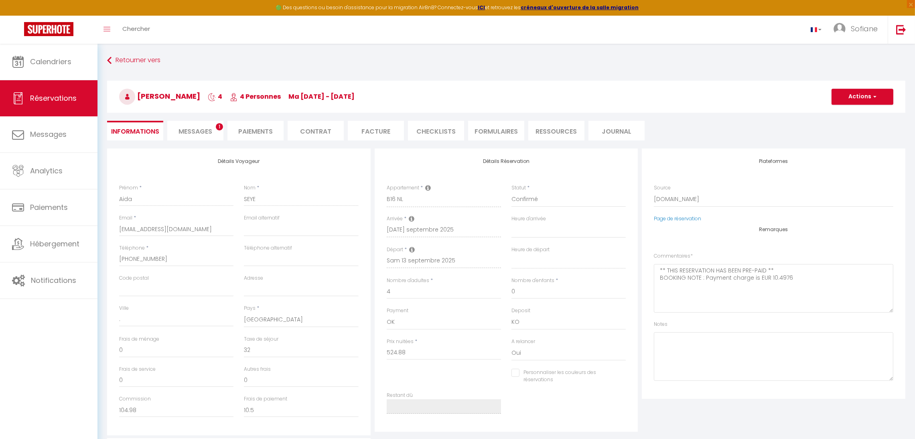
click at [192, 128] on span "Messages" at bounding box center [195, 131] width 34 height 9
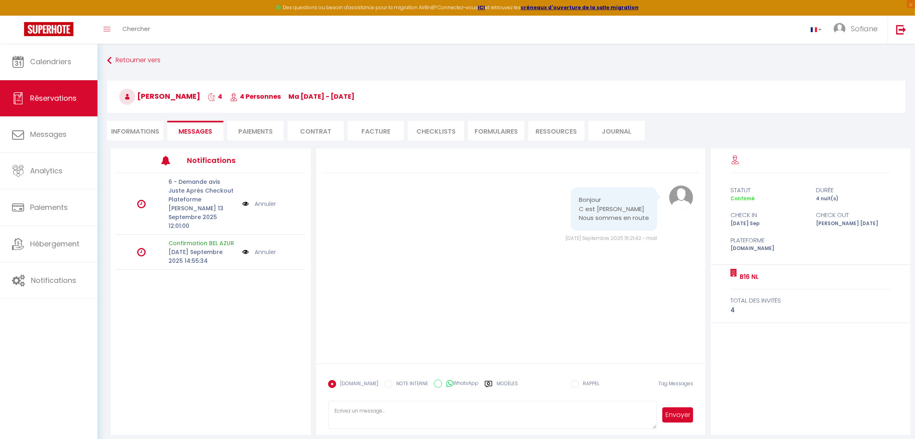
click at [138, 133] on li "Informations" at bounding box center [135, 131] width 56 height 20
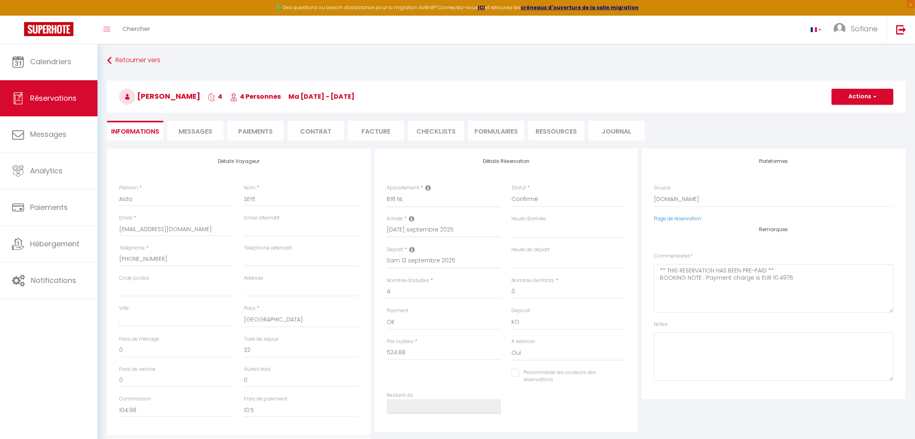
click at [206, 127] on span "Messages" at bounding box center [195, 131] width 34 height 9
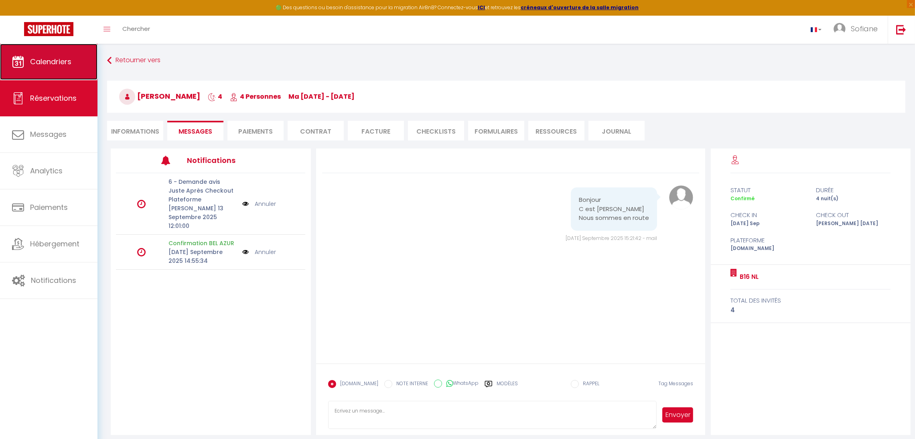
click at [40, 62] on span "Calendriers" at bounding box center [50, 62] width 41 height 10
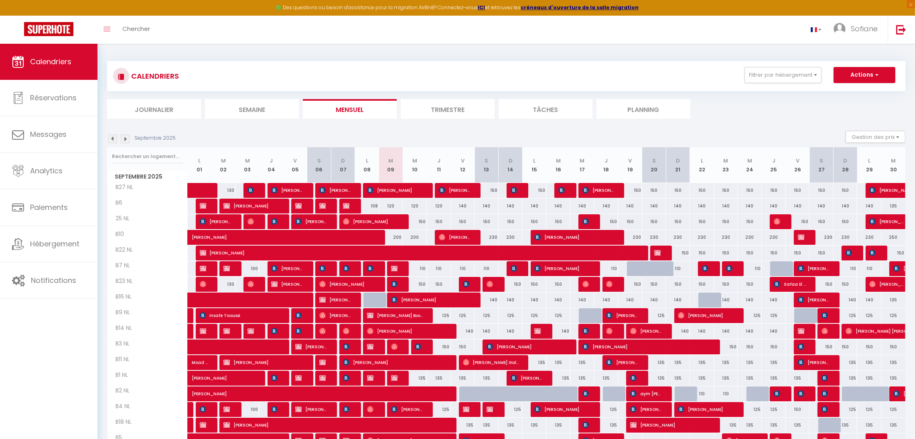
scroll to position [91, 0]
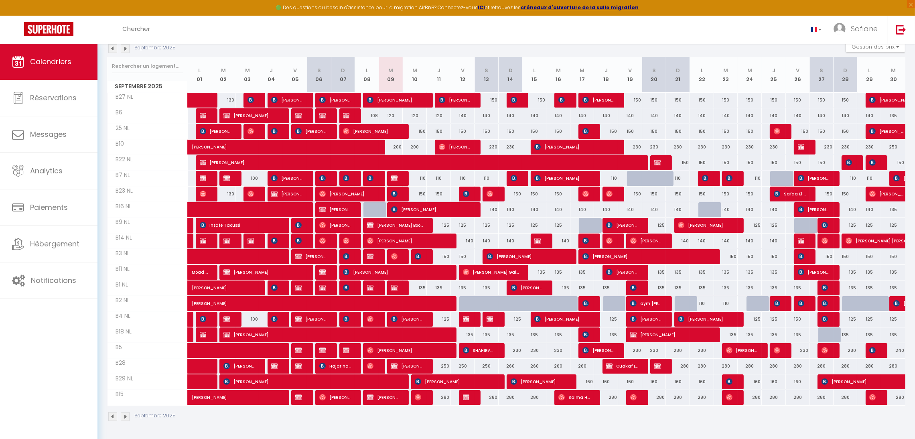
click at [422, 195] on div "150" at bounding box center [415, 193] width 24 height 15
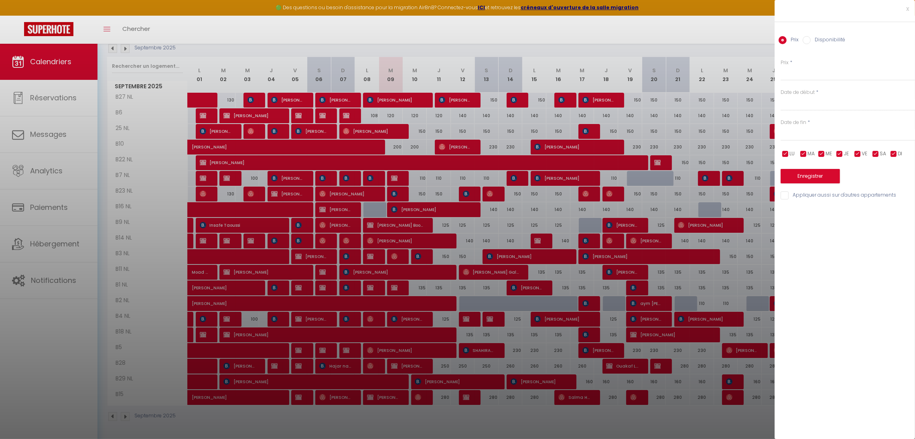
click at [818, 39] on label "Disponibilité" at bounding box center [827, 40] width 34 height 9
click at [810, 39] on input "Disponibilité" at bounding box center [806, 40] width 8 height 8
click at [403, 146] on div at bounding box center [457, 219] width 915 height 439
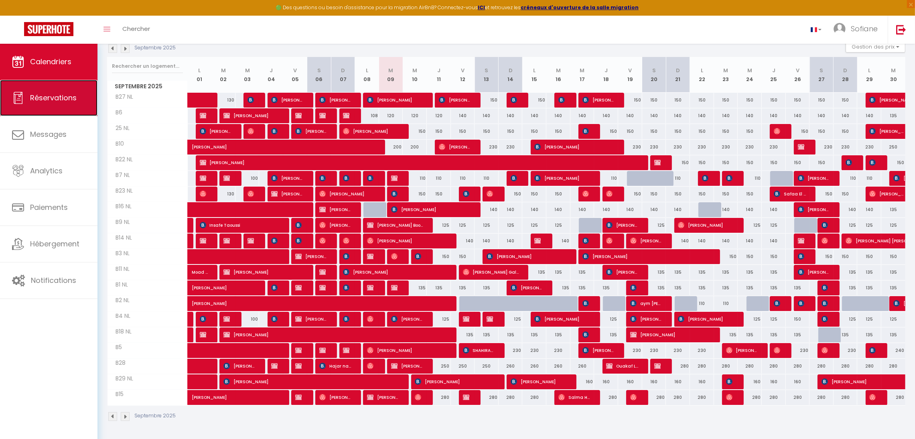
click at [83, 100] on link "Réservations" at bounding box center [48, 98] width 97 height 36
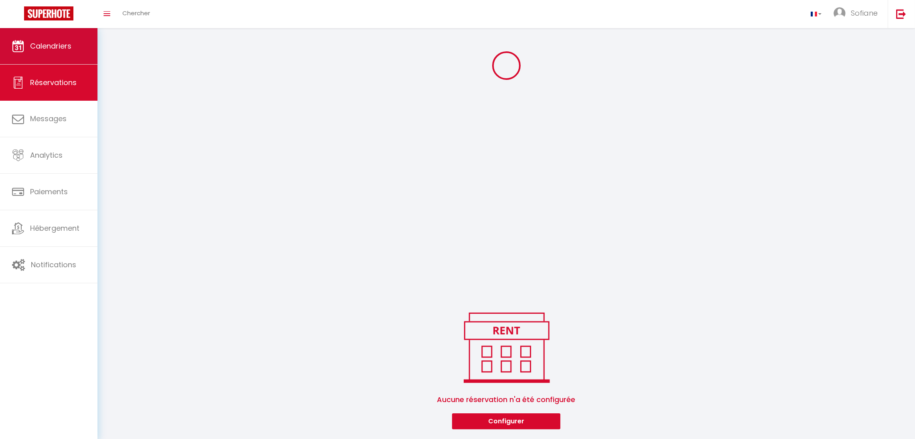
scroll to position [171, 0]
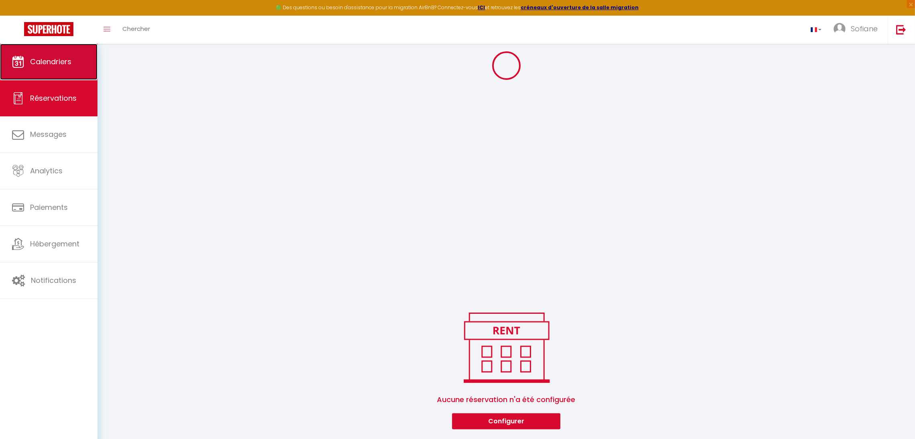
click at [53, 55] on link "Calendriers" at bounding box center [48, 62] width 97 height 36
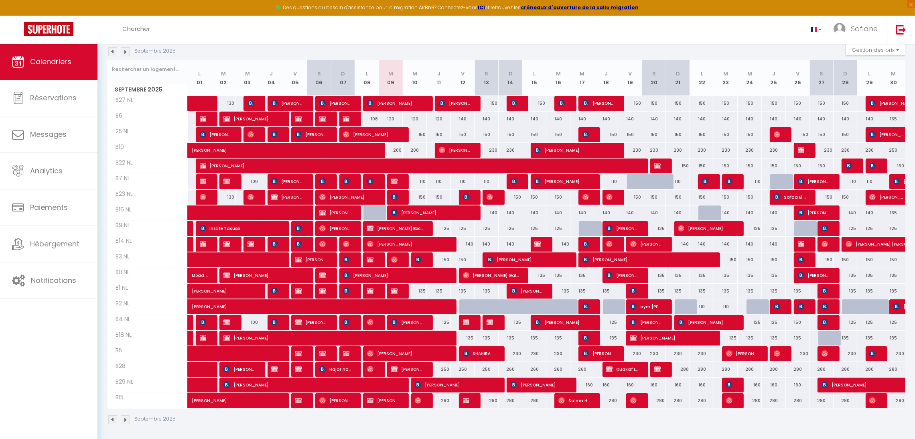
scroll to position [91, 0]
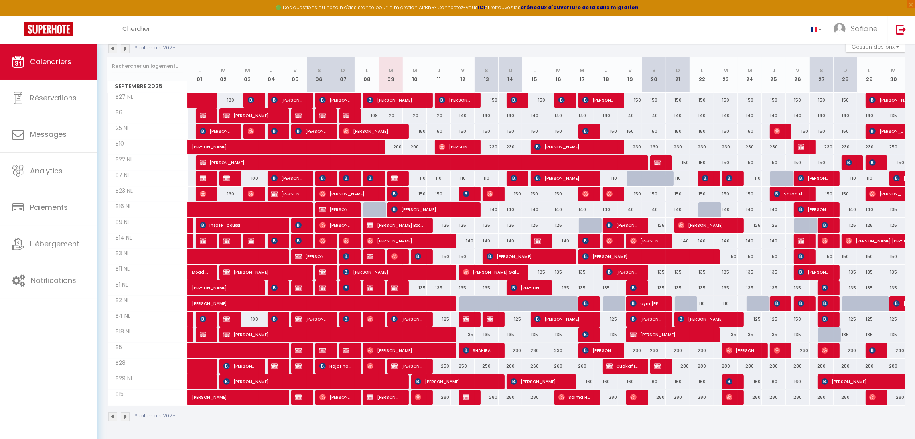
click at [419, 193] on div "150" at bounding box center [415, 193] width 24 height 15
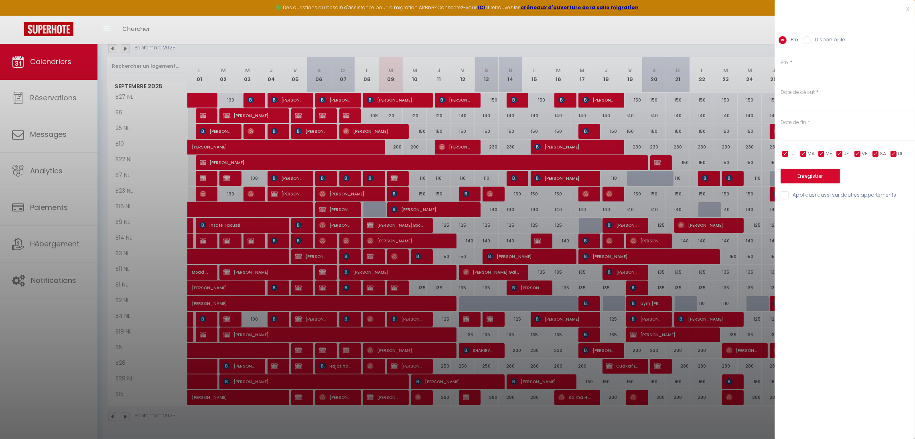
click at [803, 39] on input "Disponibilité" at bounding box center [806, 40] width 8 height 8
click at [799, 70] on select "Disponible Indisponible" at bounding box center [847, 73] width 134 height 15
click at [780, 66] on select "Disponible Indisponible" at bounding box center [847, 73] width 134 height 15
click at [796, 108] on input "text" at bounding box center [847, 105] width 134 height 10
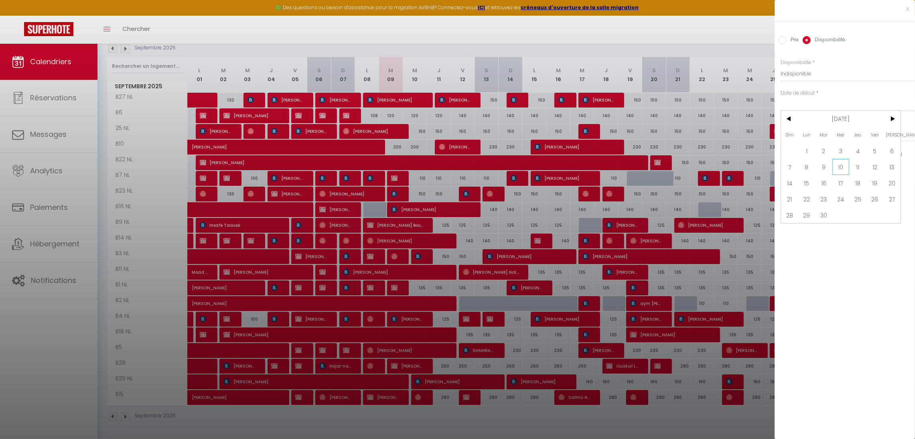
click at [838, 166] on span "10" at bounding box center [840, 167] width 17 height 16
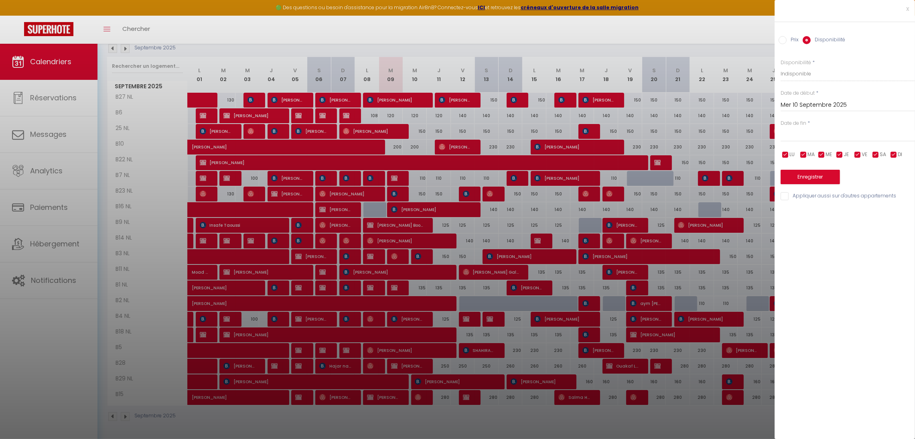
click at [814, 130] on input "text" at bounding box center [847, 135] width 134 height 10
click at [860, 192] on span "11" at bounding box center [857, 197] width 17 height 16
click at [796, 180] on button "Enregistrer" at bounding box center [809, 177] width 59 height 14
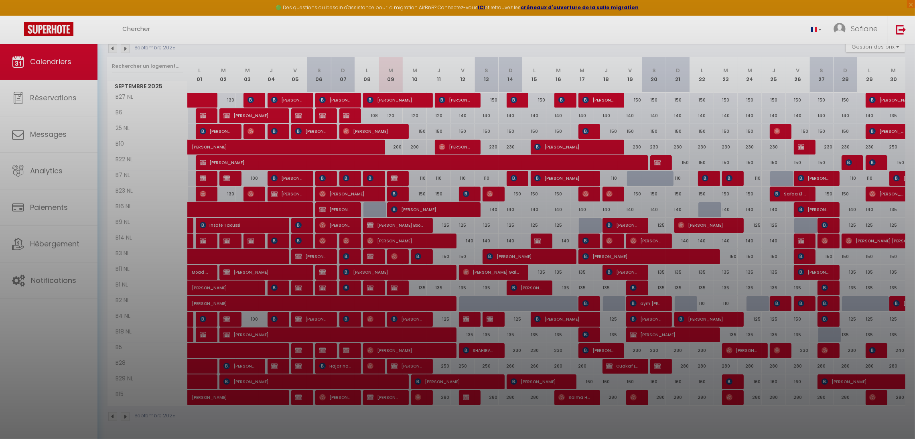
click at [54, 95] on div at bounding box center [457, 219] width 915 height 439
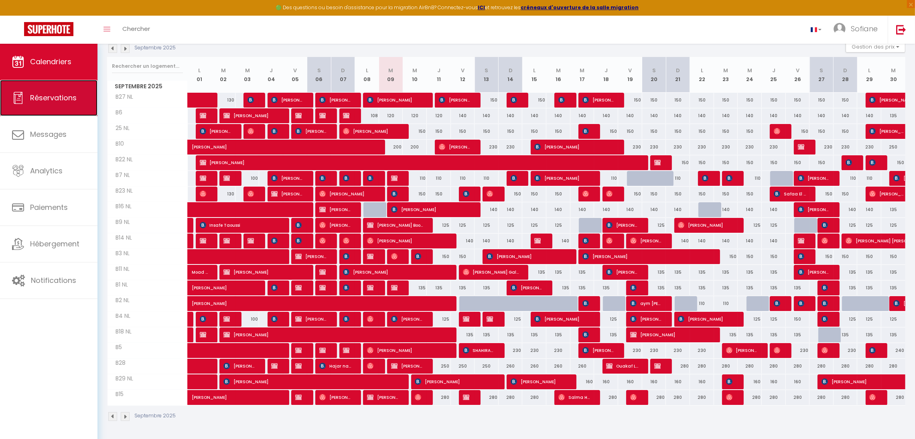
click at [71, 81] on link "Réservations" at bounding box center [48, 98] width 97 height 36
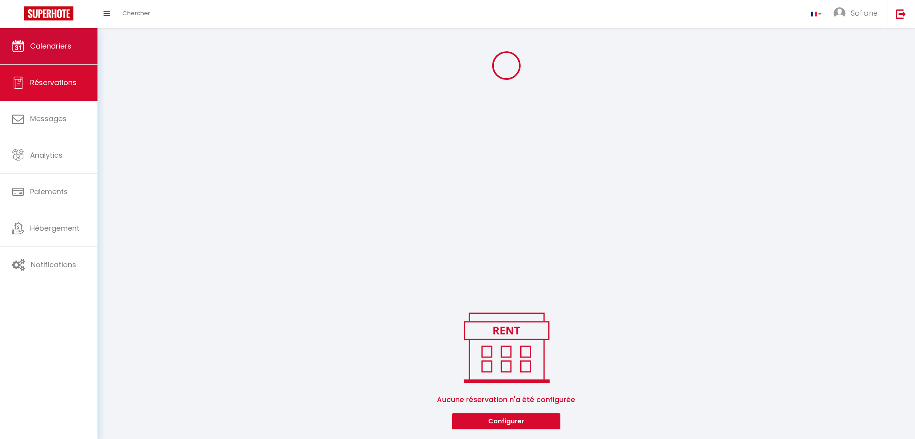
scroll to position [171, 0]
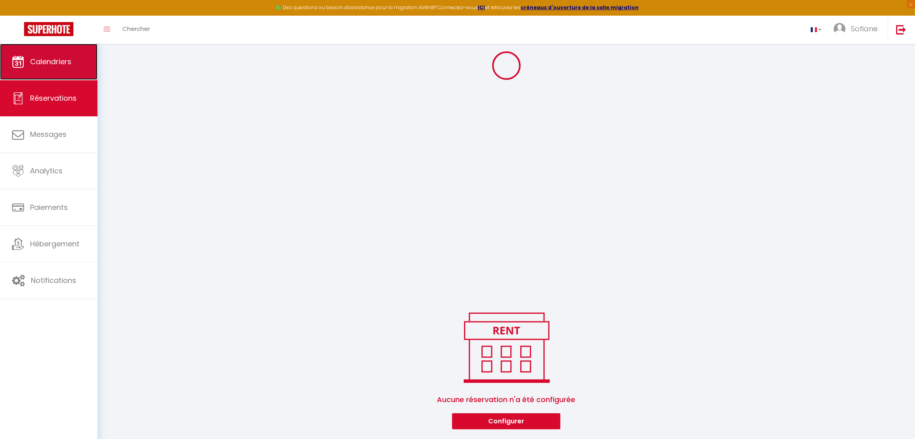
click at [67, 60] on span "Calendriers" at bounding box center [50, 62] width 41 height 10
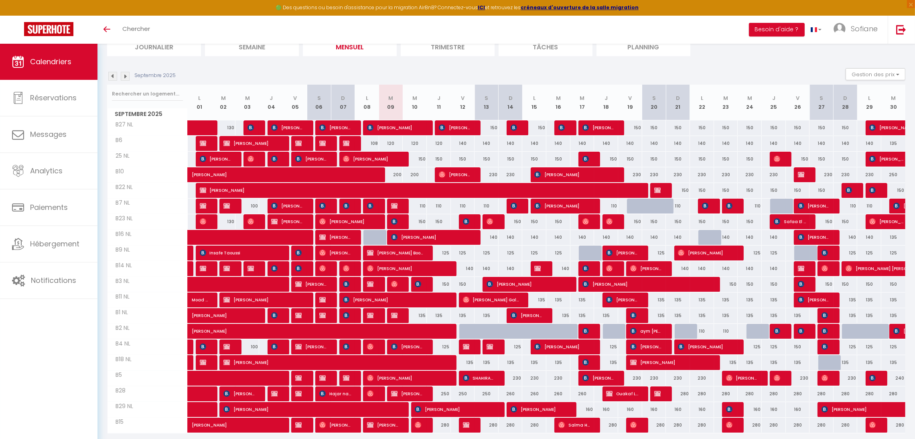
scroll to position [58, 0]
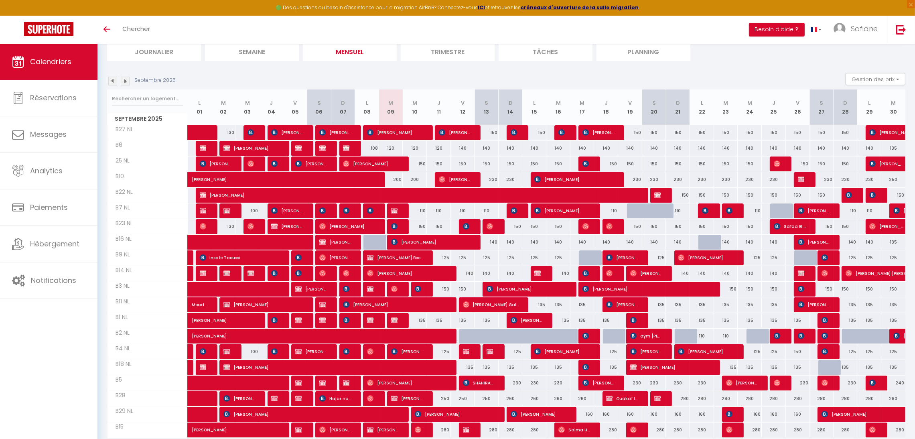
click at [421, 226] on div "150" at bounding box center [415, 226] width 24 height 15
type input "150"
type input "Mer 10 Septembre 2025"
type input "Jeu 11 Septembre 2025"
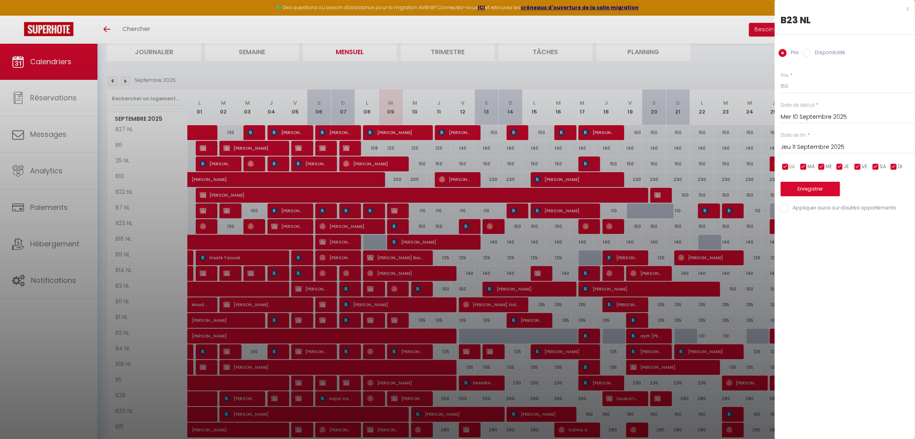
click at [804, 54] on input "Disponibilité" at bounding box center [806, 53] width 8 height 8
radio input "true"
radio input "false"
click at [808, 89] on select "Disponible Indisponible" at bounding box center [847, 86] width 134 height 15
select select "0"
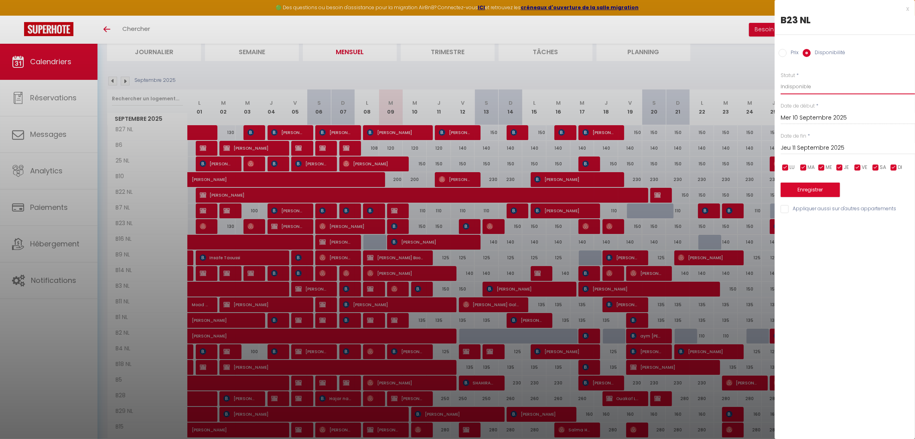
click at [780, 79] on select "Disponible Indisponible" at bounding box center [847, 86] width 134 height 15
click at [806, 188] on button "Enregistrer" at bounding box center [809, 189] width 59 height 14
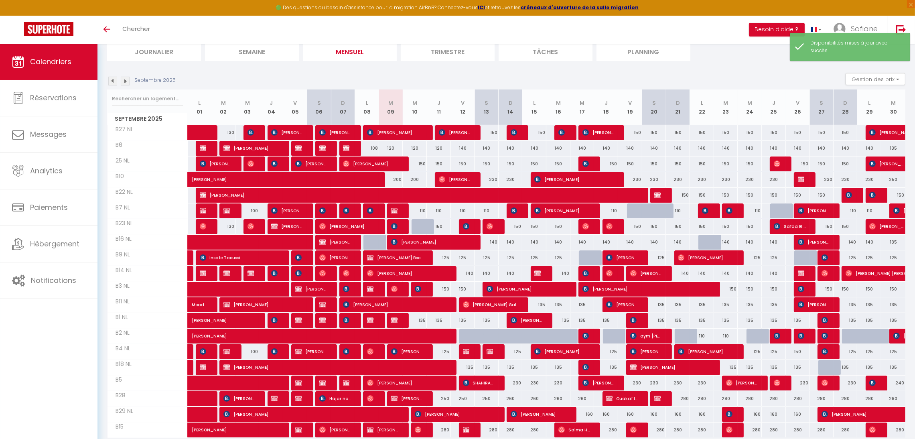
scroll to position [91, 0]
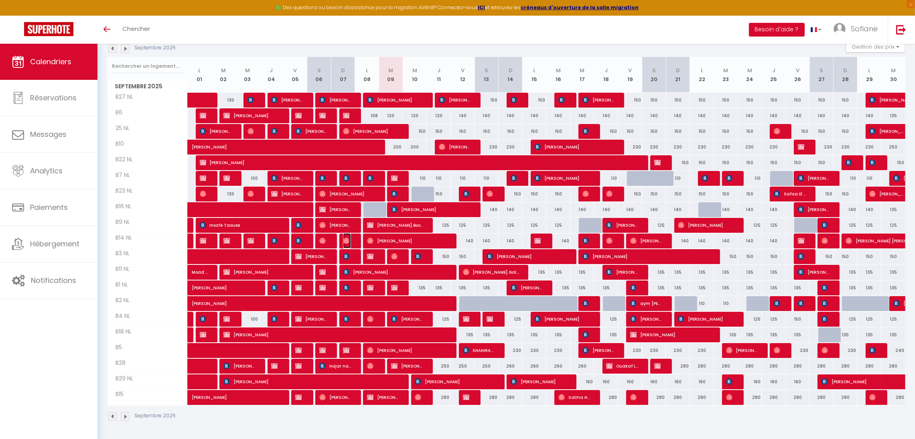
click at [343, 237] on img at bounding box center [346, 240] width 6 height 6
select select "OK"
select select "0"
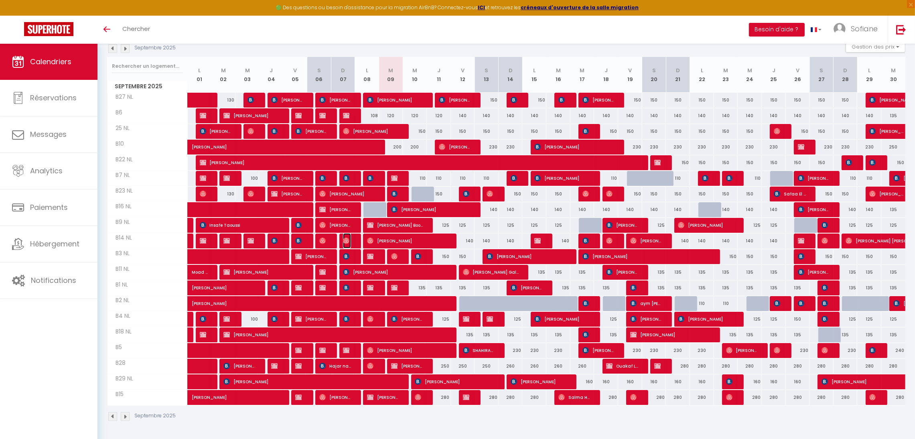
select select "1"
select select
